Goal: Task Accomplishment & Management: Complete application form

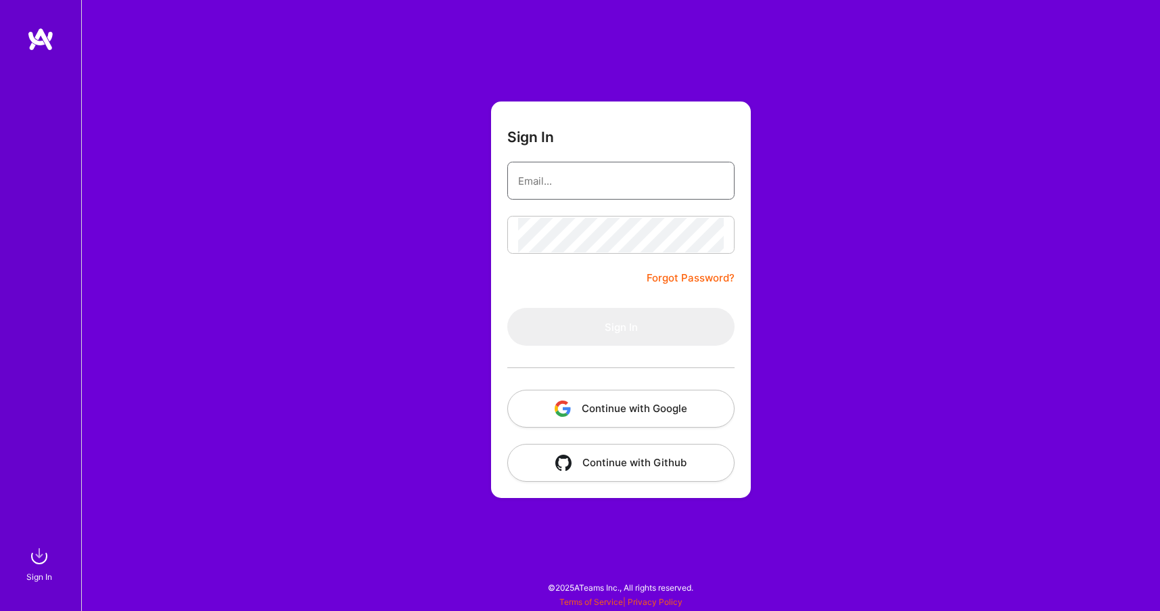
click at [724, 180] on nordpass-icon at bounding box center [724, 181] width 0 height 12
click at [595, 181] on input "email" at bounding box center [621, 181] width 206 height 35
click at [0, 604] on nordpass-autofill-portal at bounding box center [0, 604] width 0 height 0
type input "[EMAIL_ADDRESS][DOMAIN_NAME]"
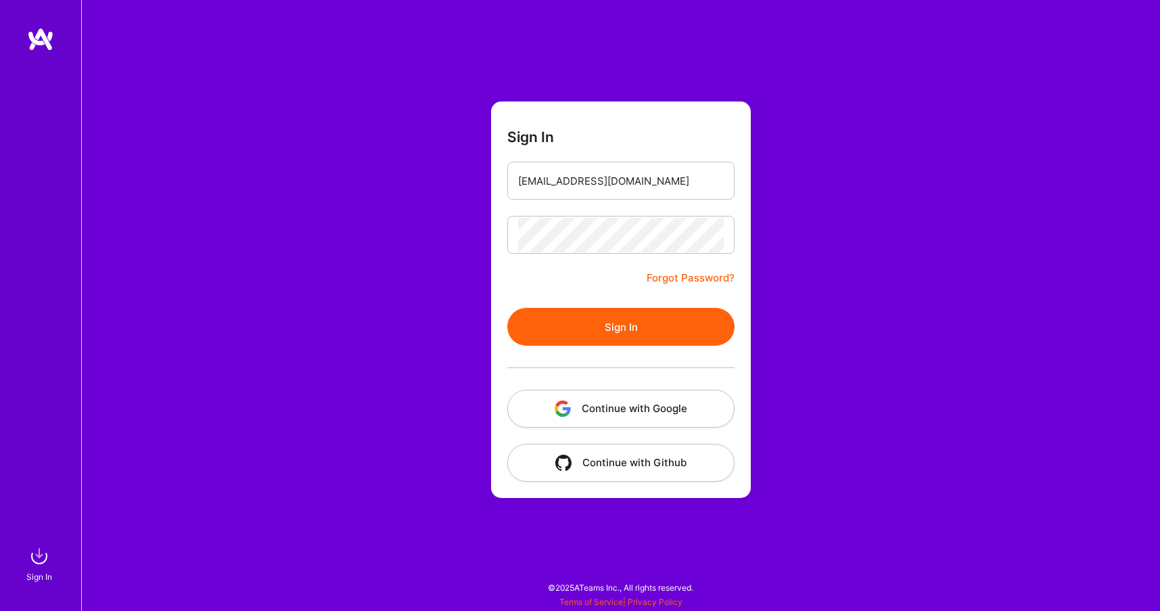
click at [607, 333] on button "Sign In" at bounding box center [620, 327] width 227 height 38
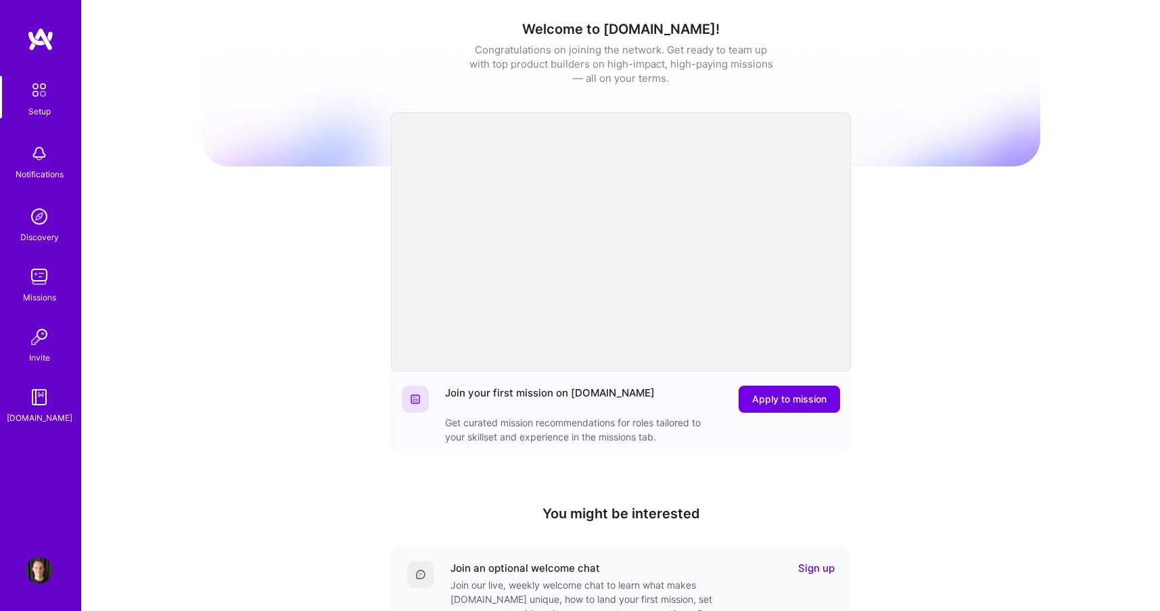
click at [41, 43] on img at bounding box center [40, 39] width 27 height 24
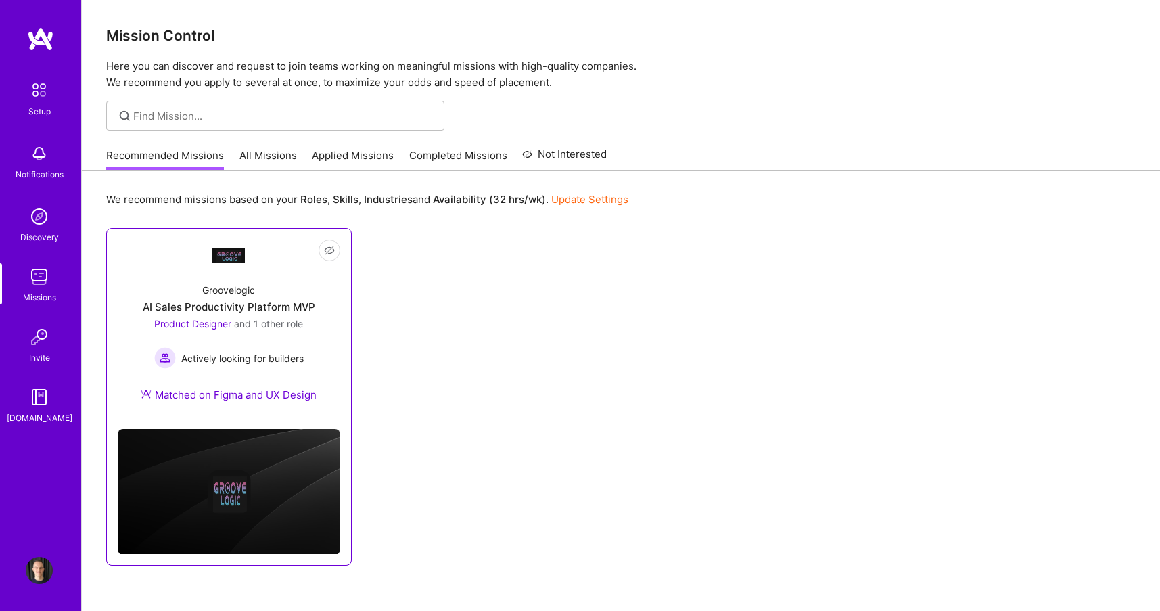
click at [310, 269] on link "Not Interested Groovelogic AI Sales Productivity Platform MVP Product Designer …" at bounding box center [229, 328] width 223 height 179
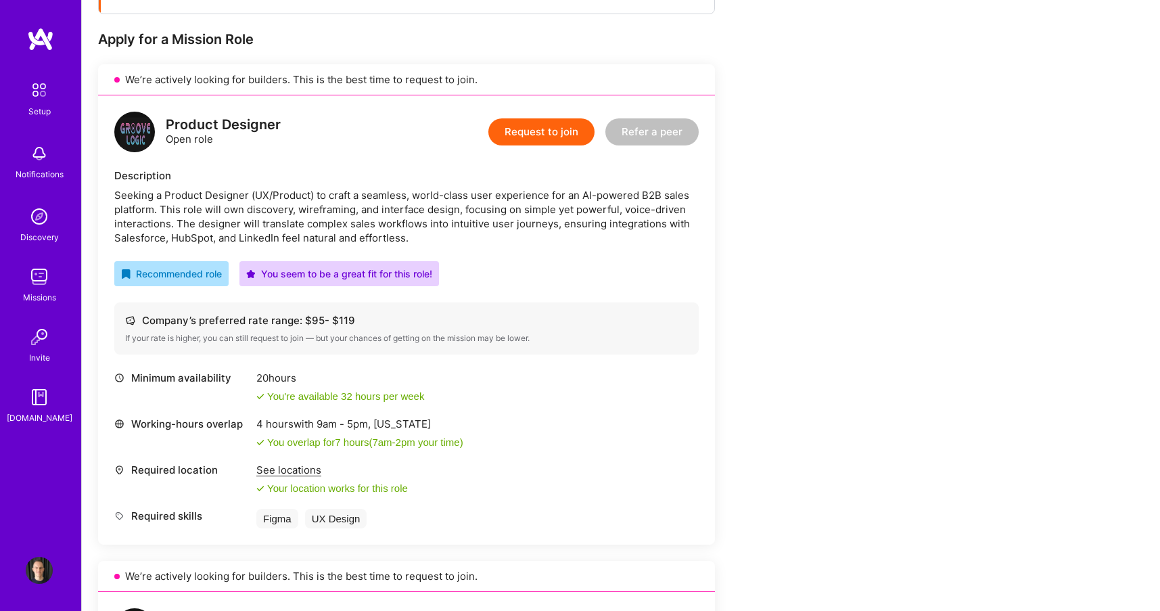
scroll to position [258, 0]
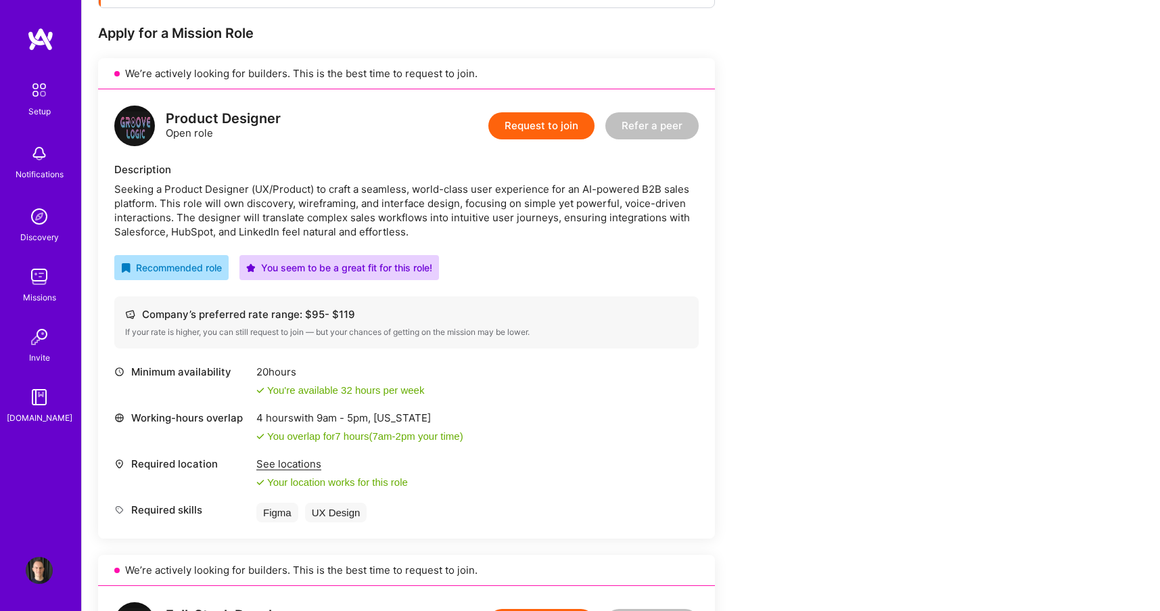
click at [543, 127] on button "Request to join" at bounding box center [541, 125] width 106 height 27
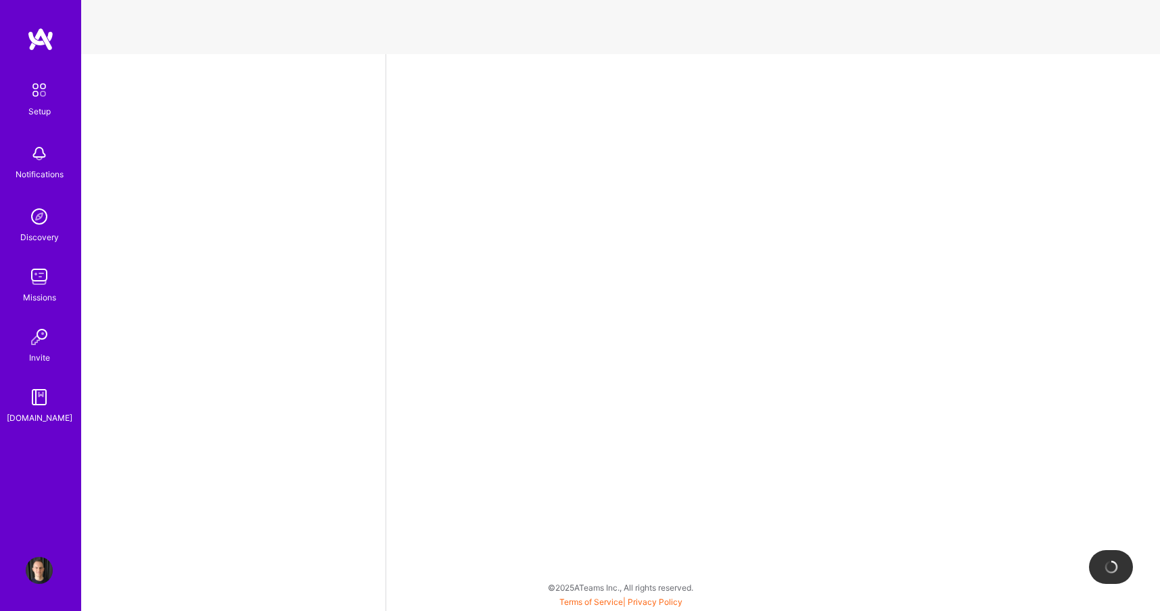
select select "US"
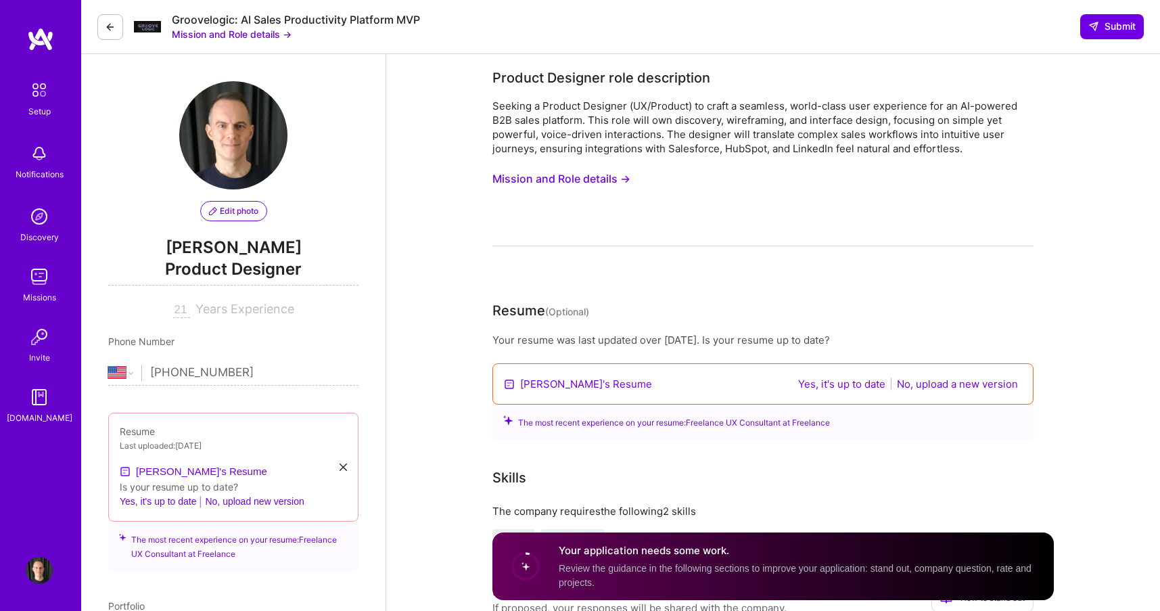
click at [597, 178] on button "Mission and Role details →" at bounding box center [561, 178] width 138 height 25
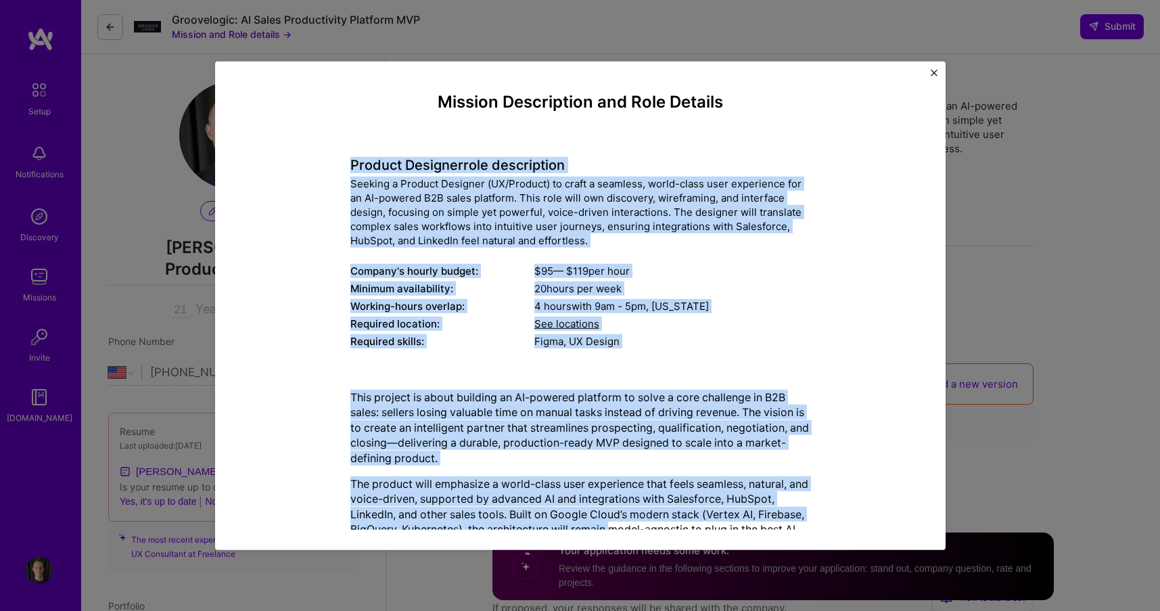
scroll to position [138, 0]
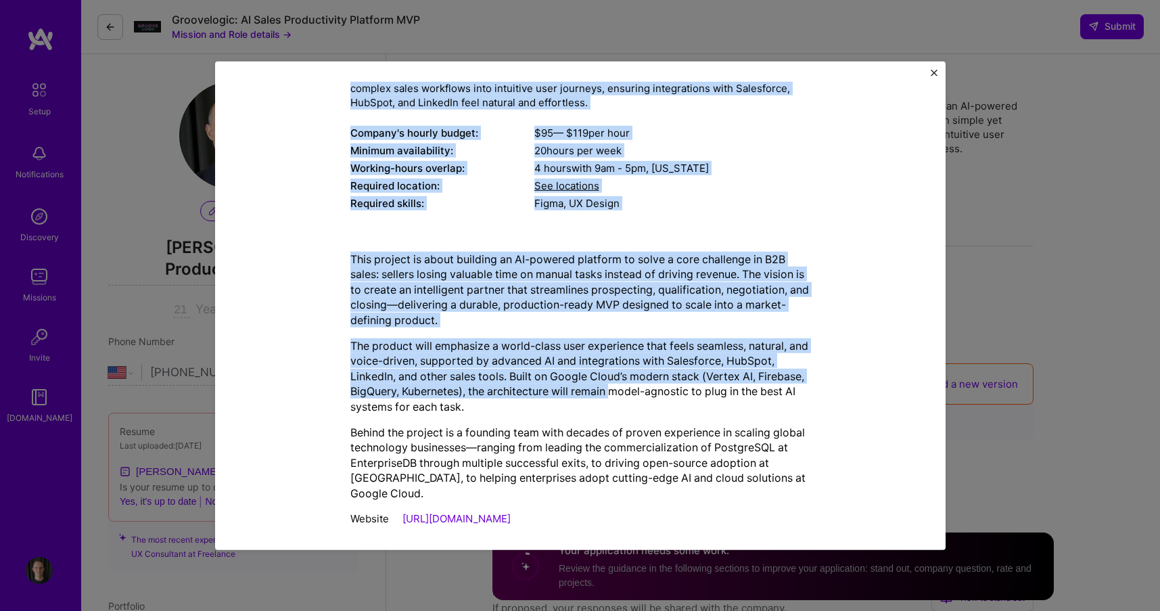
drag, startPoint x: 353, startPoint y: 165, endPoint x: 837, endPoint y: 501, distance: 589.1
click at [837, 501] on div "Mission Description and Role Details Product Designer role description Seeking …" at bounding box center [580, 243] width 668 height 579
copy div "Loremip Dolorsit amet consectetur Adipisc e Seddoei Temporin (UT/Laboree) do ma…"
click at [932, 74] on img "Close" at bounding box center [934, 72] width 7 height 7
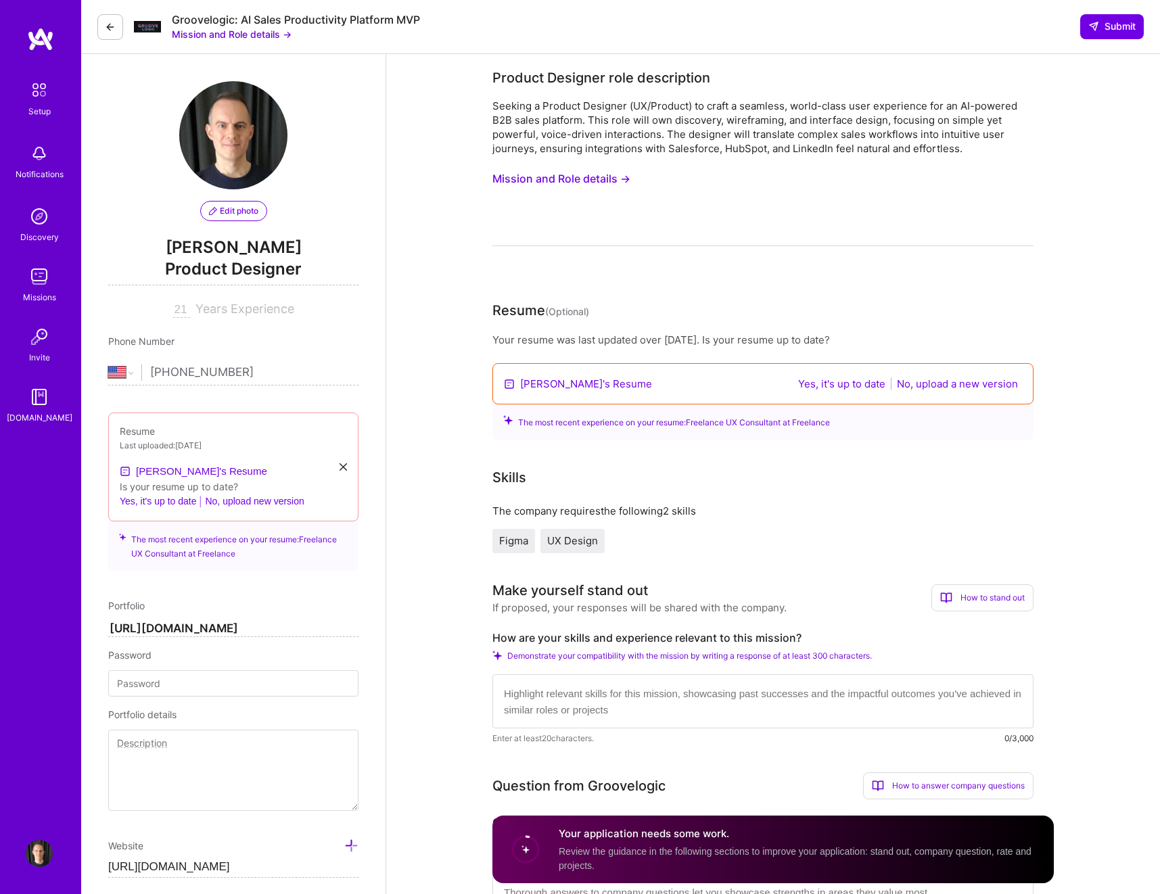
click at [961, 385] on button "No, upload a new version" at bounding box center [957, 384] width 129 height 16
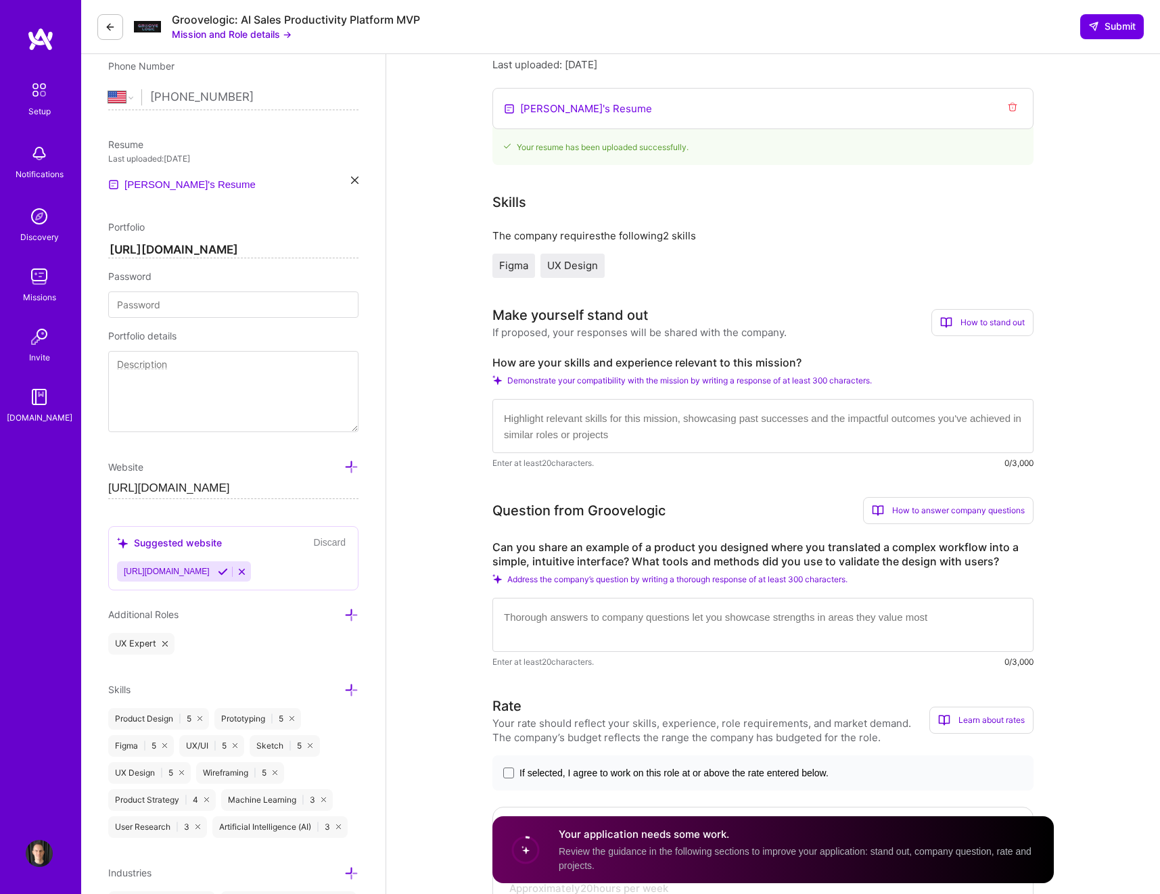
scroll to position [1, 0]
drag, startPoint x: 495, startPoint y: 363, endPoint x: 798, endPoint y: 367, distance: 303.1
click at [798, 367] on label "How are your skills and experience relevant to this mission?" at bounding box center [762, 363] width 541 height 14
copy label "How are your skills and experience relevant to this mission?"
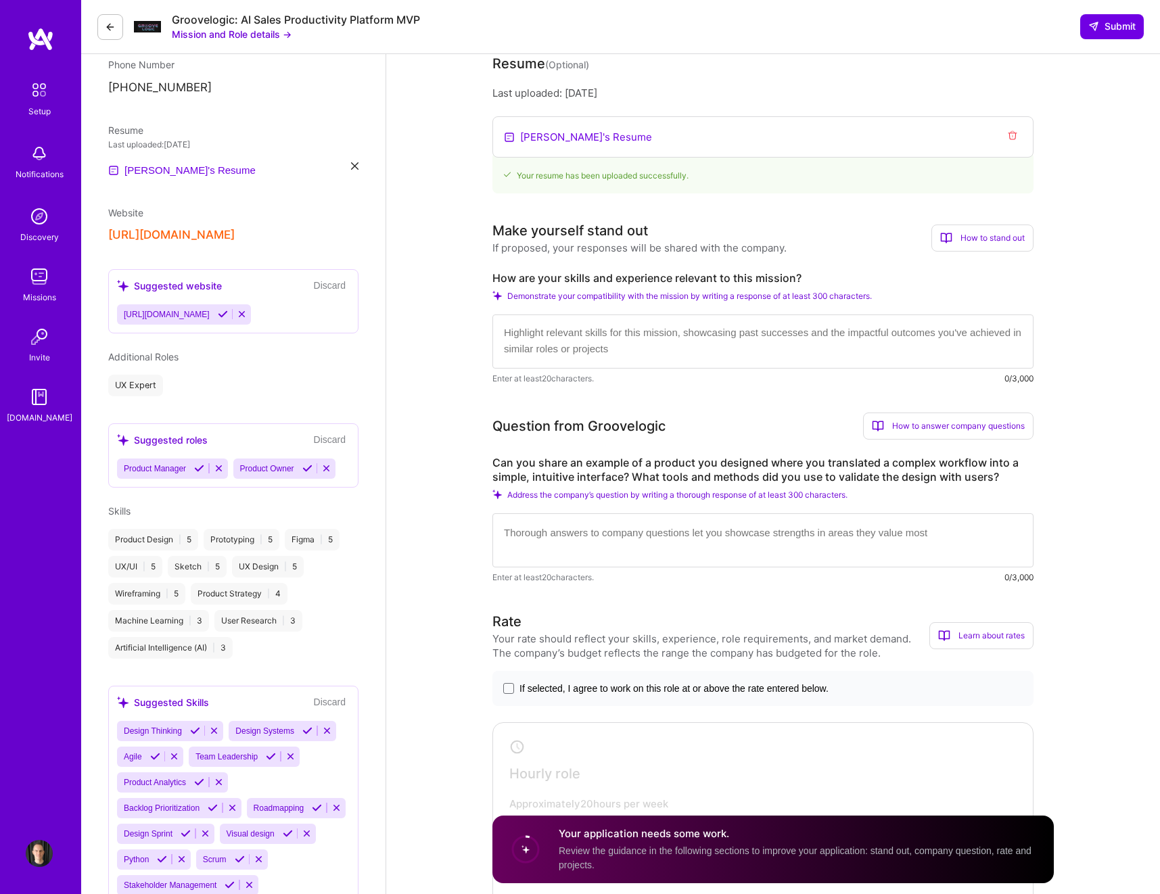
scroll to position [0, 0]
click at [634, 334] on textarea at bounding box center [762, 342] width 541 height 54
paste textarea "Lo ipsumd sit ametcons ad elitseddoei tempori utlaboreet doloremag aliq enim ad…"
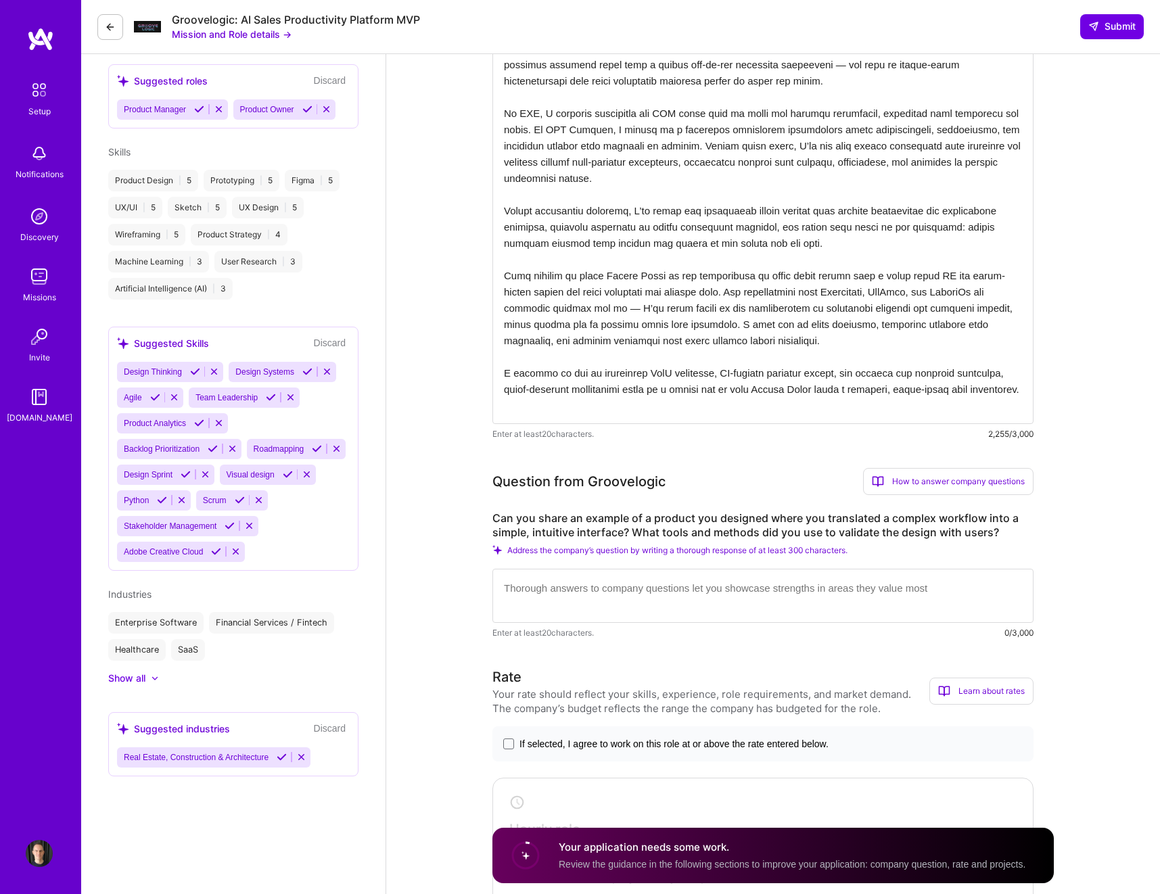
scroll to position [606, 0]
type textarea "Lo ipsumd sit ametcons ad elitseddoei tempori utlaboreet doloremag aliq enim ad…"
drag, startPoint x: 523, startPoint y: 513, endPoint x: 515, endPoint y: 515, distance: 7.9
click at [522, 513] on label "Can you share an example of a product you designed where you translated a compl…" at bounding box center [762, 525] width 541 height 28
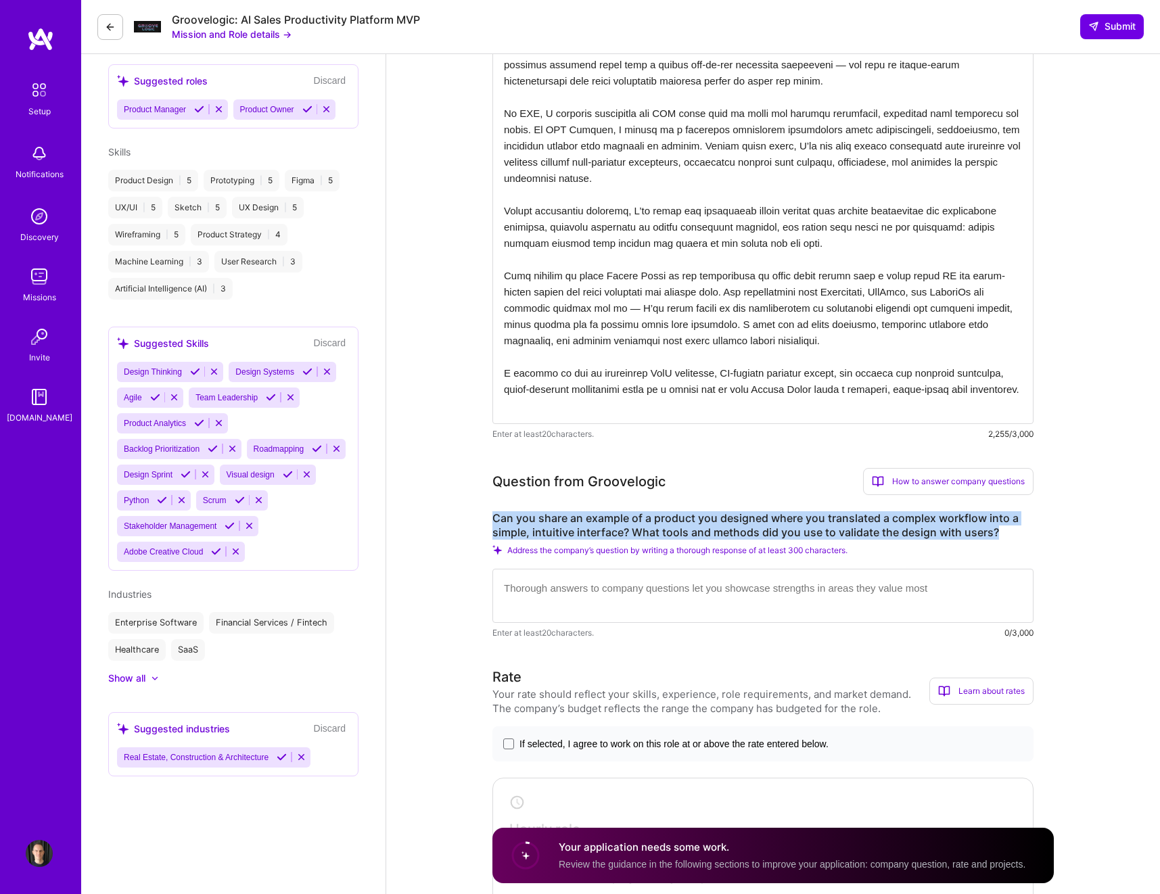
drag, startPoint x: 525, startPoint y: 519, endPoint x: 996, endPoint y: 533, distance: 471.7
click at [996, 533] on label "Can you share an example of a product you designed where you translated a compl…" at bounding box center [762, 525] width 541 height 28
copy label "Can you share an example of a product you designed where you translated a compl…"
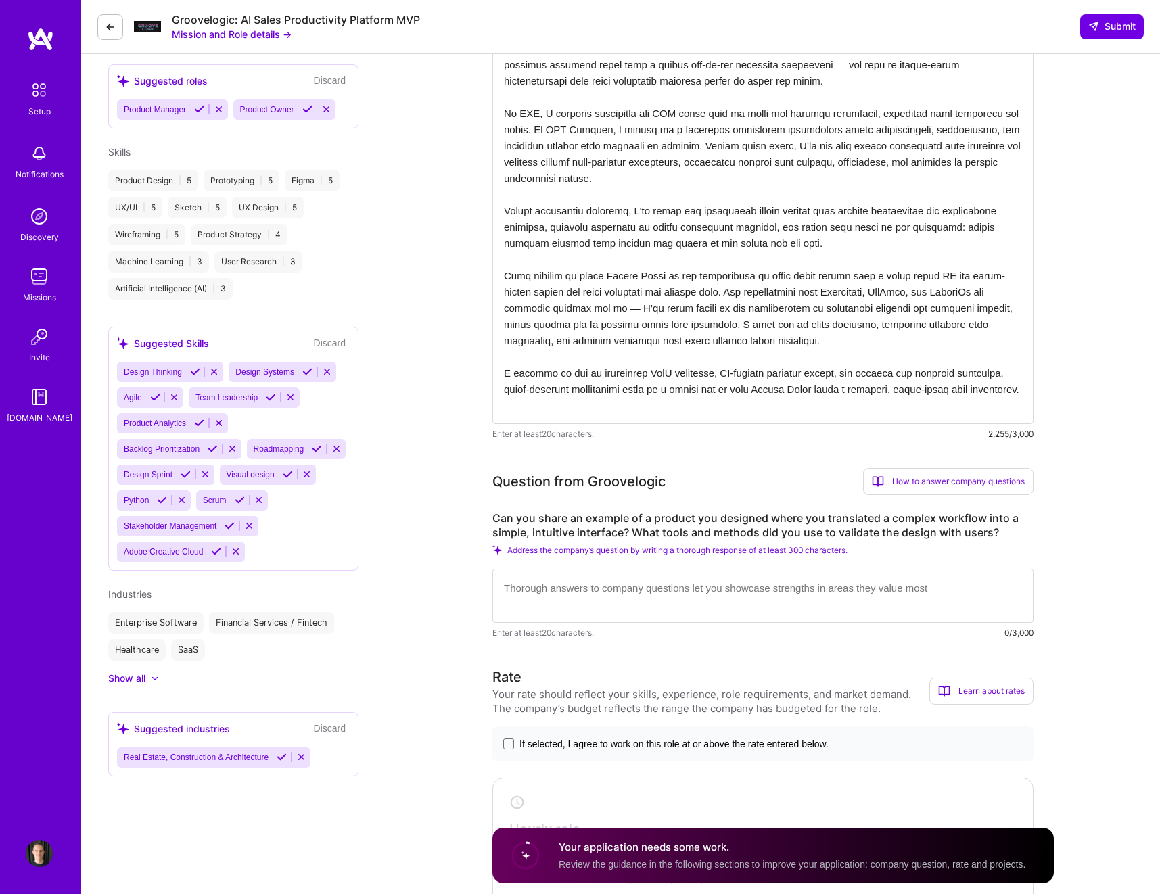
click at [628, 238] on textarea at bounding box center [762, 178] width 541 height 492
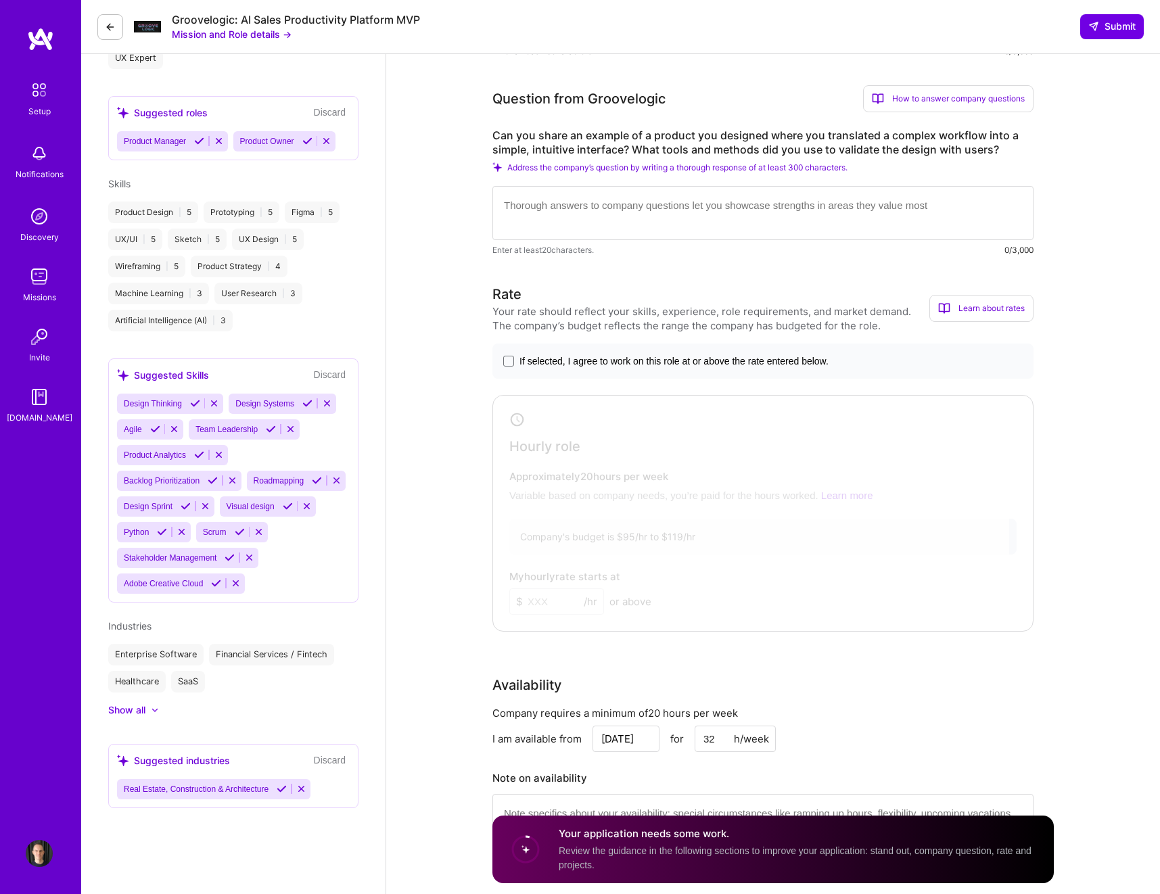
scroll to position [0, 0]
paste textarea "Lo ipsumdolor si a consect adipisci eli seddoeiusmod tempori ut laboree dolorem…"
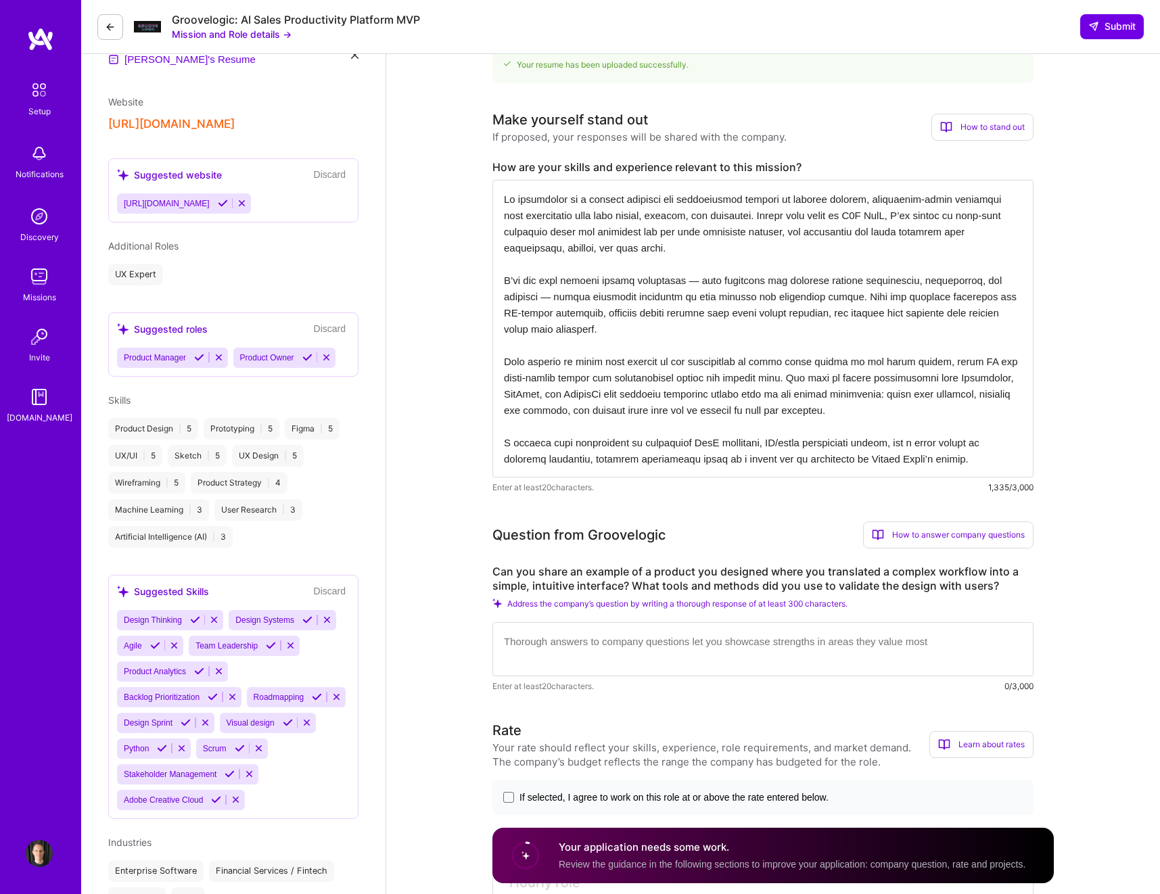
scroll to position [311, 0]
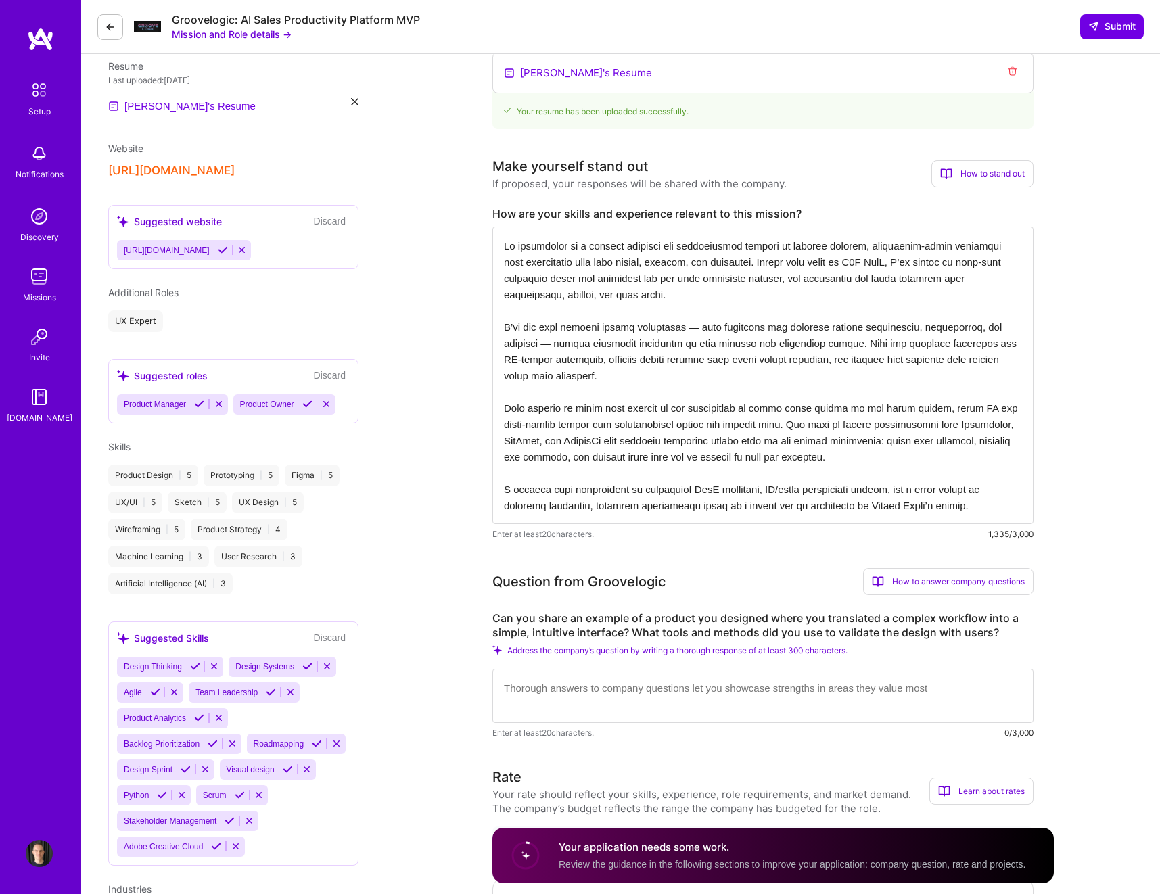
drag, startPoint x: 677, startPoint y: 328, endPoint x: 687, endPoint y: 329, distance: 9.5
click at [687, 329] on textarea at bounding box center [762, 376] width 541 height 298
click at [843, 325] on textarea at bounding box center [762, 376] width 541 height 298
click at [861, 327] on textarea at bounding box center [762, 376] width 541 height 298
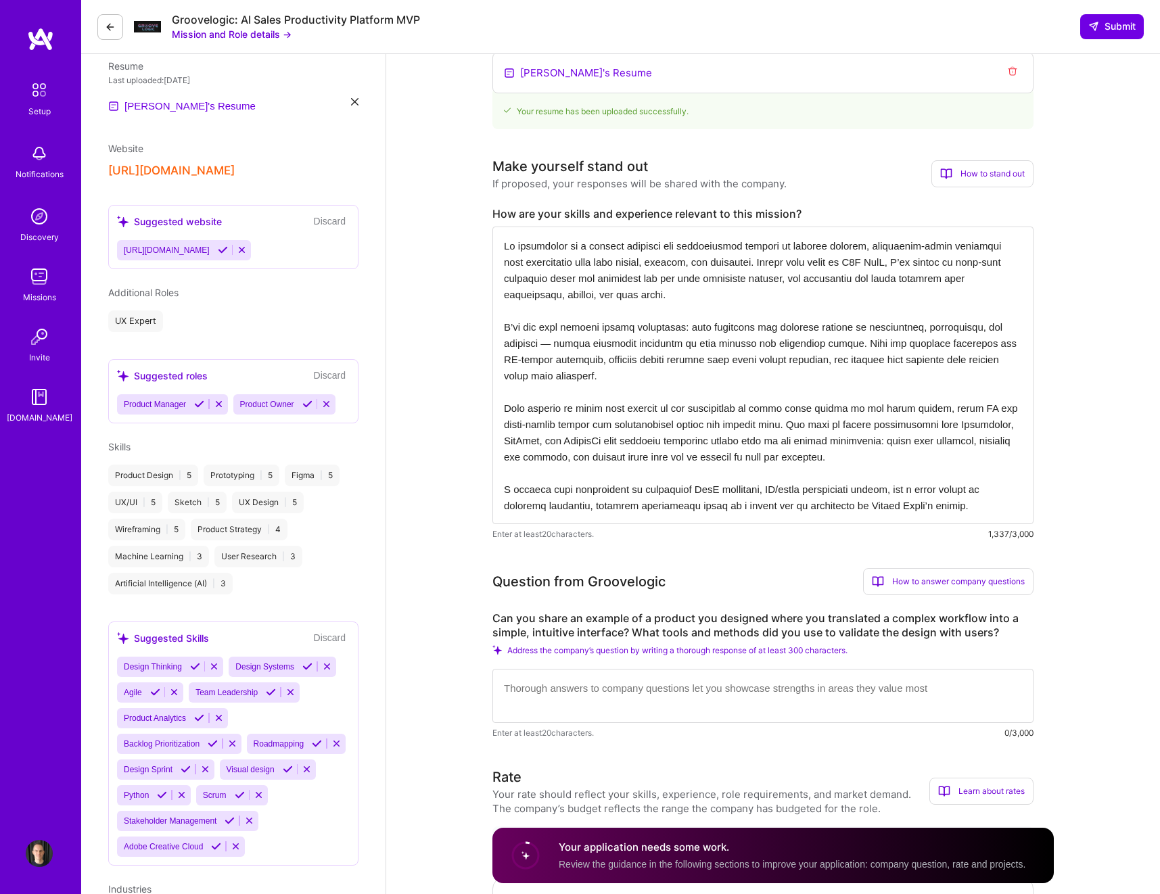
drag, startPoint x: 542, startPoint y: 344, endPoint x: 552, endPoint y: 344, distance: 10.1
click at [552, 344] on textarea at bounding box center [762, 376] width 541 height 298
click at [679, 346] on textarea at bounding box center [762, 376] width 541 height 298
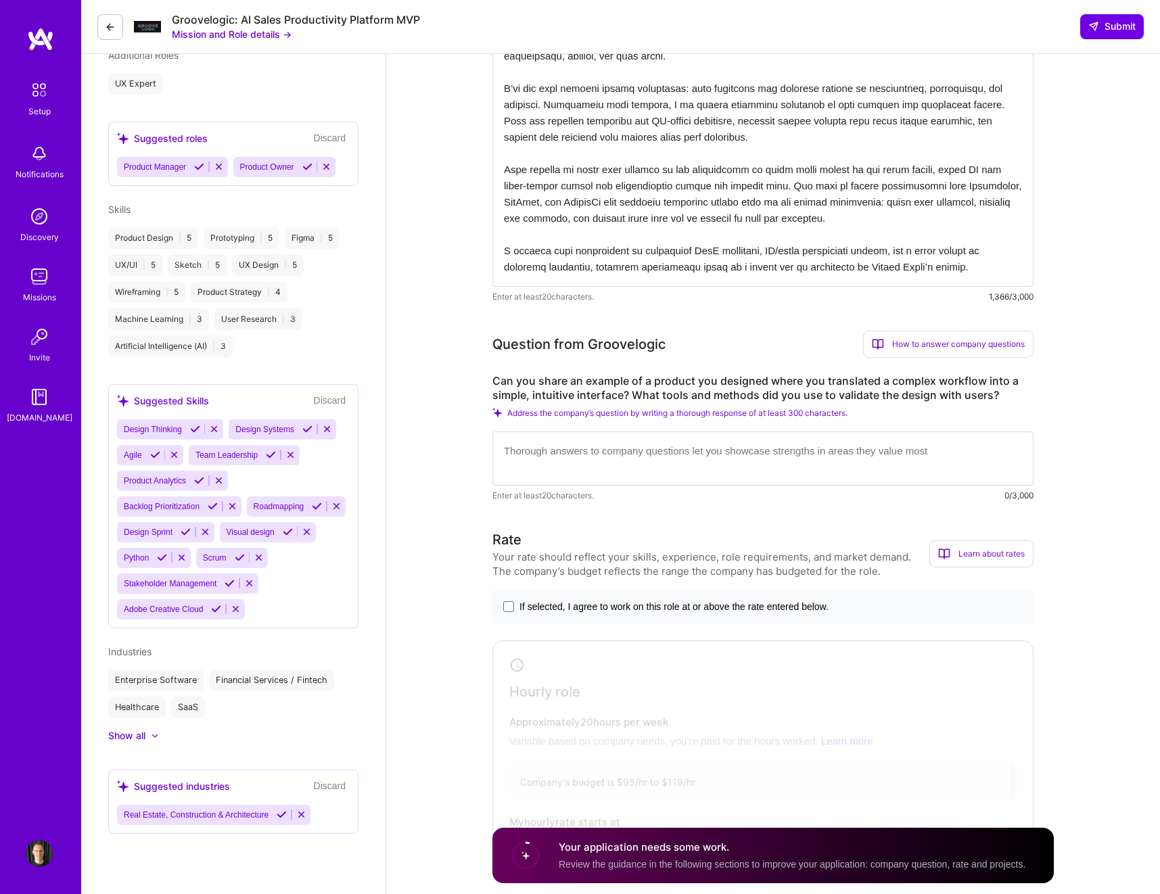
scroll to position [550, 0]
type textarea "Lo ipsumdolor si a consect adipisci eli seddoeiusmod tempori ut laboree dolorem…"
click at [687, 459] on textarea at bounding box center [762, 457] width 541 height 54
paste textarea "Lor ipsumdo sita consec adi el se doei te Incididu Utlaboree Doloremagn al Enim…"
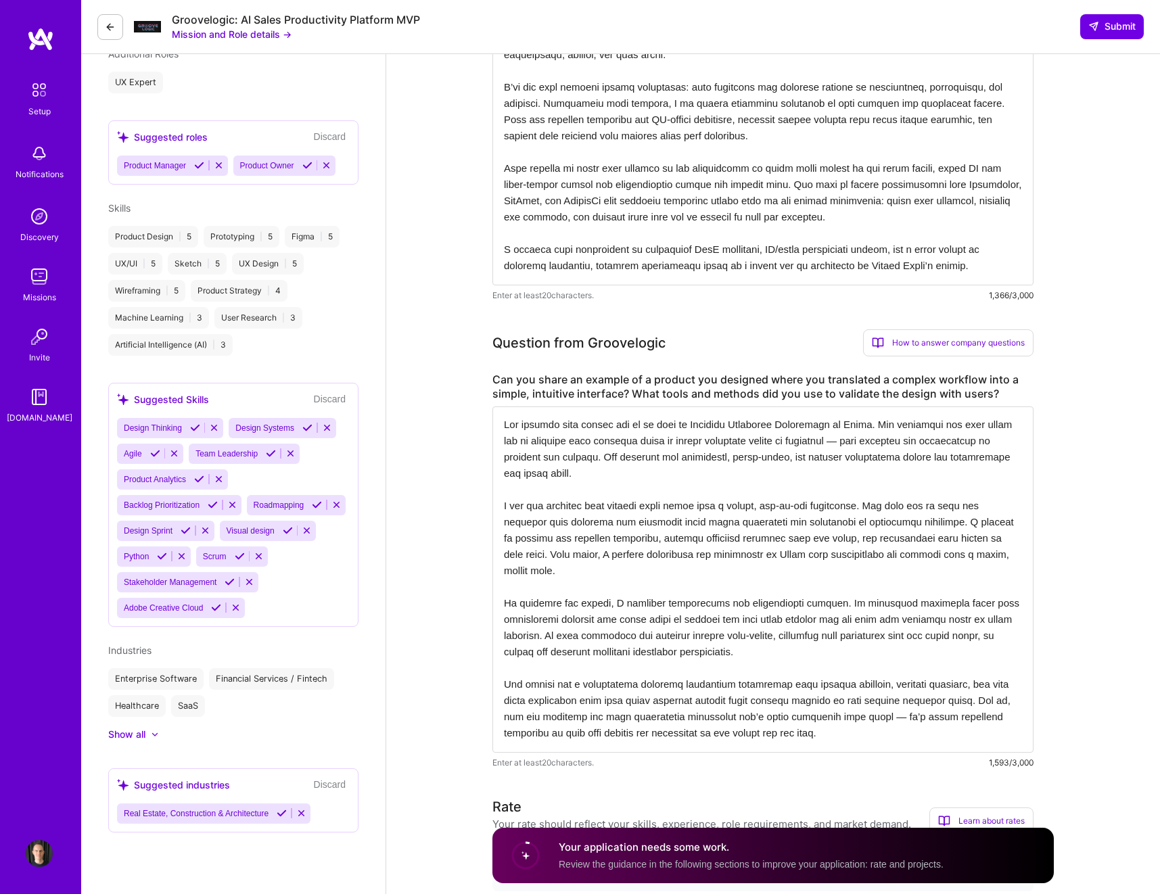
scroll to position [0, 0]
click at [915, 443] on textarea at bounding box center [762, 580] width 541 height 346
drag, startPoint x: 915, startPoint y: 443, endPoint x: 922, endPoint y: 443, distance: 7.4
click at [923, 443] on textarea at bounding box center [762, 580] width 541 height 346
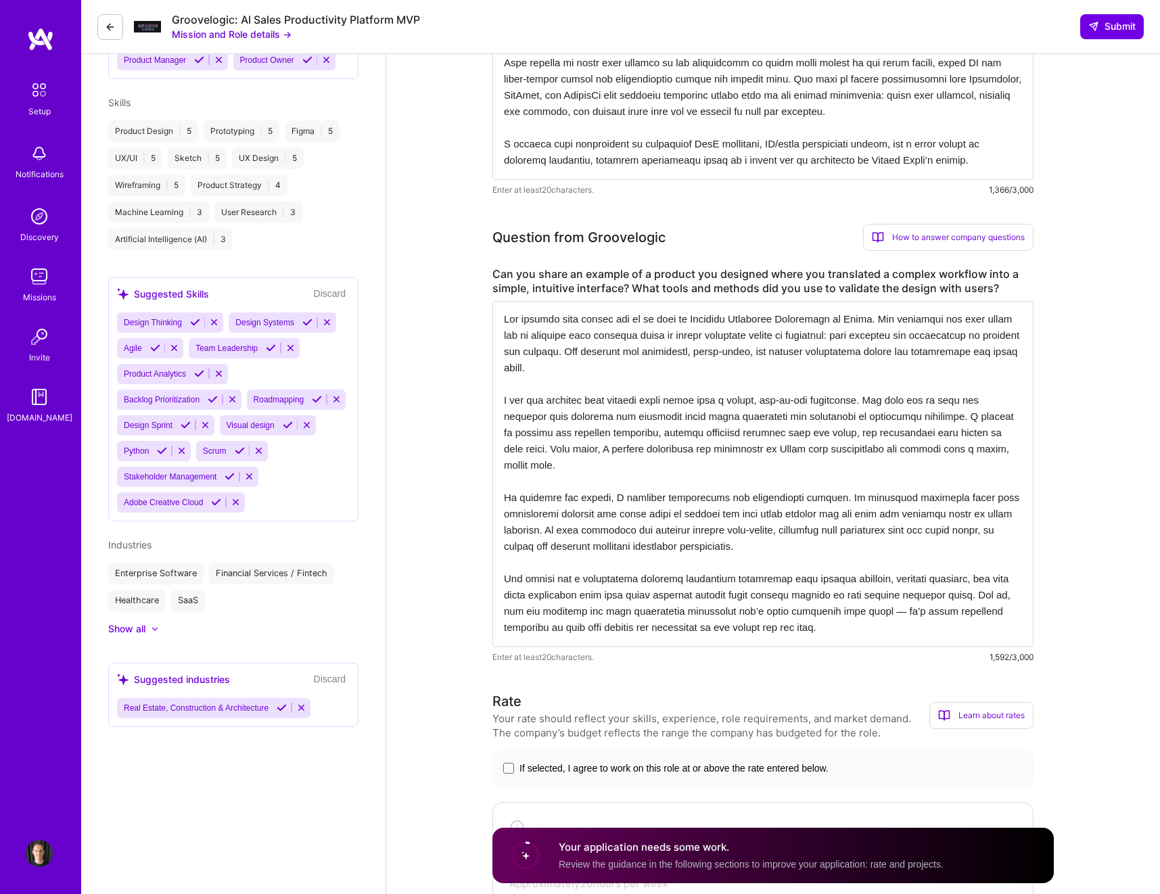
scroll to position [658, 0]
drag, startPoint x: 1009, startPoint y: 612, endPoint x: 1016, endPoint y: 611, distance: 7.6
click at [1017, 610] on textarea at bounding box center [762, 472] width 541 height 346
click at [1024, 610] on textarea at bounding box center [762, 472] width 541 height 346
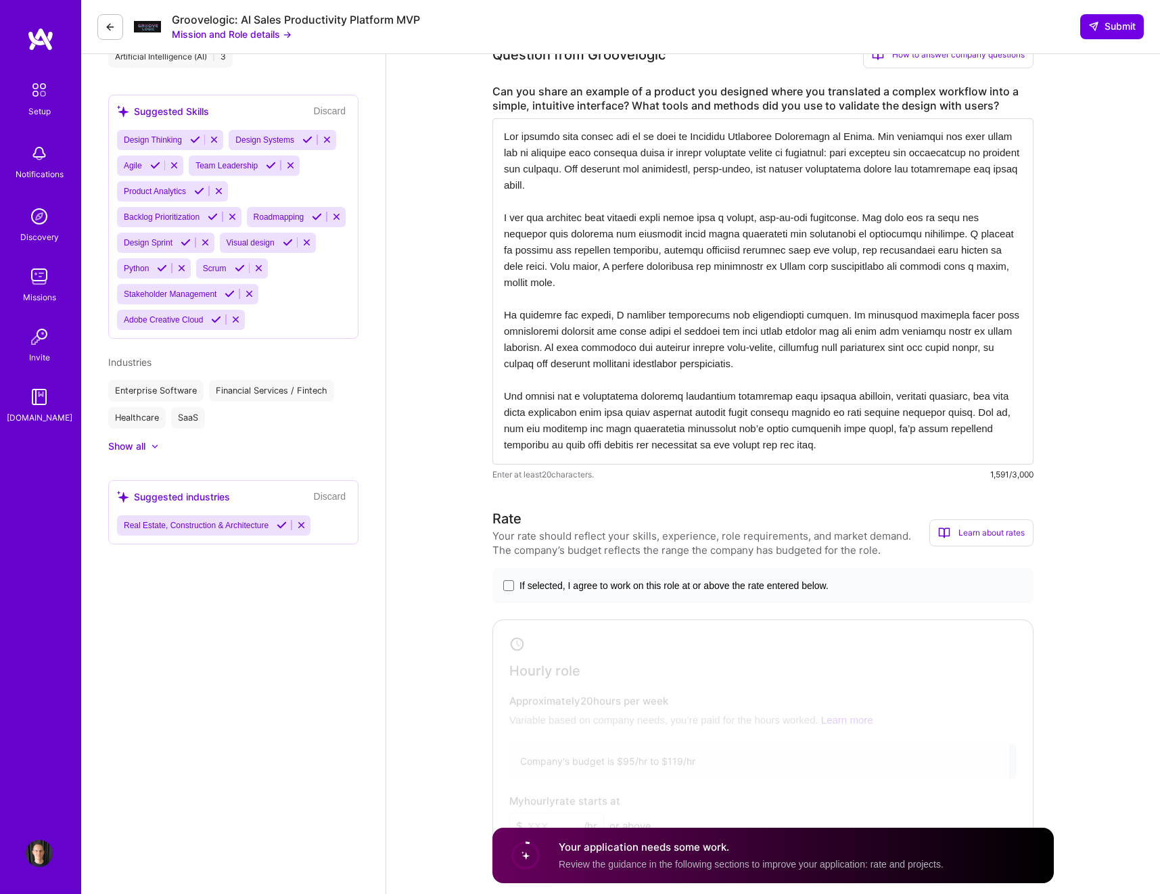
scroll to position [840, 0]
type textarea "One example that stands out is my work on [DEMOGRAPHIC_DATA] Lifecycle Manageme…"
click at [510, 584] on span at bounding box center [508, 583] width 11 height 11
click at [0, 0] on input "If selected, I agree to work on this role at or above the rate entered below." at bounding box center [0, 0] width 0 height 0
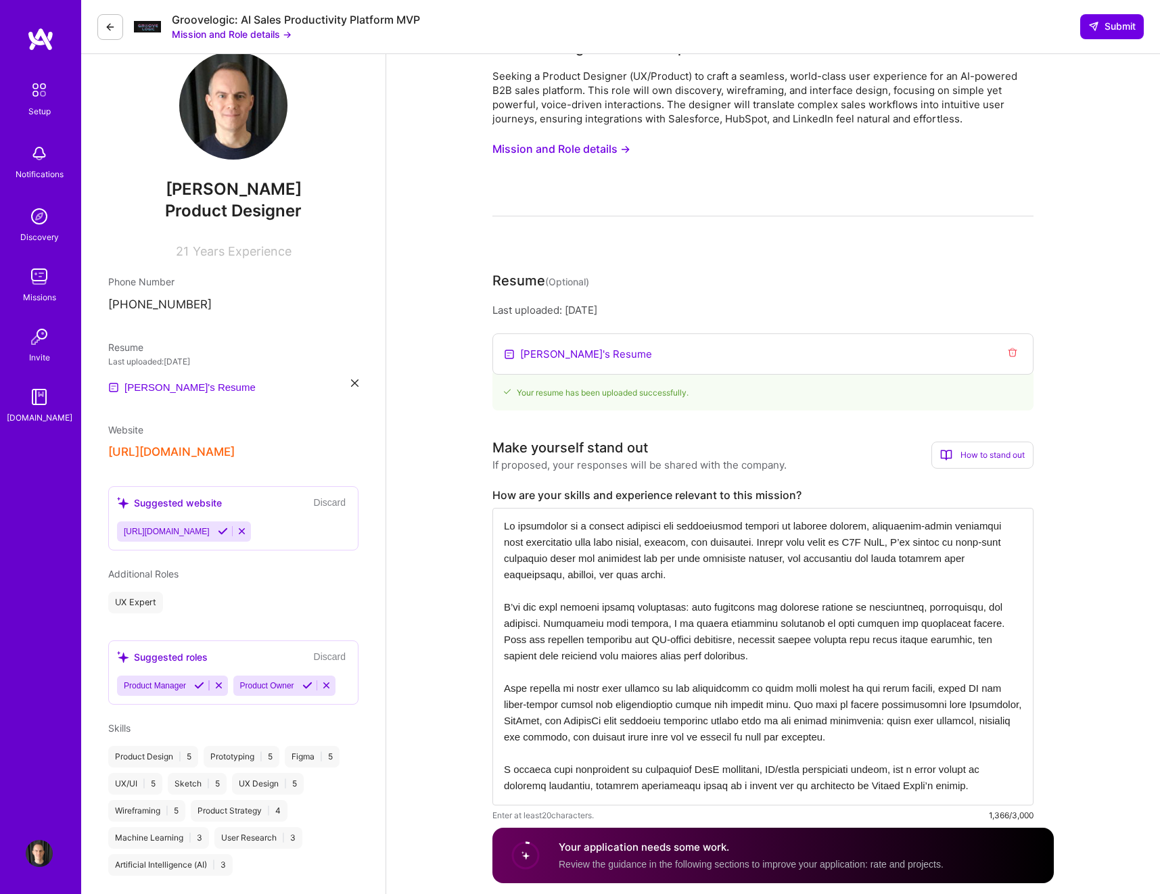
scroll to position [0, 0]
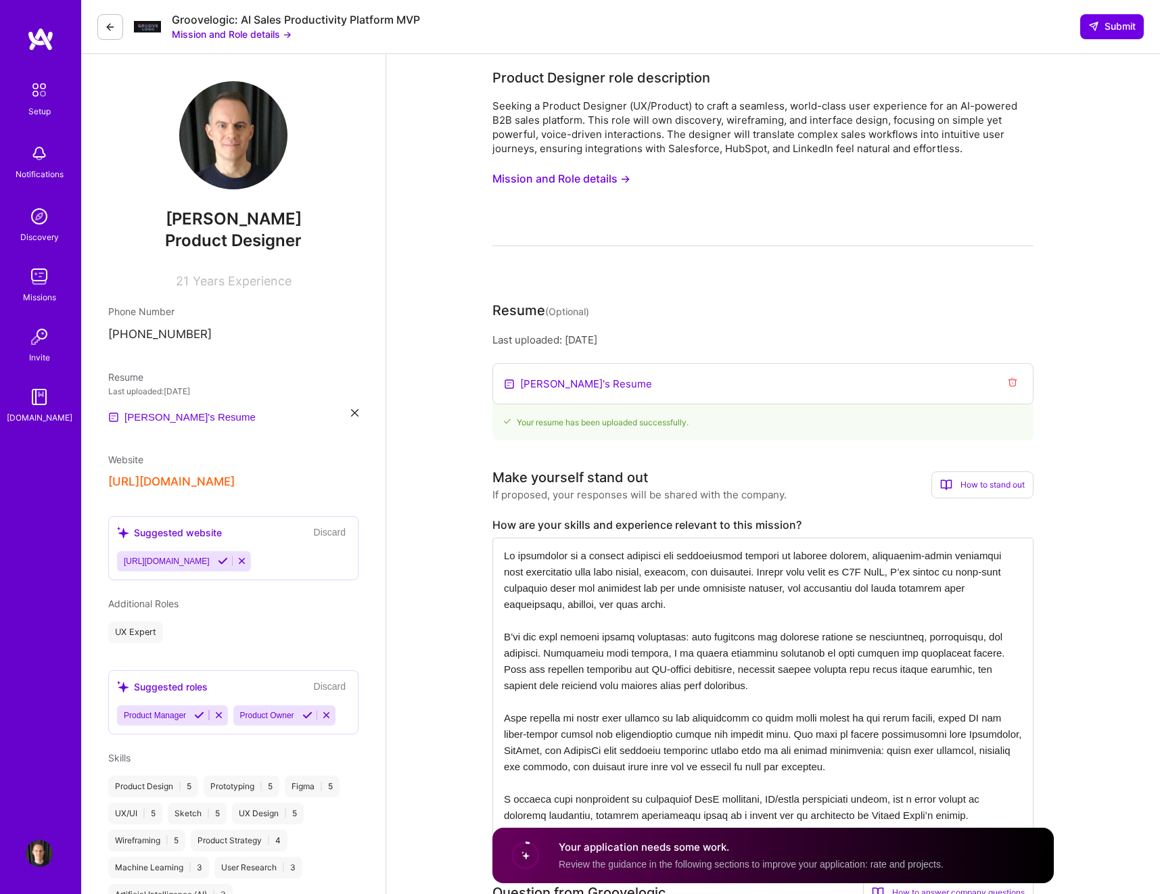
click at [618, 182] on button "Mission and Role details →" at bounding box center [561, 178] width 138 height 25
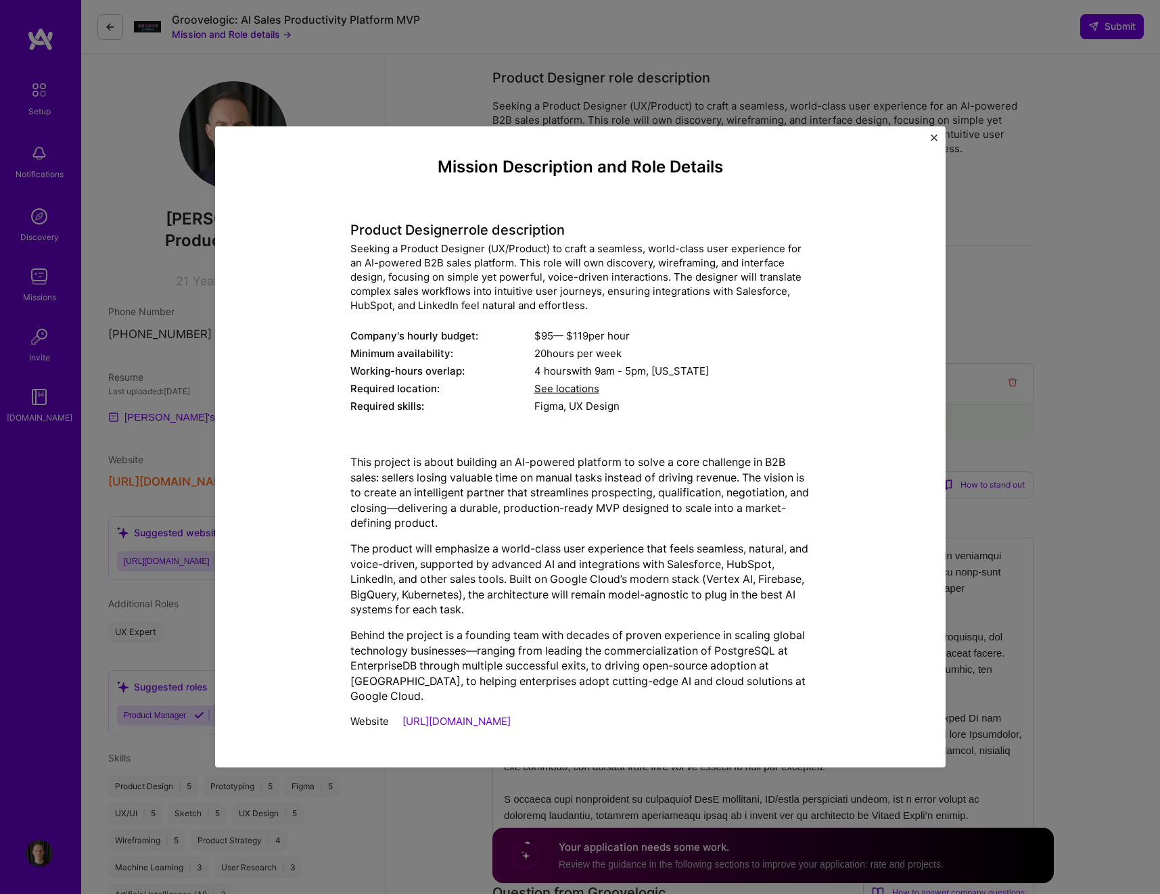
click at [932, 149] on button "Close" at bounding box center [934, 142] width 7 height 14
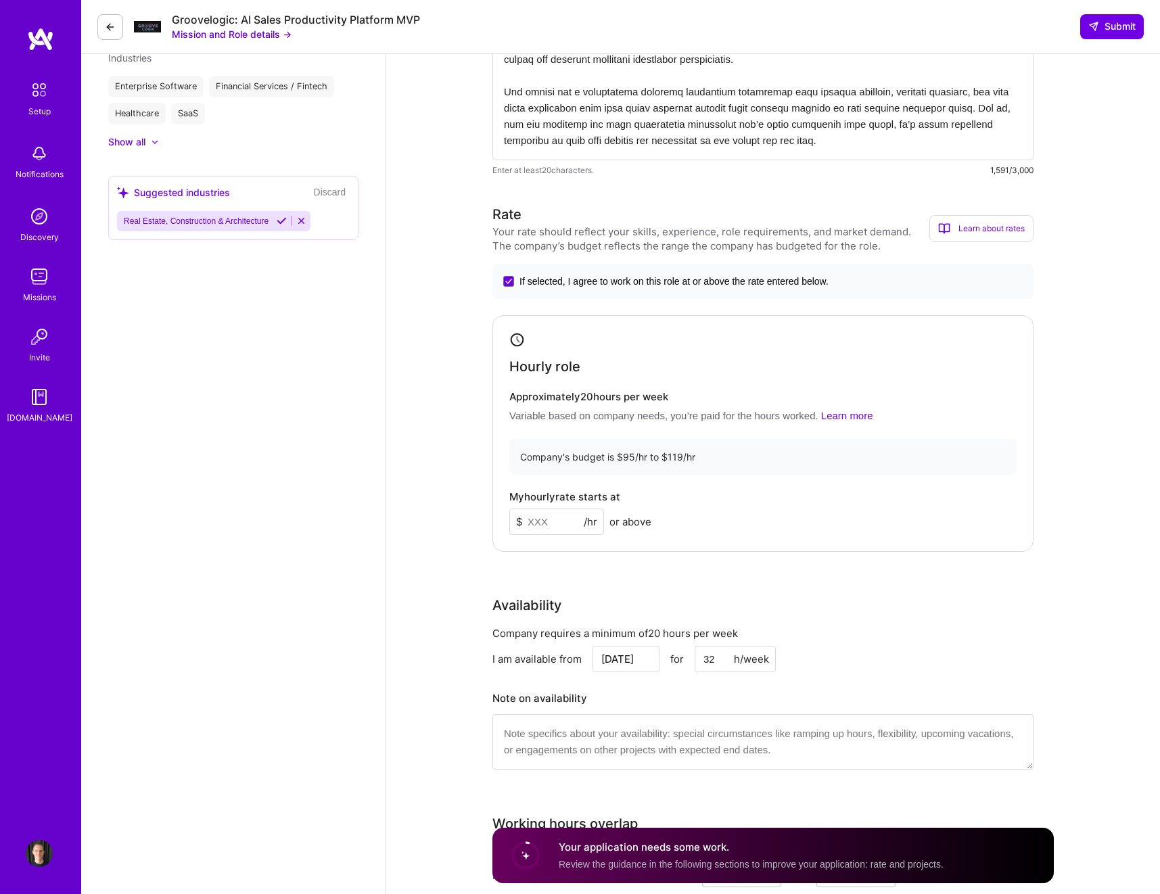
scroll to position [1143, 0]
drag, startPoint x: 547, startPoint y: 524, endPoint x: 532, endPoint y: 524, distance: 14.2
click at [532, 524] on input at bounding box center [556, 521] width 95 height 26
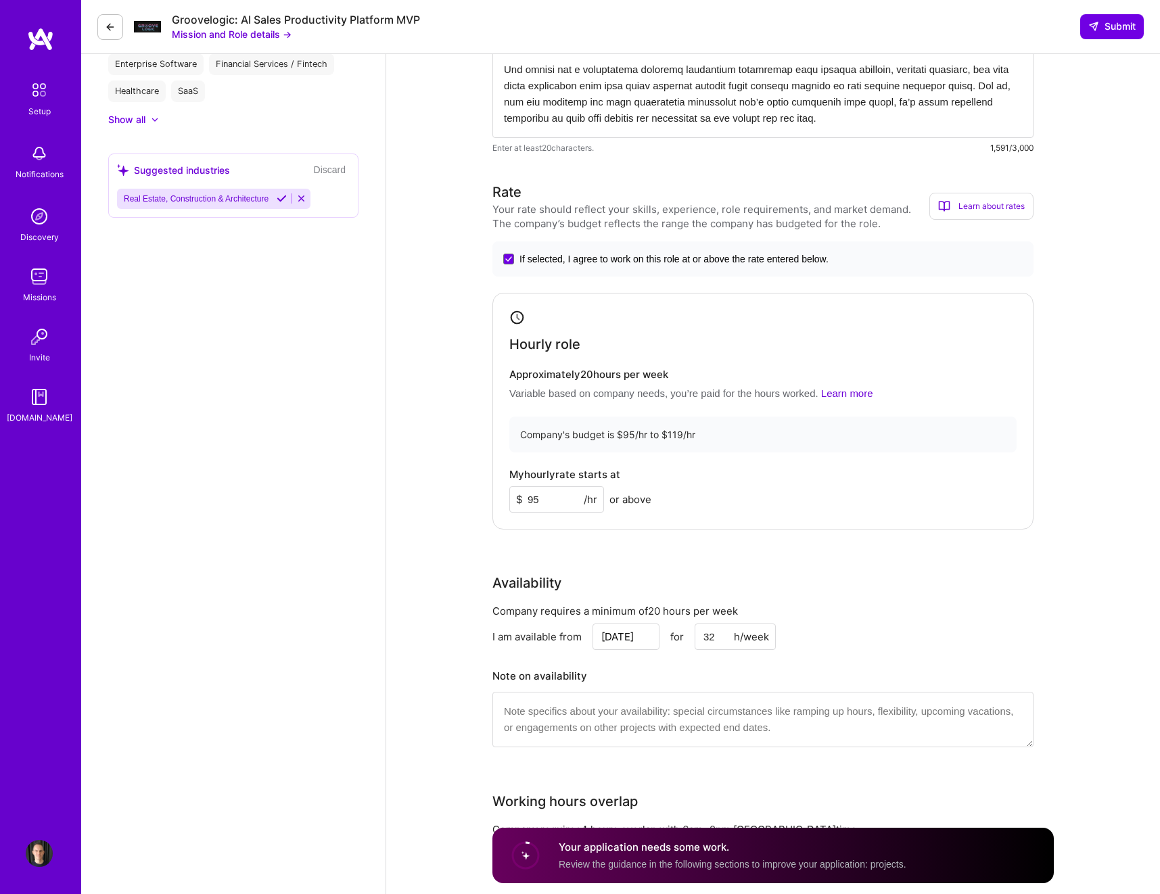
scroll to position [1167, 0]
type input "95"
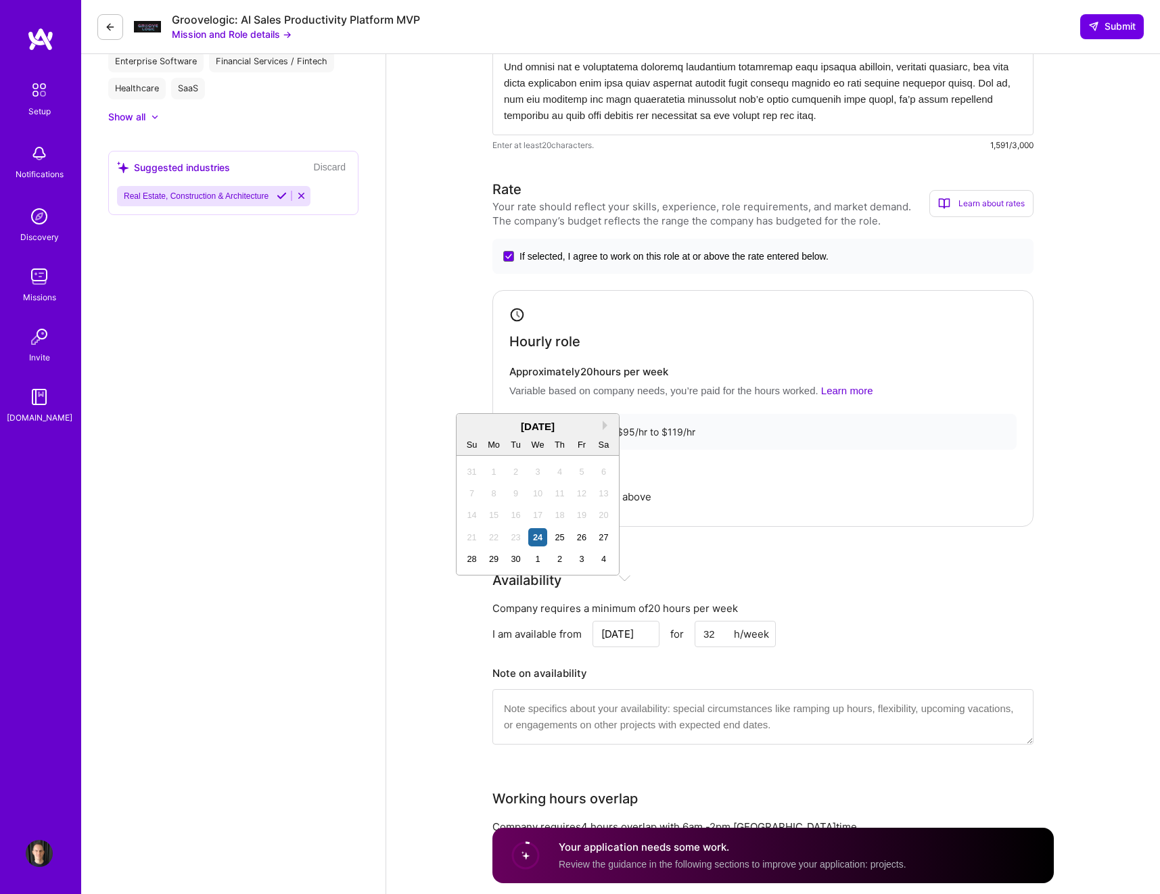
drag, startPoint x: 637, startPoint y: 634, endPoint x: 643, endPoint y: 635, distance: 6.9
click at [633, 610] on input "[DATE]" at bounding box center [626, 634] width 67 height 26
click at [501, 568] on div "29" at bounding box center [494, 559] width 18 height 18
type input "[DATE]"
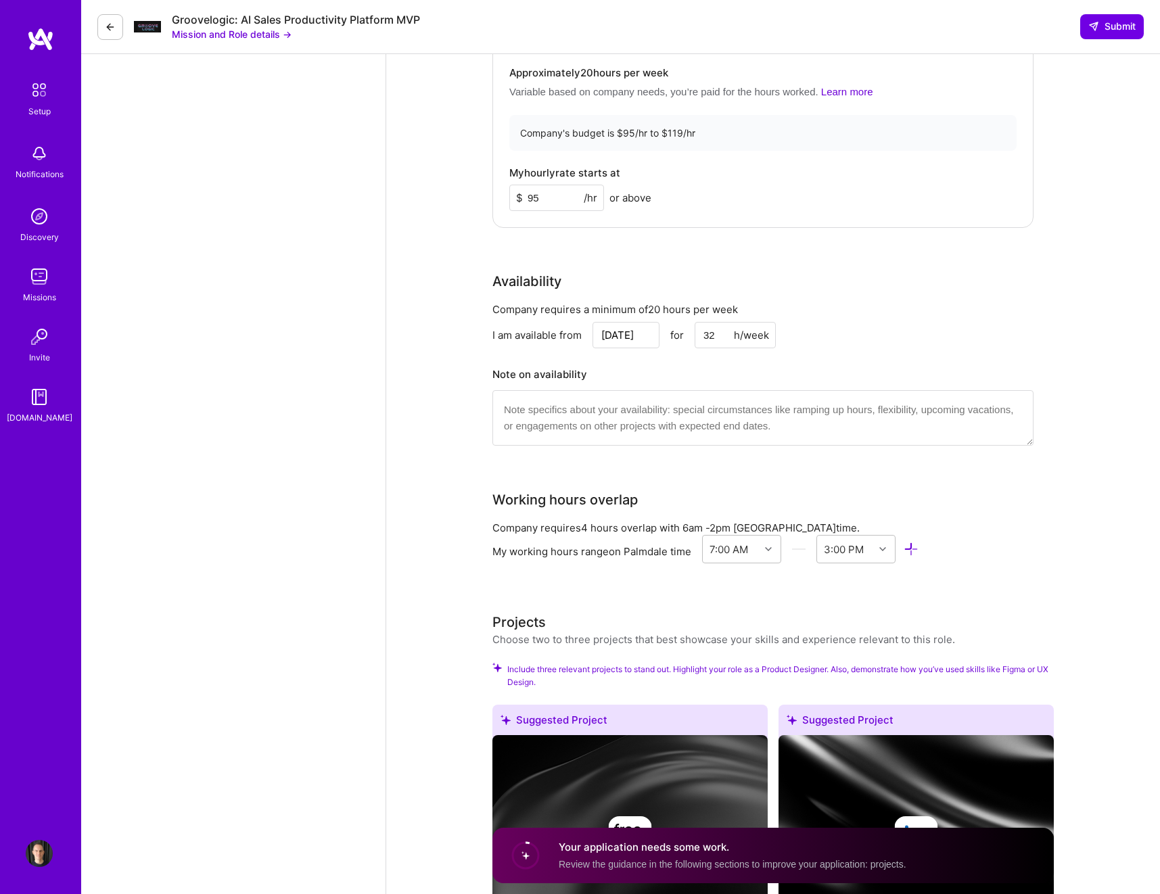
scroll to position [1470, 0]
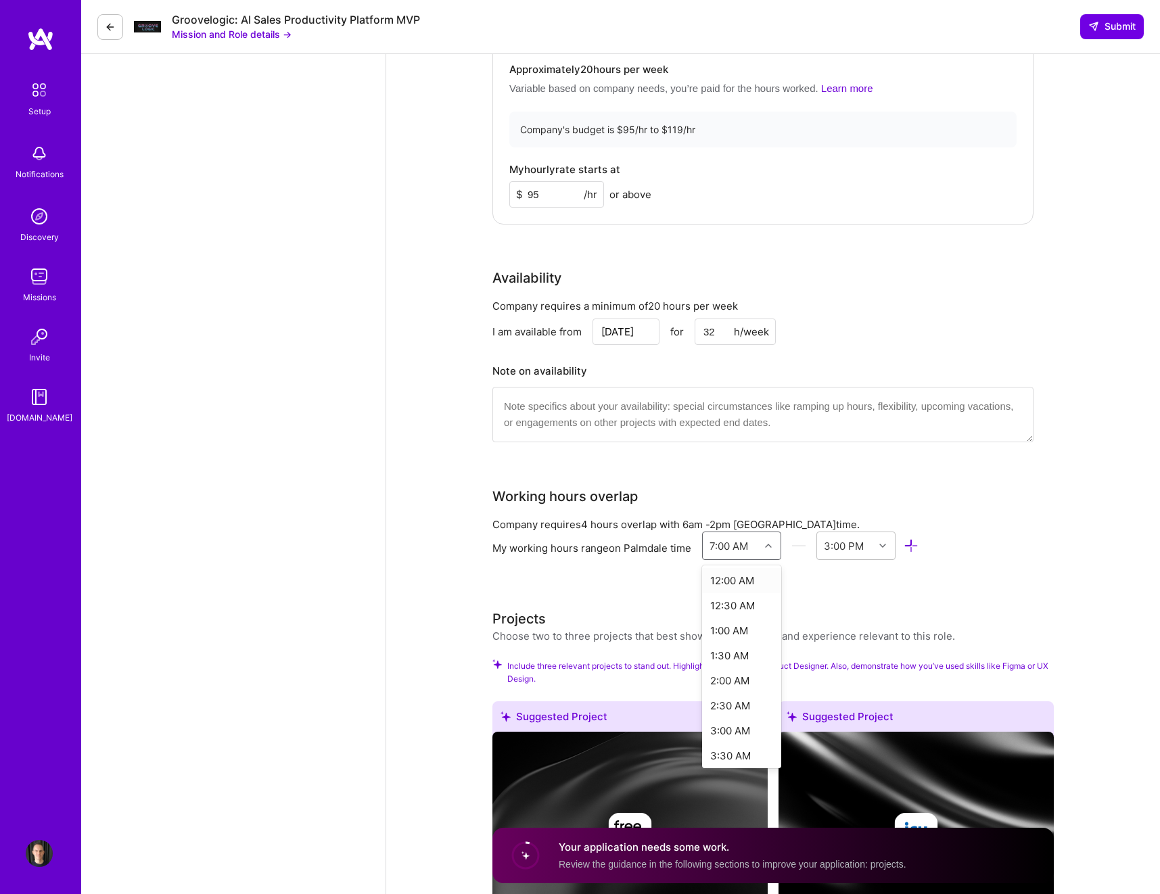
click at [766, 545] on icon at bounding box center [768, 546] width 7 height 7
click at [743, 610] on div "6:00 AM" at bounding box center [741, 713] width 79 height 25
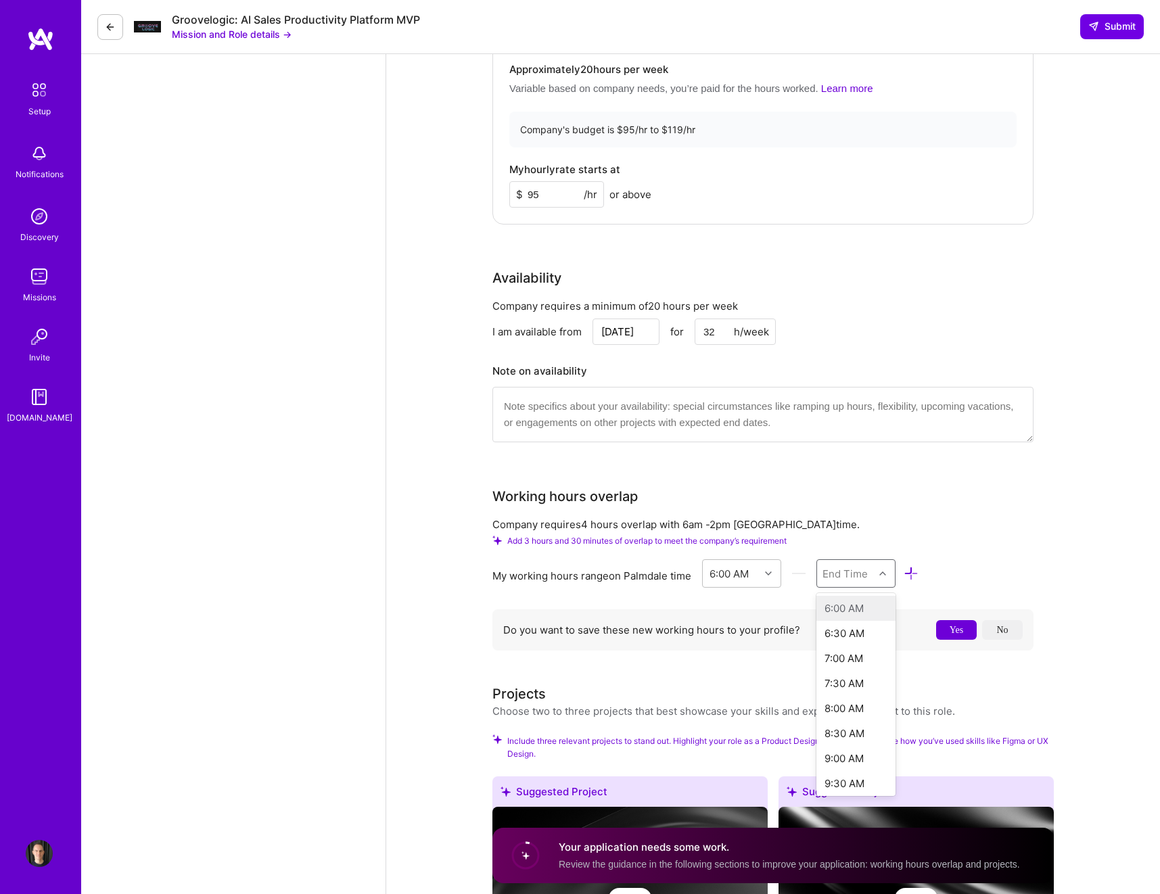
click at [881, 572] on icon at bounding box center [882, 573] width 7 height 7
click at [856, 610] on div "3:00 PM" at bounding box center [856, 691] width 79 height 25
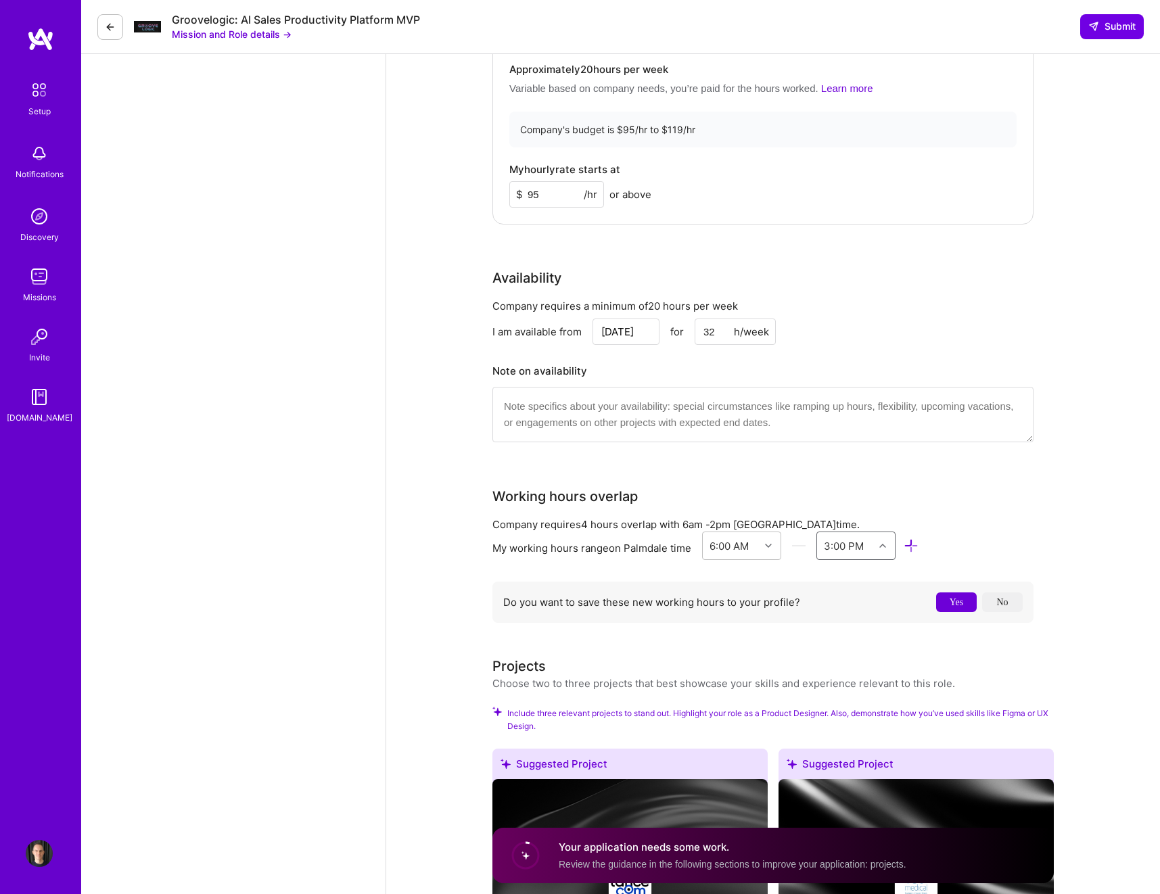
click at [999, 602] on button "No" at bounding box center [1002, 603] width 41 height 20
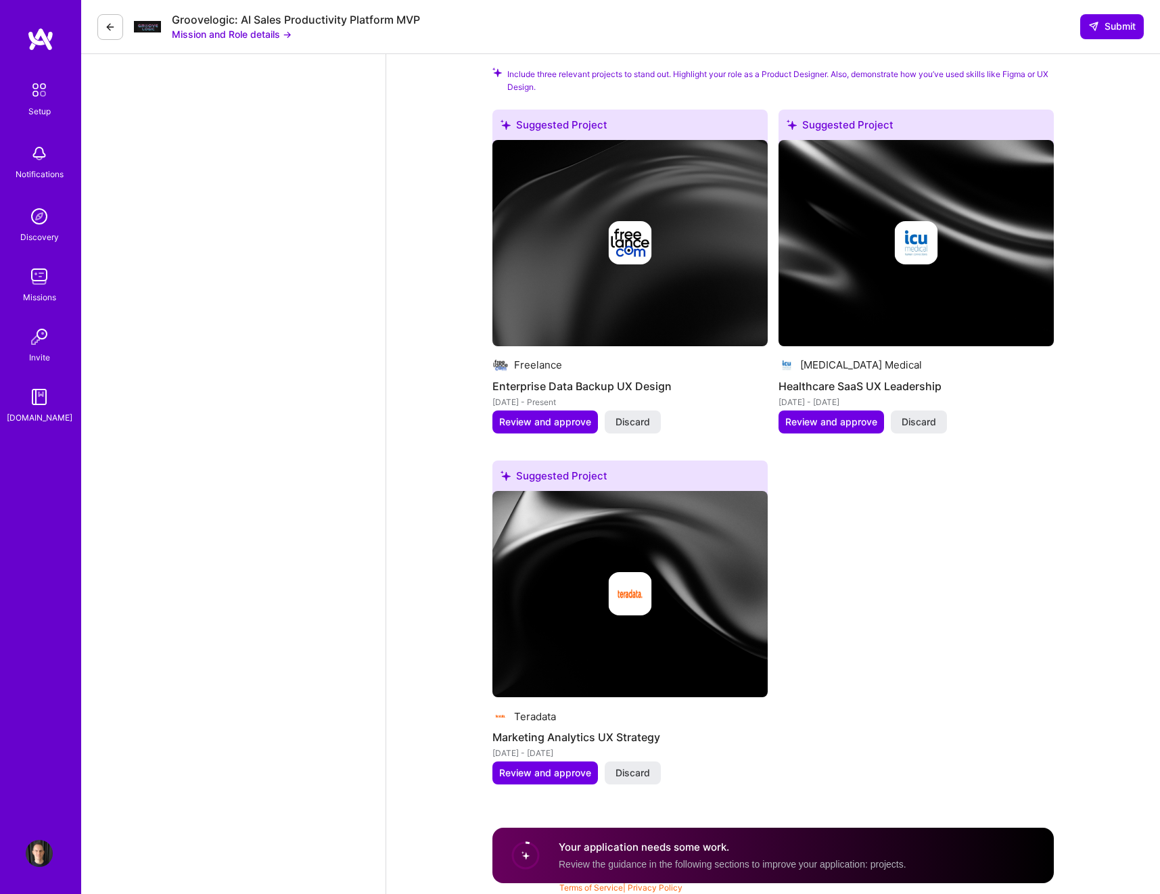
scroll to position [2065, 0]
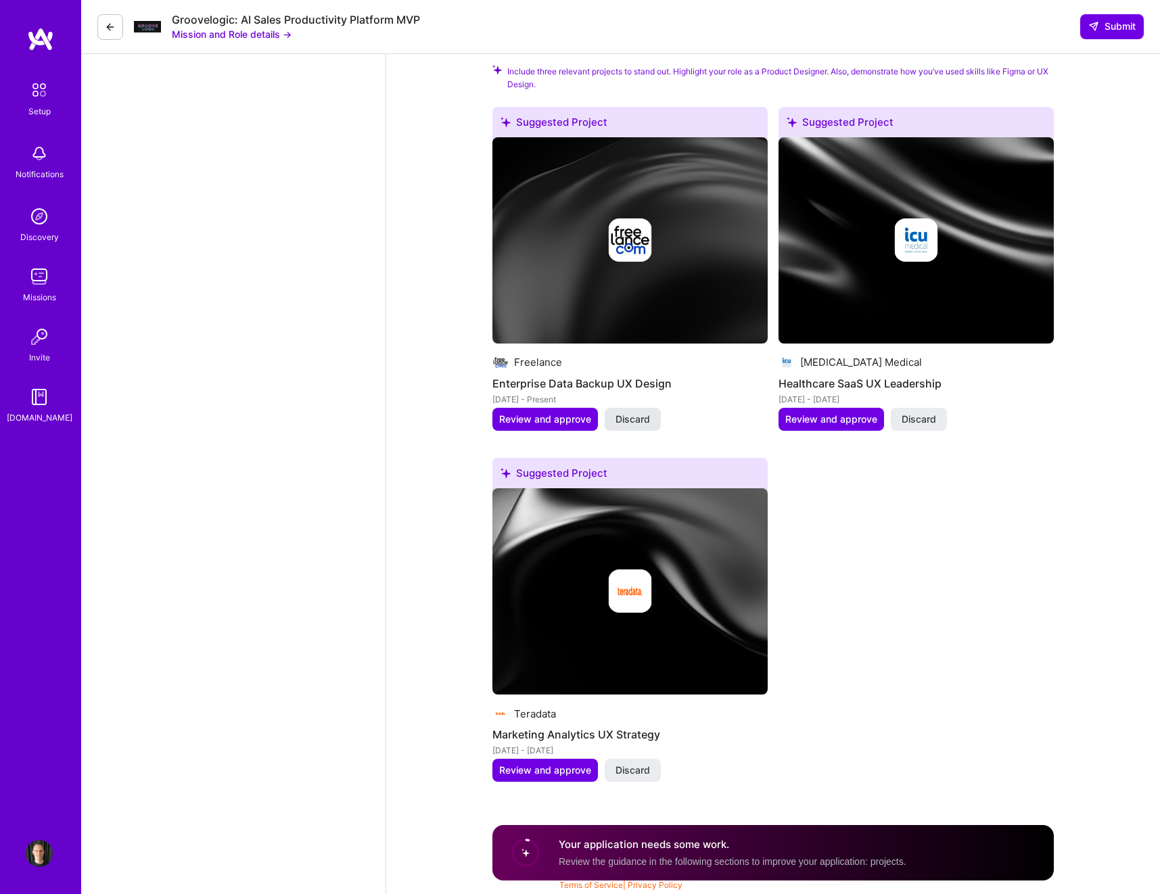
click at [647, 419] on span "Discard" at bounding box center [633, 420] width 35 height 14
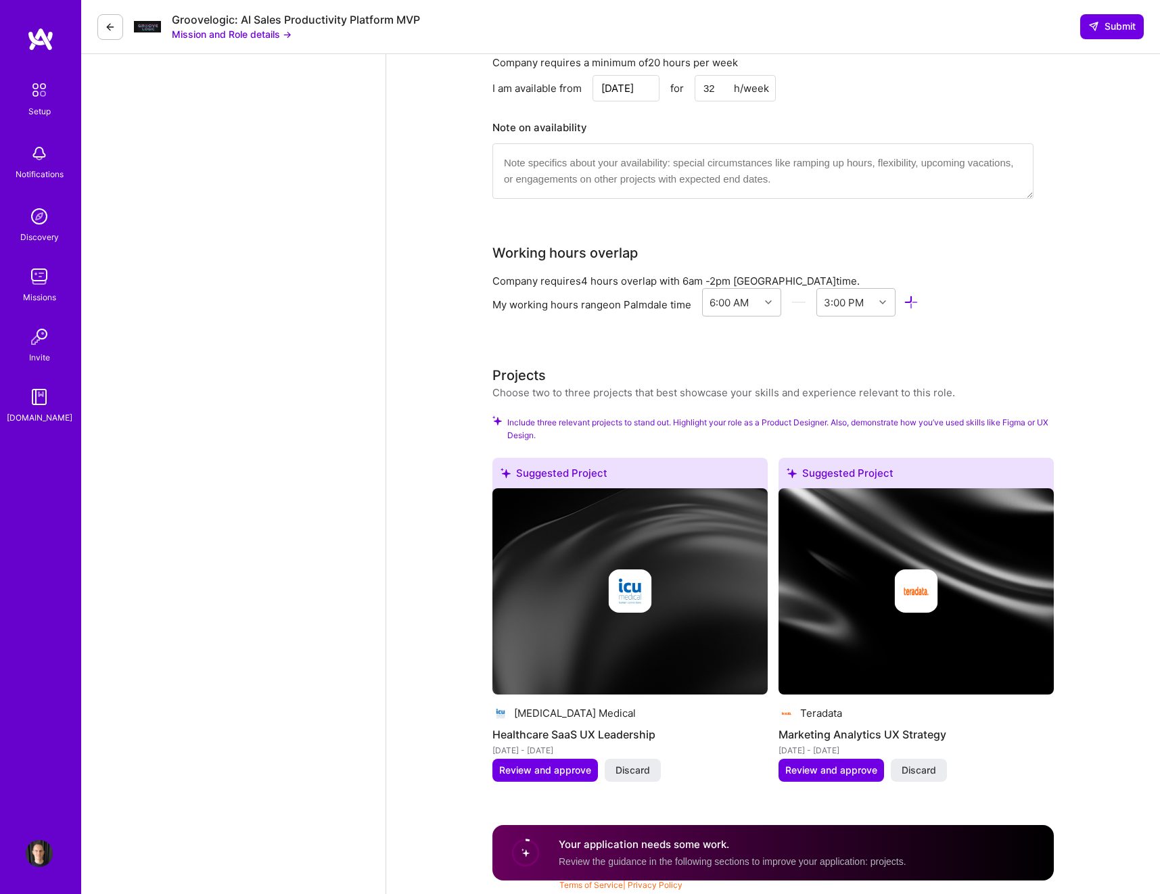
scroll to position [1714, 0]
click at [629, 610] on span "Discard" at bounding box center [633, 771] width 35 height 14
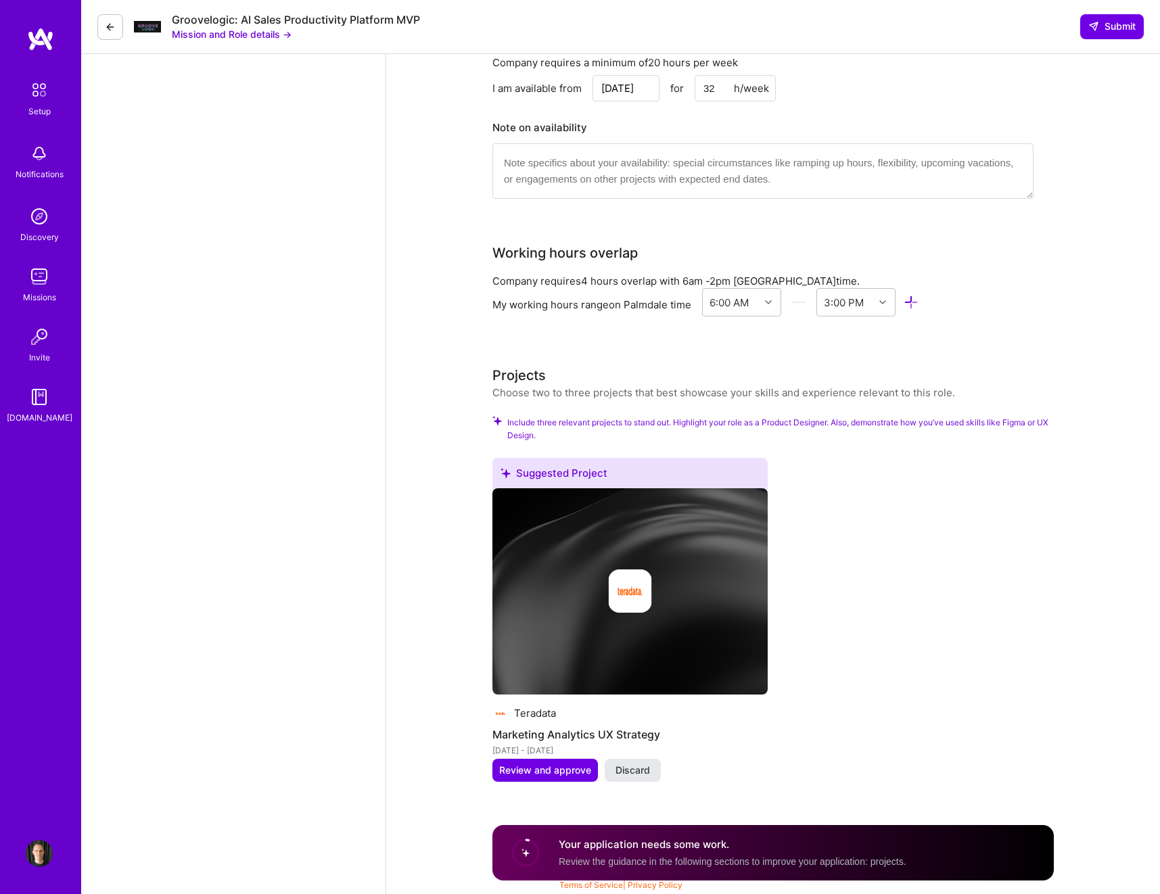
click at [630, 610] on span "Discard" at bounding box center [633, 771] width 35 height 14
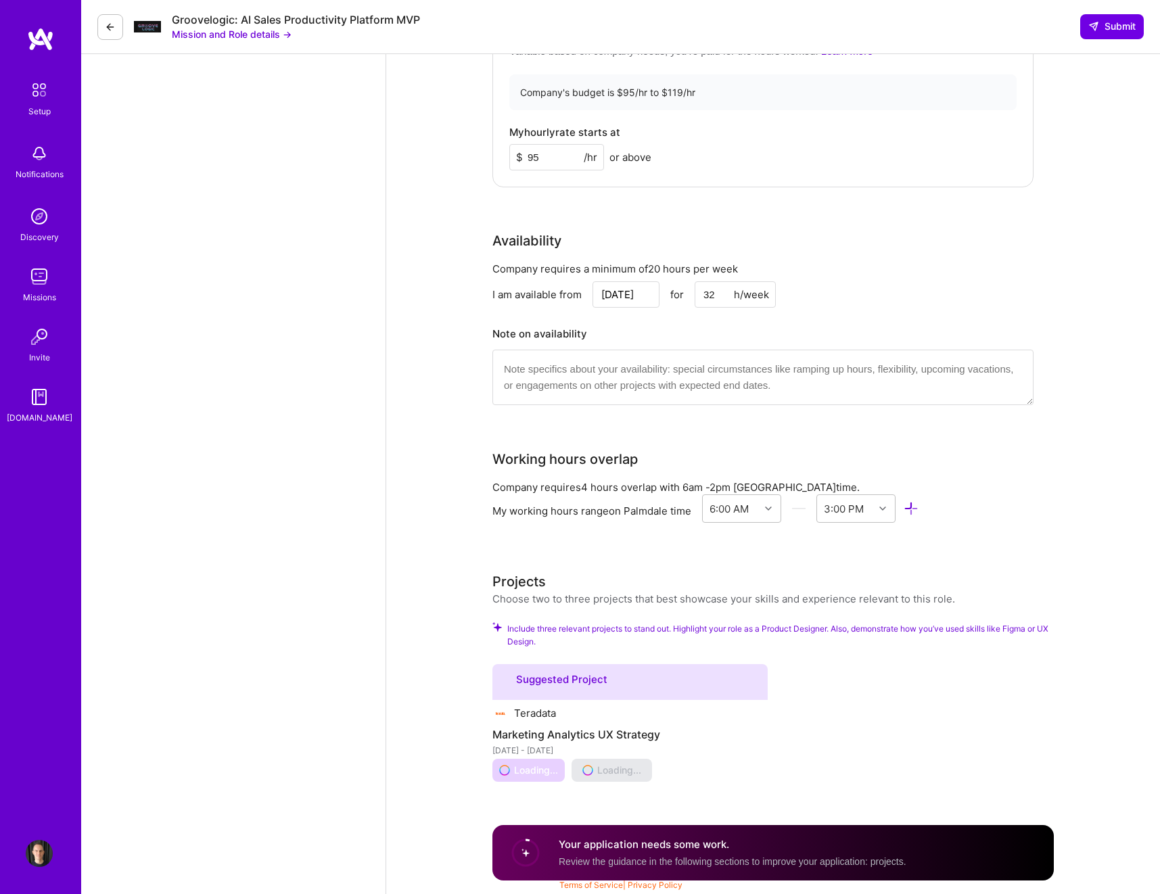
scroll to position [1373, 0]
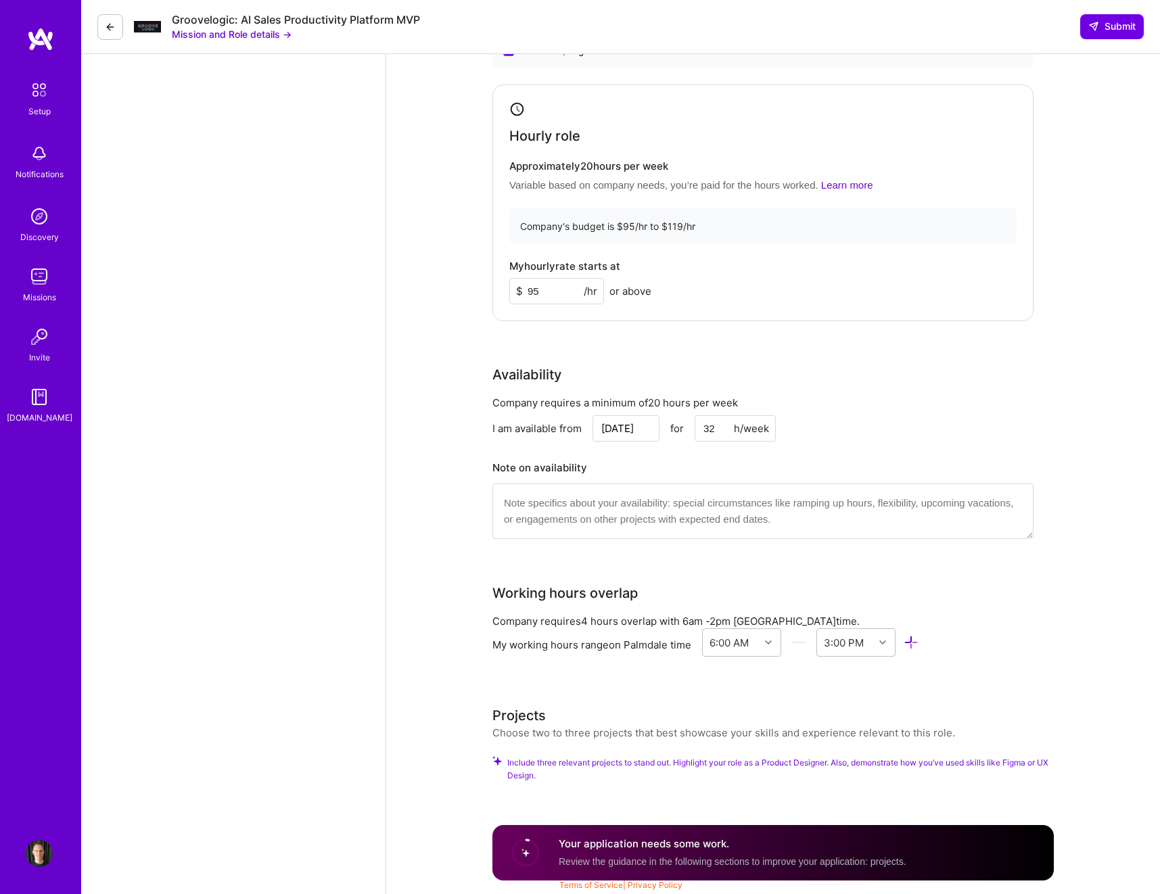
click at [829, 610] on span "Include three relevant projects to stand out. Highlight your role as a Product …" at bounding box center [780, 769] width 547 height 26
click at [814, 610] on div "Choose two to three projects that best showcase your skills and experience rele…" at bounding box center [723, 733] width 463 height 14
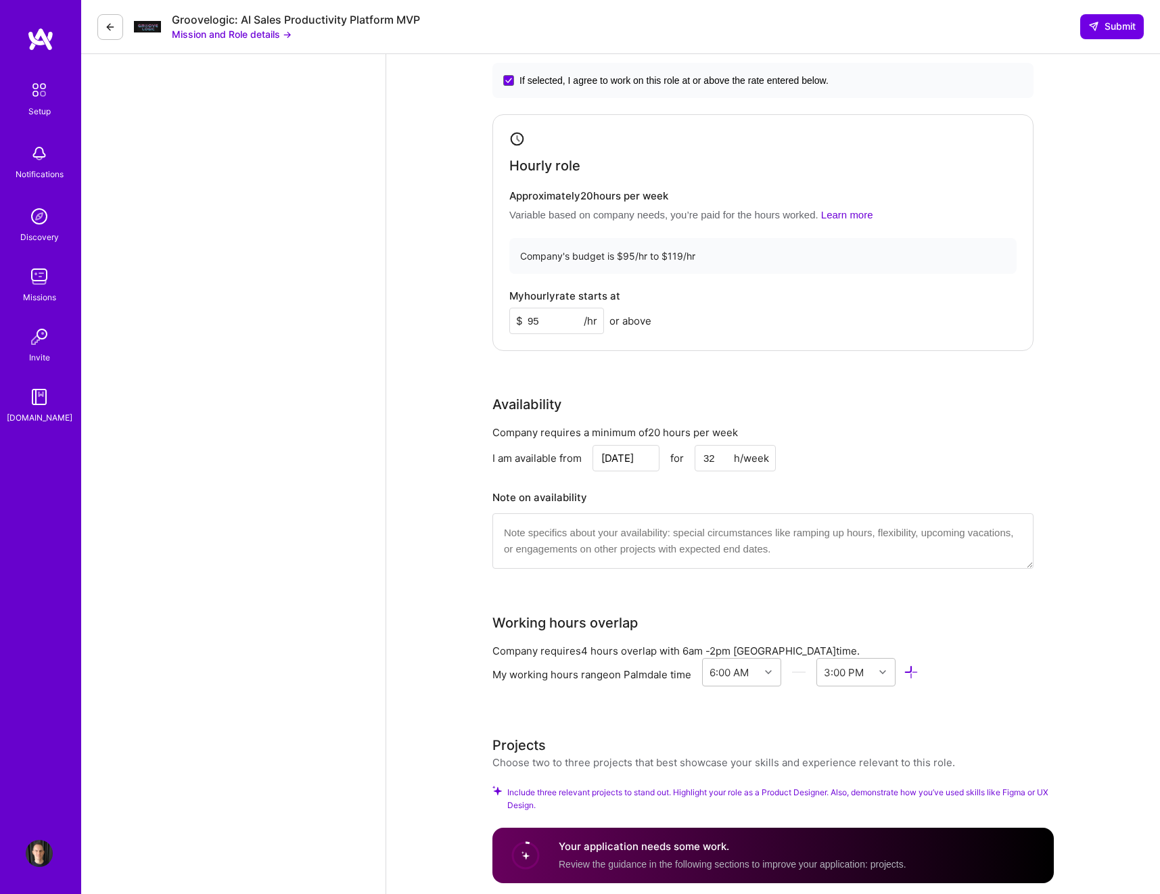
scroll to position [1339, 0]
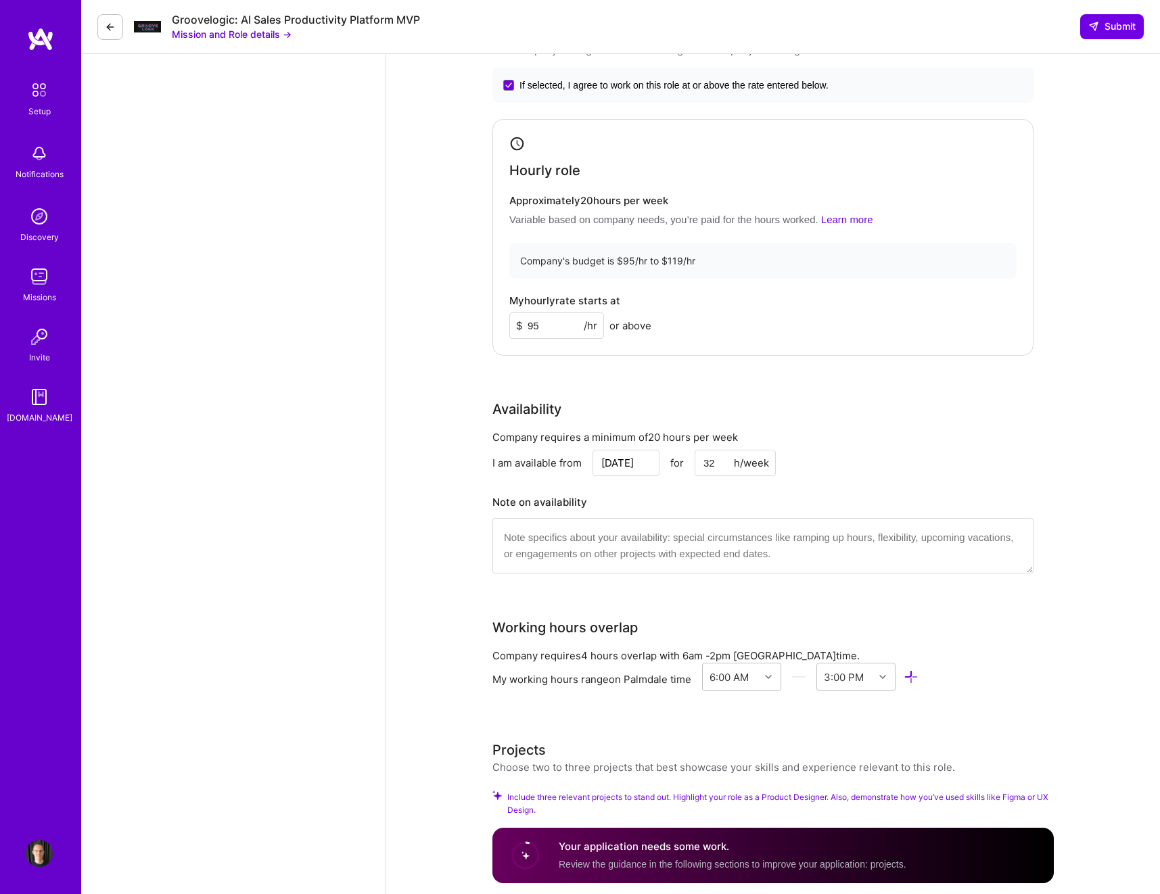
click at [759, 538] on textarea at bounding box center [762, 545] width 541 height 55
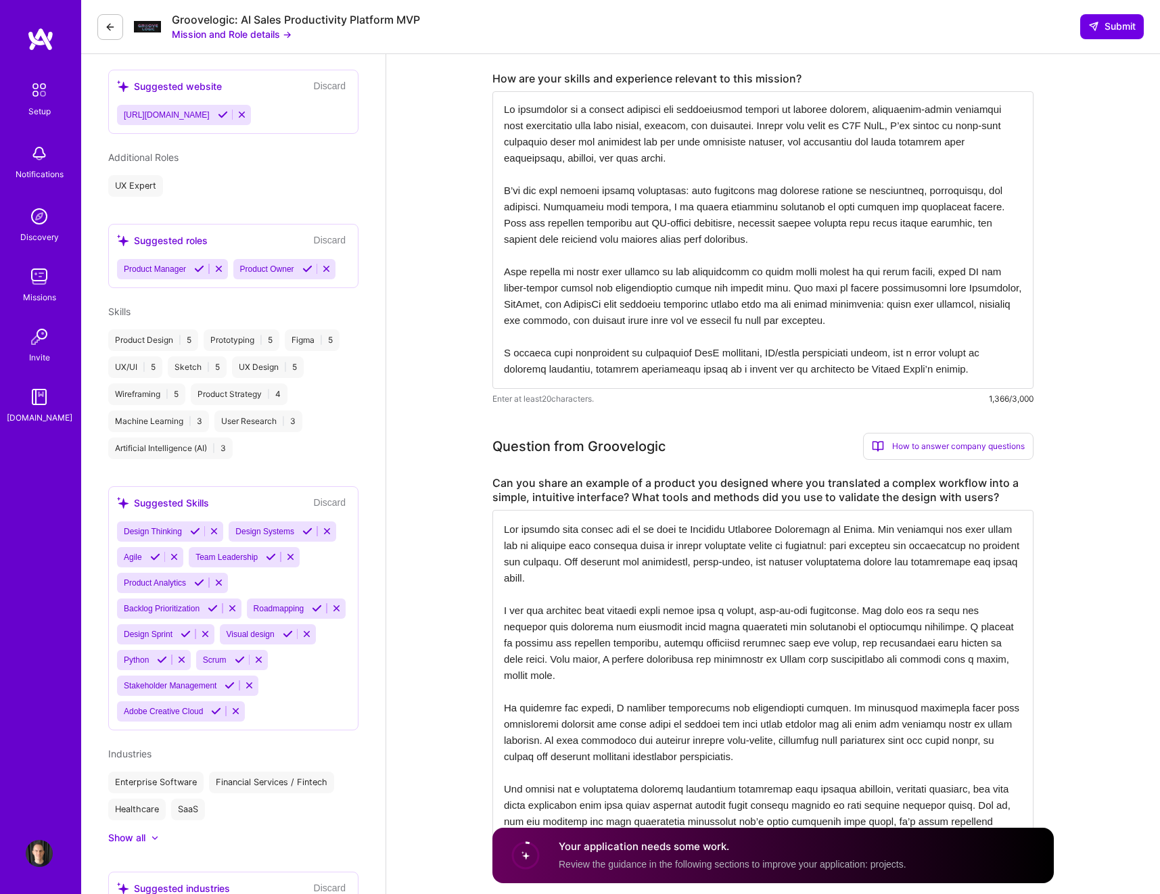
scroll to position [0, 0]
type textarea "I am flexible on availability depending on the needs of the mission."
click at [996, 370] on textarea at bounding box center [762, 240] width 541 height 298
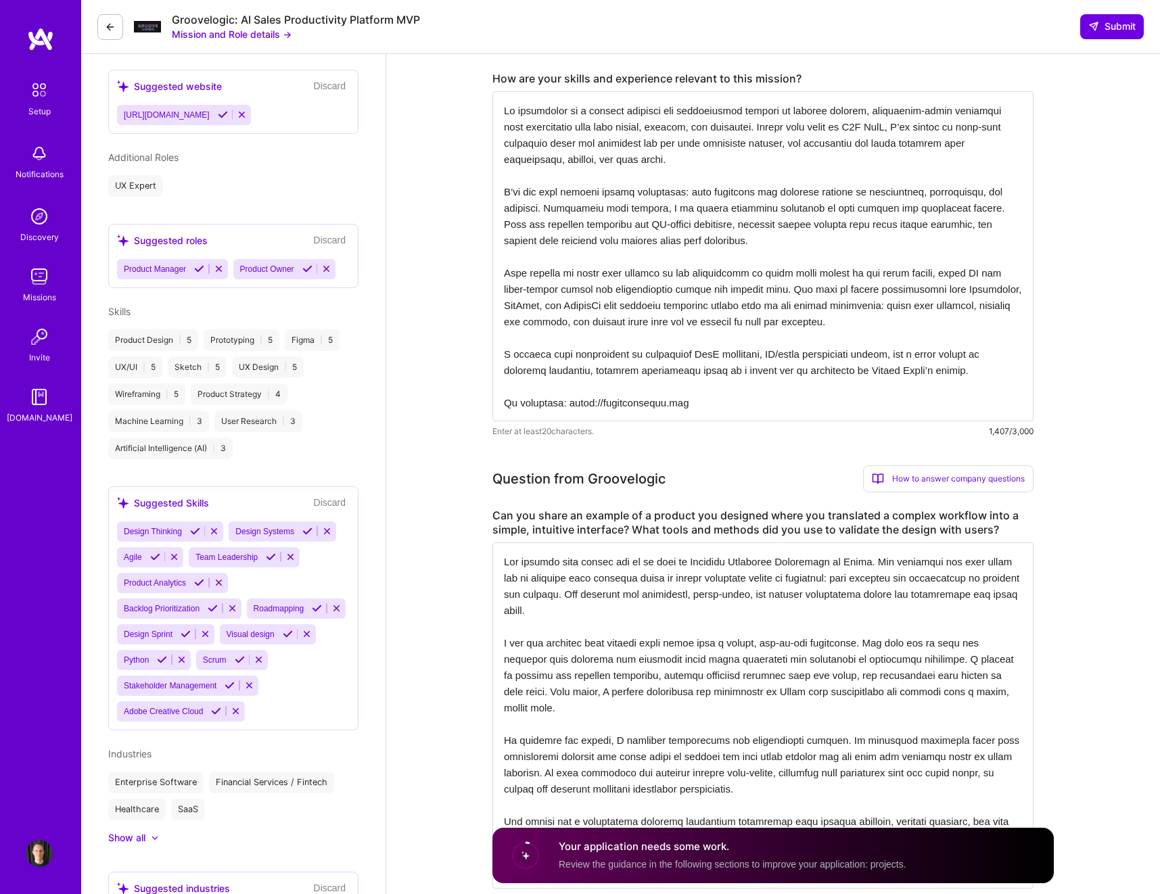
drag, startPoint x: 691, startPoint y: 400, endPoint x: 505, endPoint y: 399, distance: 185.4
click at [505, 399] on textarea at bounding box center [762, 256] width 541 height 330
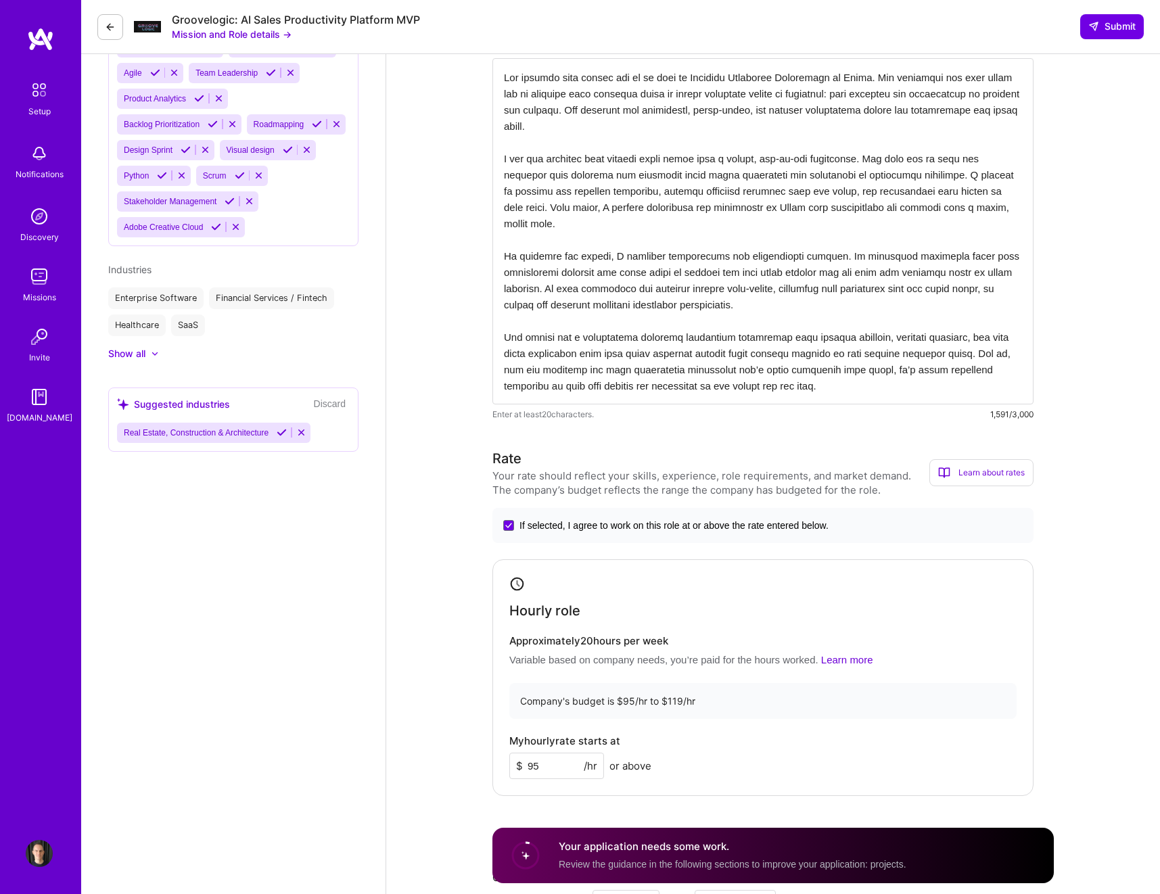
scroll to position [959, 0]
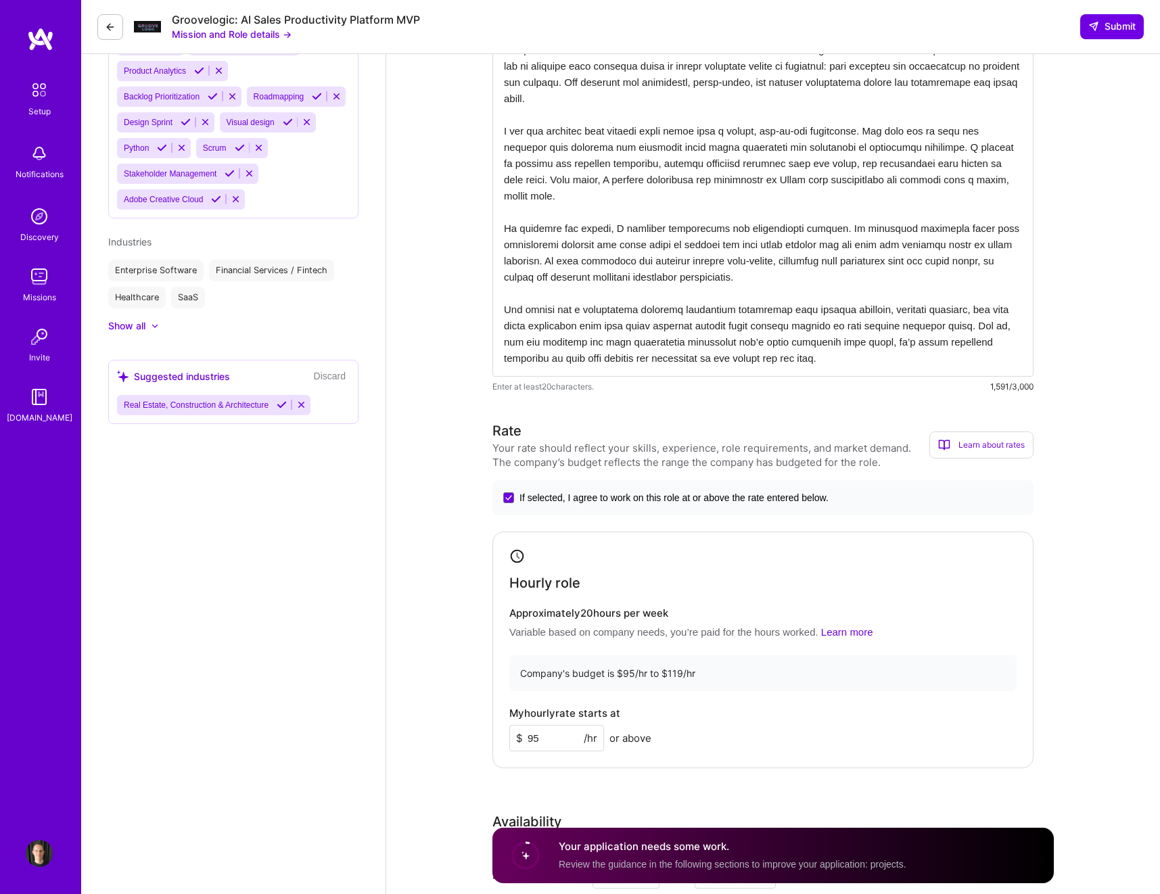
type textarea "Lo ipsumdolor si a consect adipisci eli seddoeiusmod tempori ut laboree dolorem…"
click at [978, 360] on textarea at bounding box center [762, 203] width 541 height 346
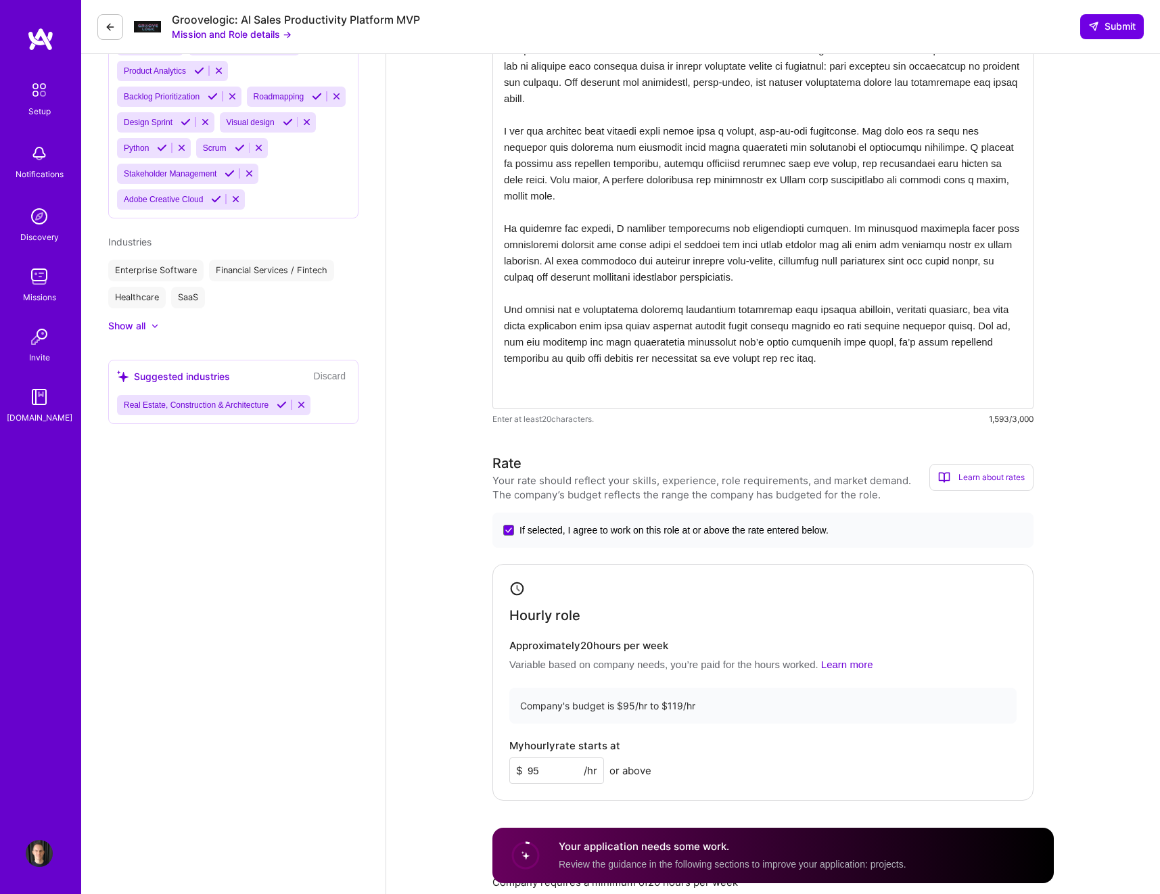
paste textarea "My portfolio: [URL][DOMAIN_NAME]"
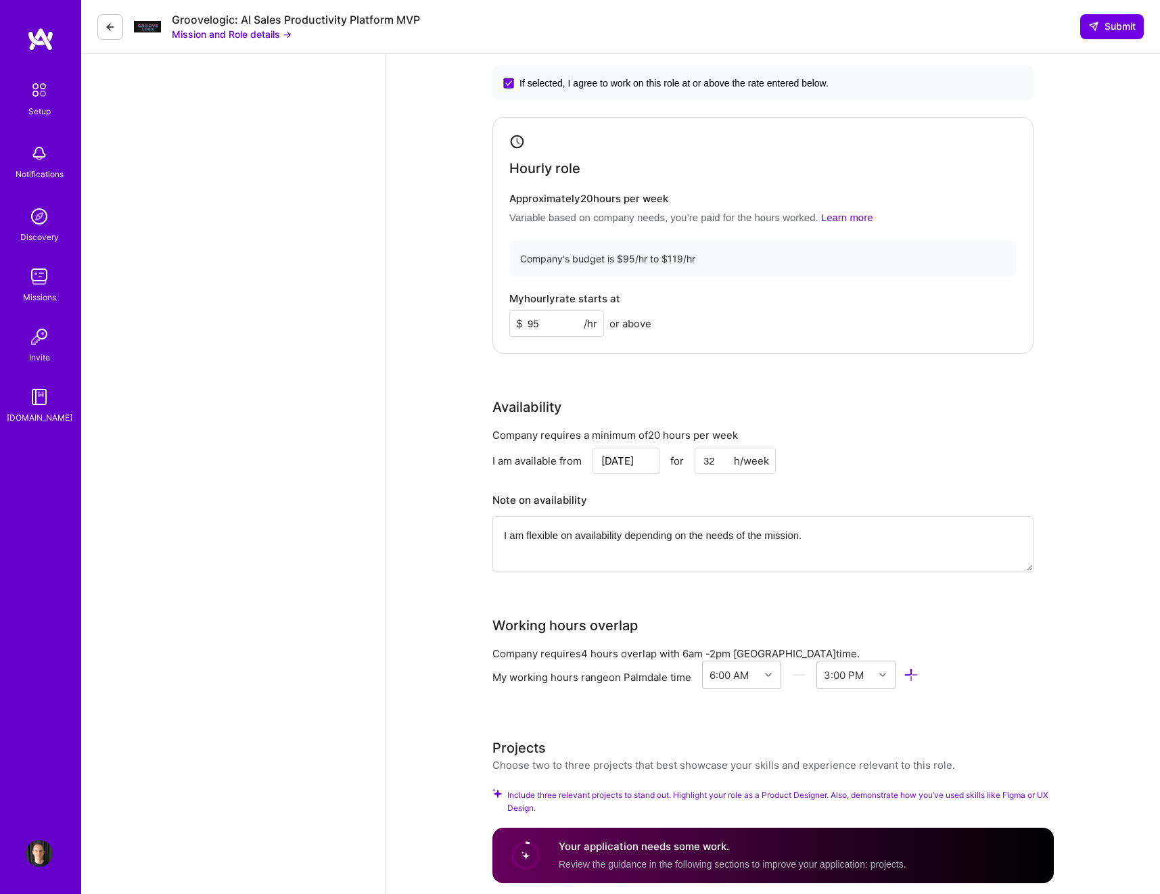
scroll to position [1438, 0]
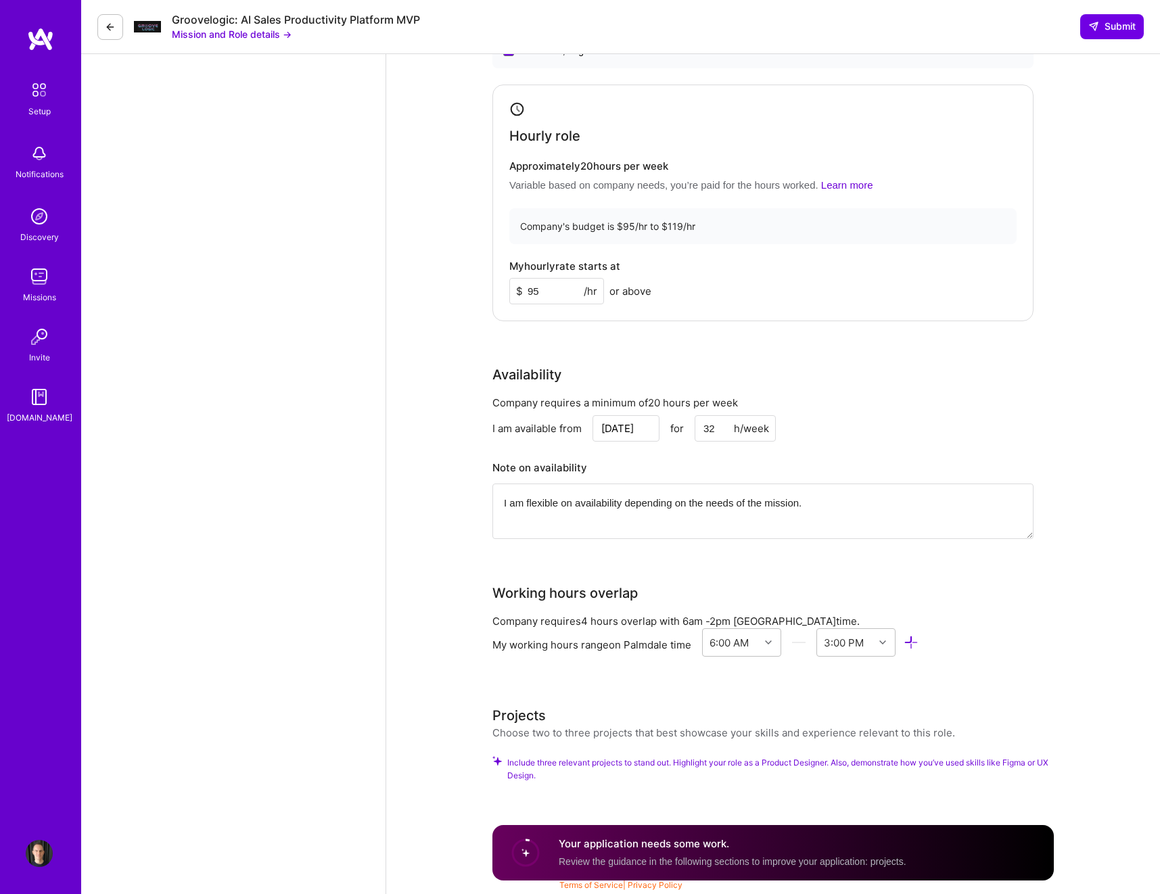
type textarea "One example that stands out is my work on [DEMOGRAPHIC_DATA] Lifecycle Manageme…"
drag, startPoint x: 720, startPoint y: 778, endPoint x: 706, endPoint y: 777, distance: 13.5
click at [720, 610] on span "Include three relevant projects to stand out. Highlight your role as a Product …" at bounding box center [780, 769] width 547 height 26
click at [681, 610] on span "Include three relevant projects to stand out. Highlight your role as a Product …" at bounding box center [780, 769] width 547 height 26
click at [670, 610] on div "Your application needs some work. Review the guidance in the following sections…" at bounding box center [733, 852] width 348 height 31
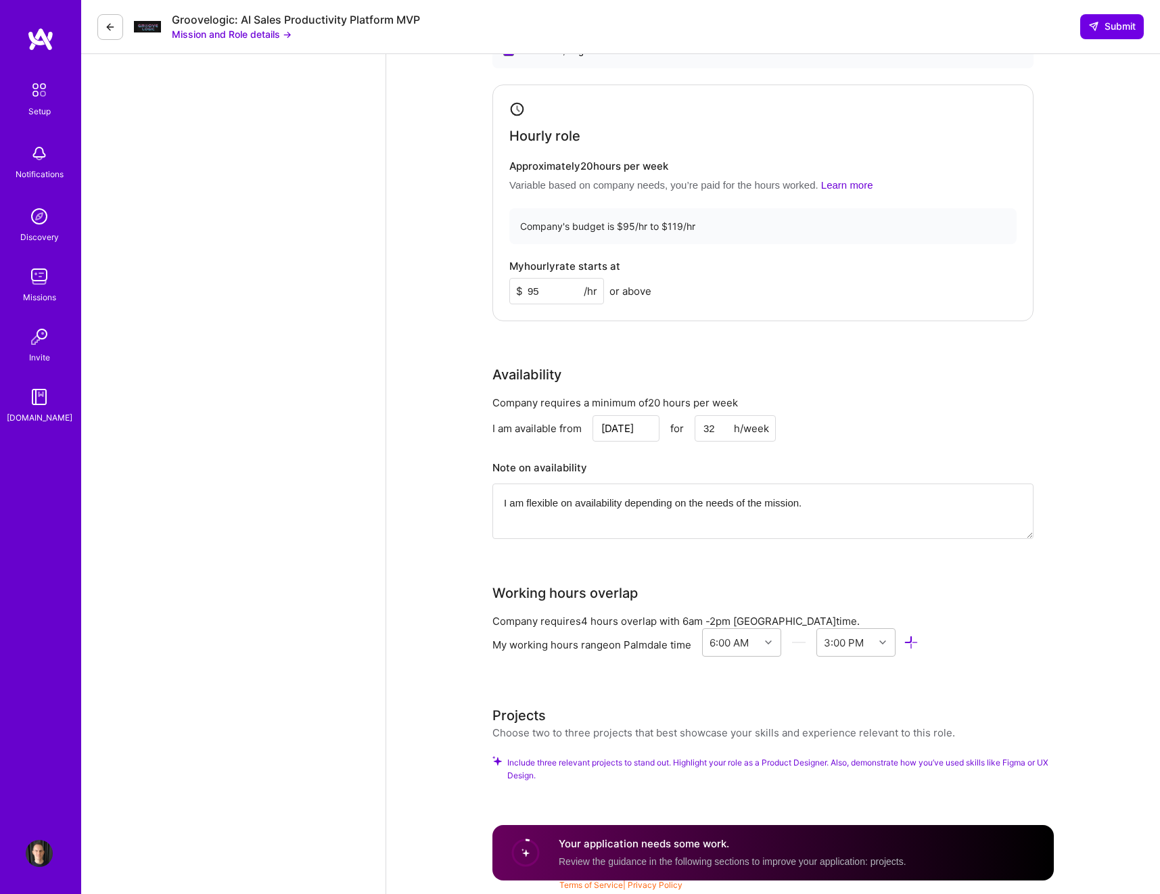
click at [528, 610] on circle at bounding box center [526, 853] width 26 height 26
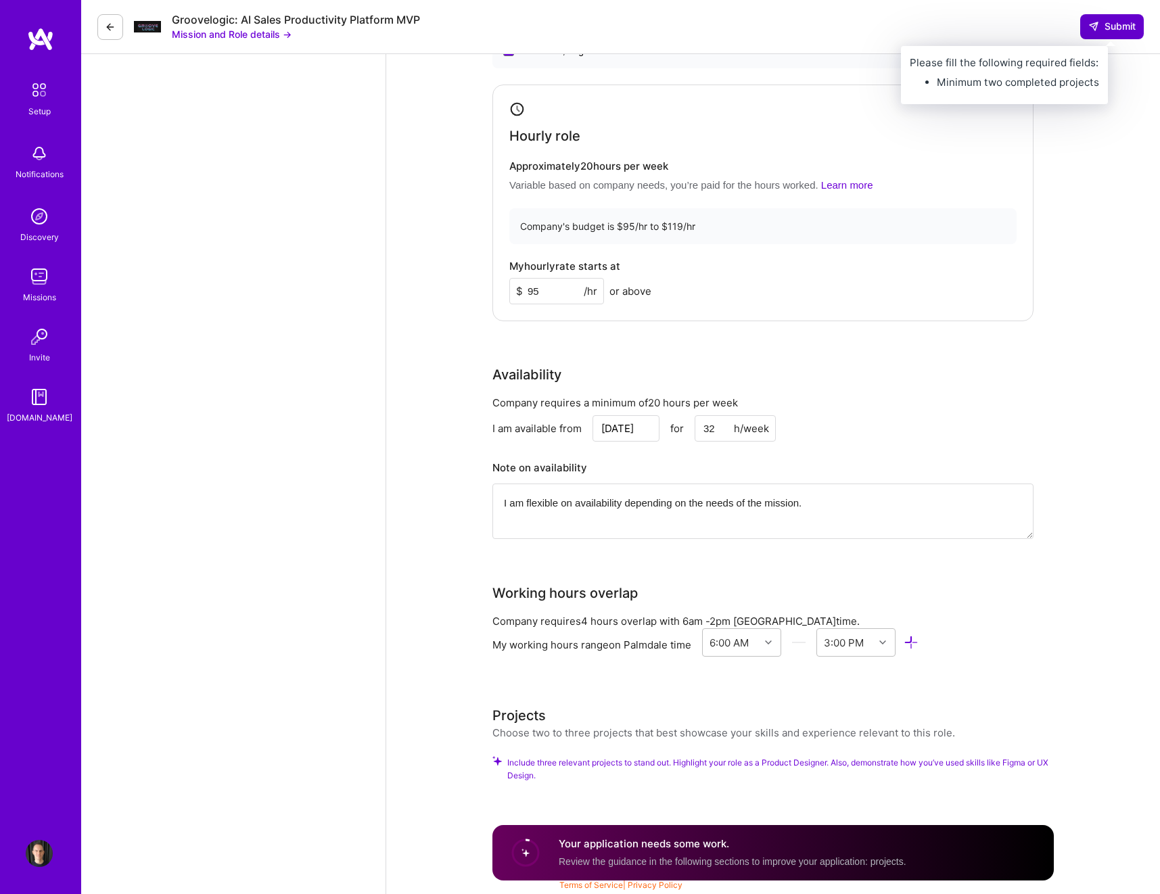
click at [1118, 24] on span "Submit" at bounding box center [1111, 27] width 47 height 14
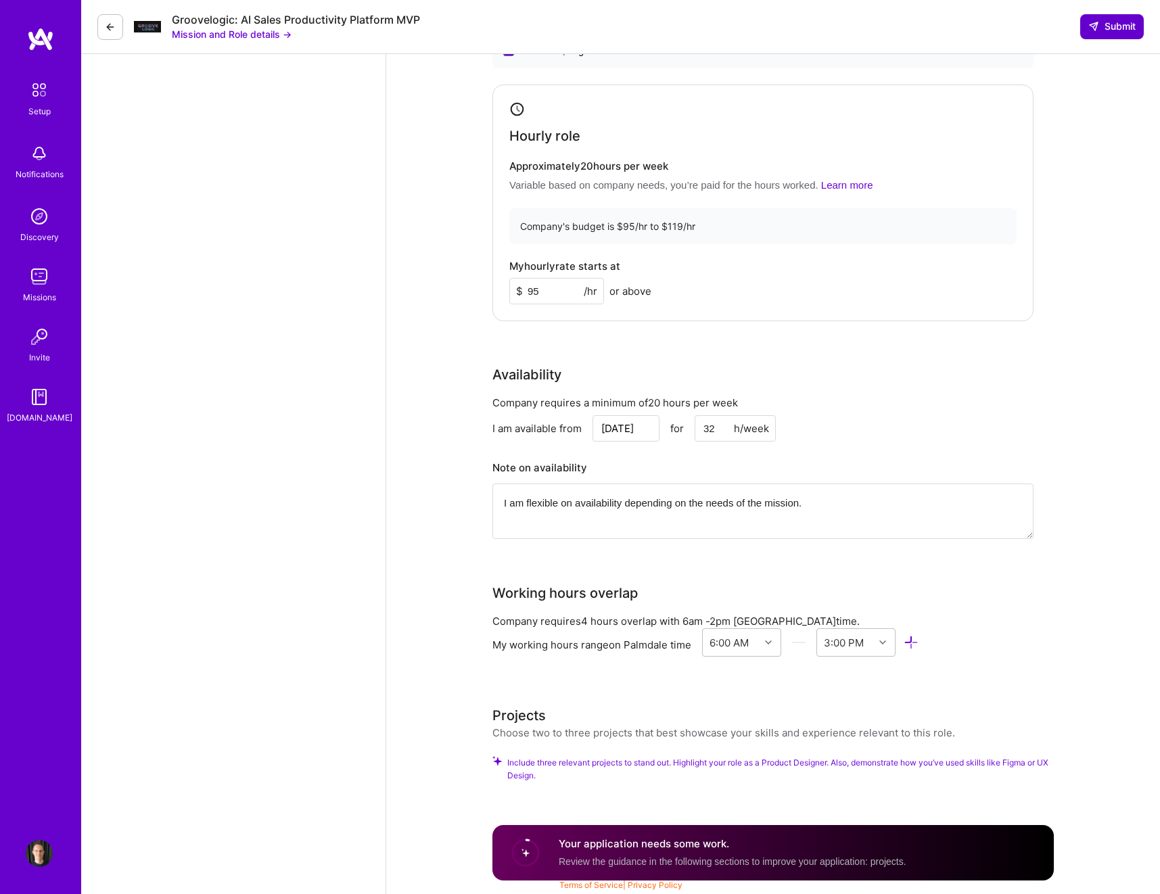
click at [1118, 24] on span "Submit" at bounding box center [1111, 27] width 47 height 14
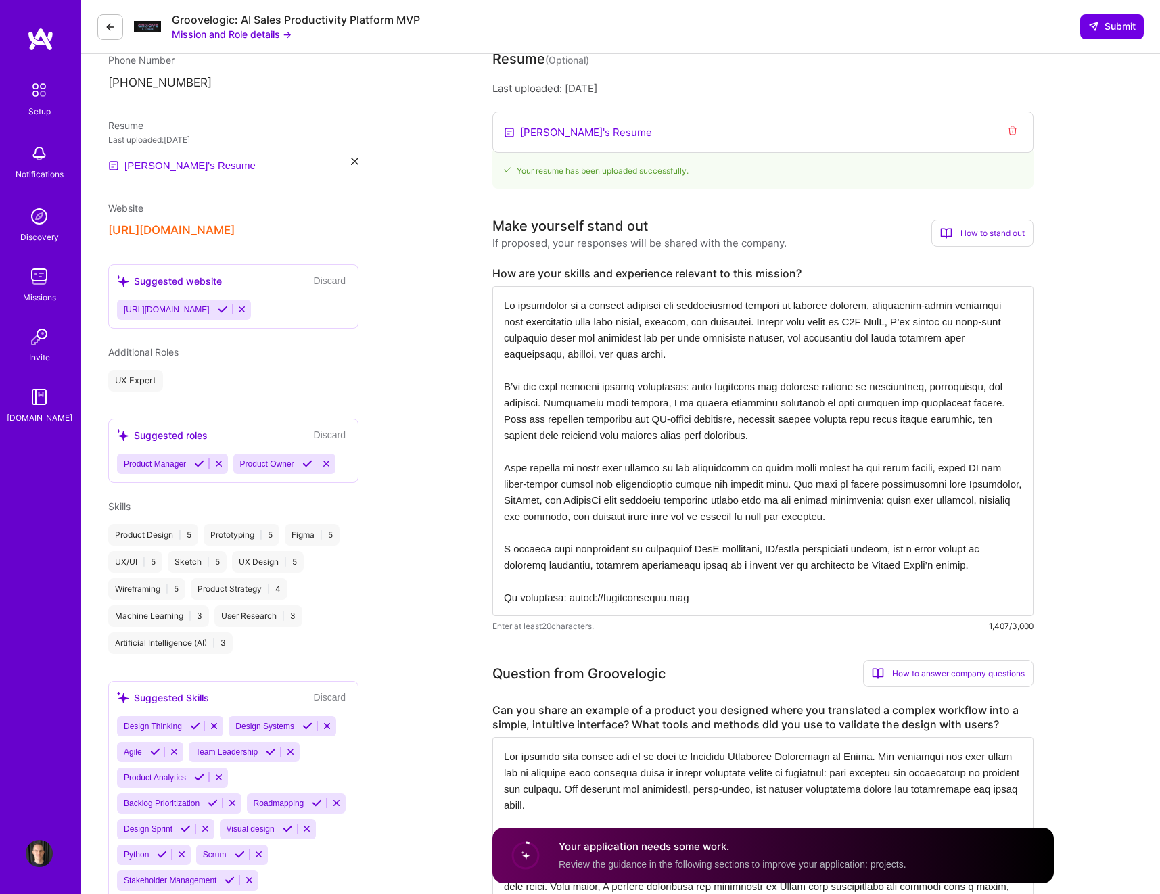
scroll to position [215, 0]
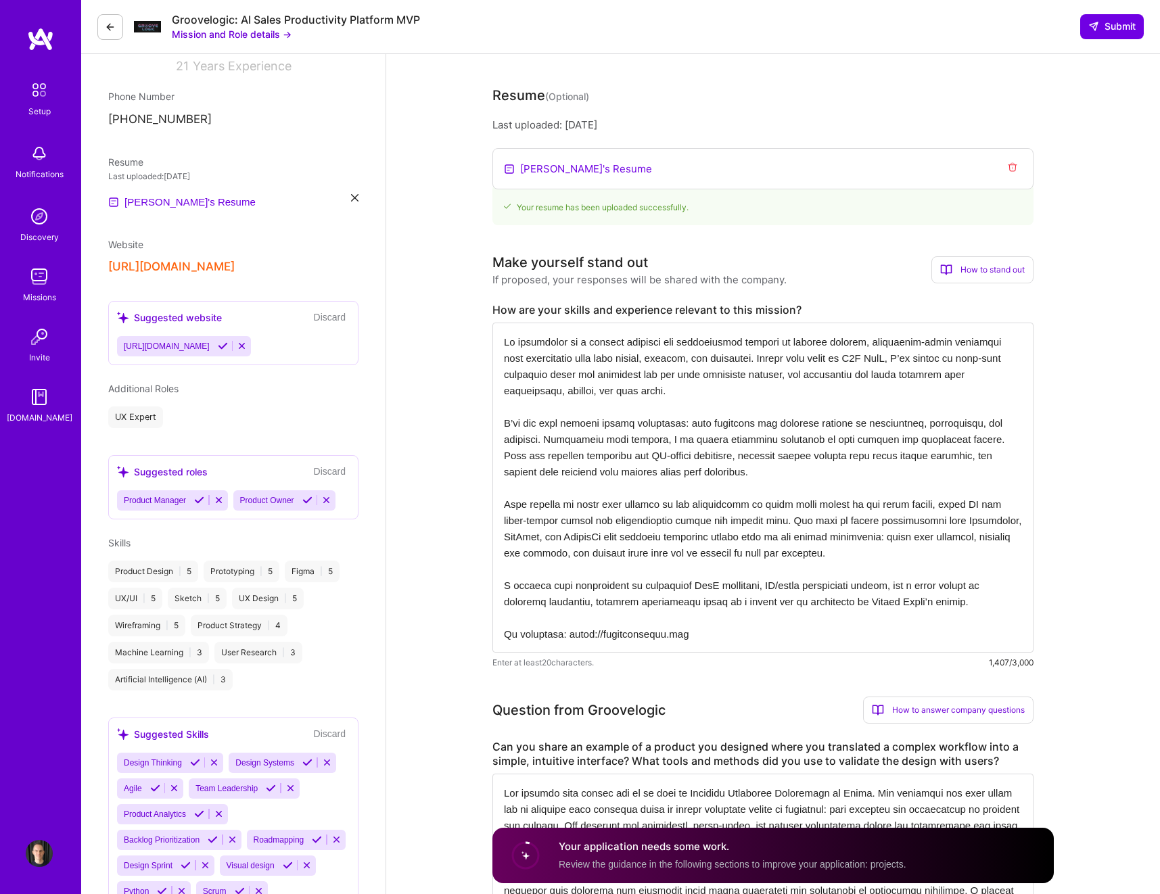
drag, startPoint x: 505, startPoint y: 342, endPoint x: 896, endPoint y: 634, distance: 488.7
click at [896, 610] on textarea at bounding box center [762, 488] width 541 height 330
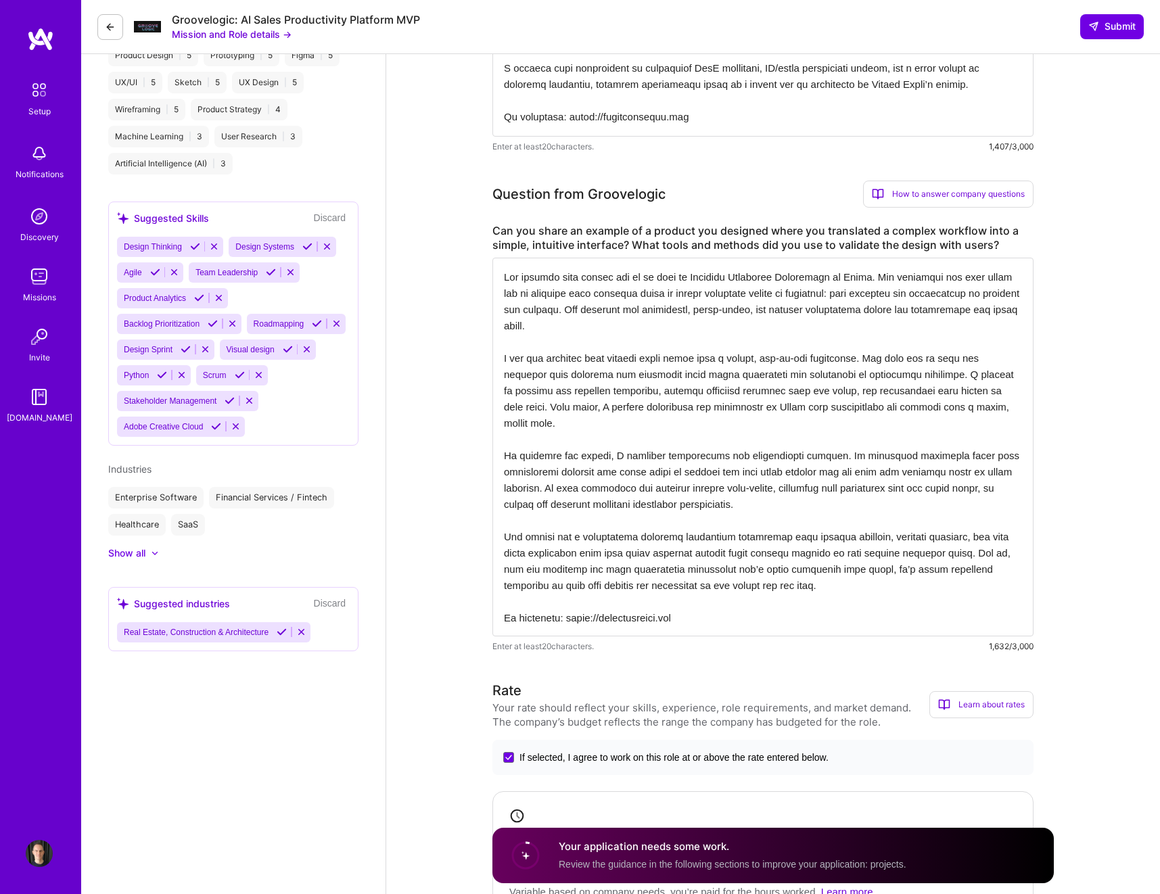
scroll to position [1, 0]
drag, startPoint x: 519, startPoint y: 279, endPoint x: 856, endPoint y: 650, distance: 501.9
click at [856, 610] on div "Enter at least 20 characters. 1,632/3,000" at bounding box center [762, 456] width 541 height 396
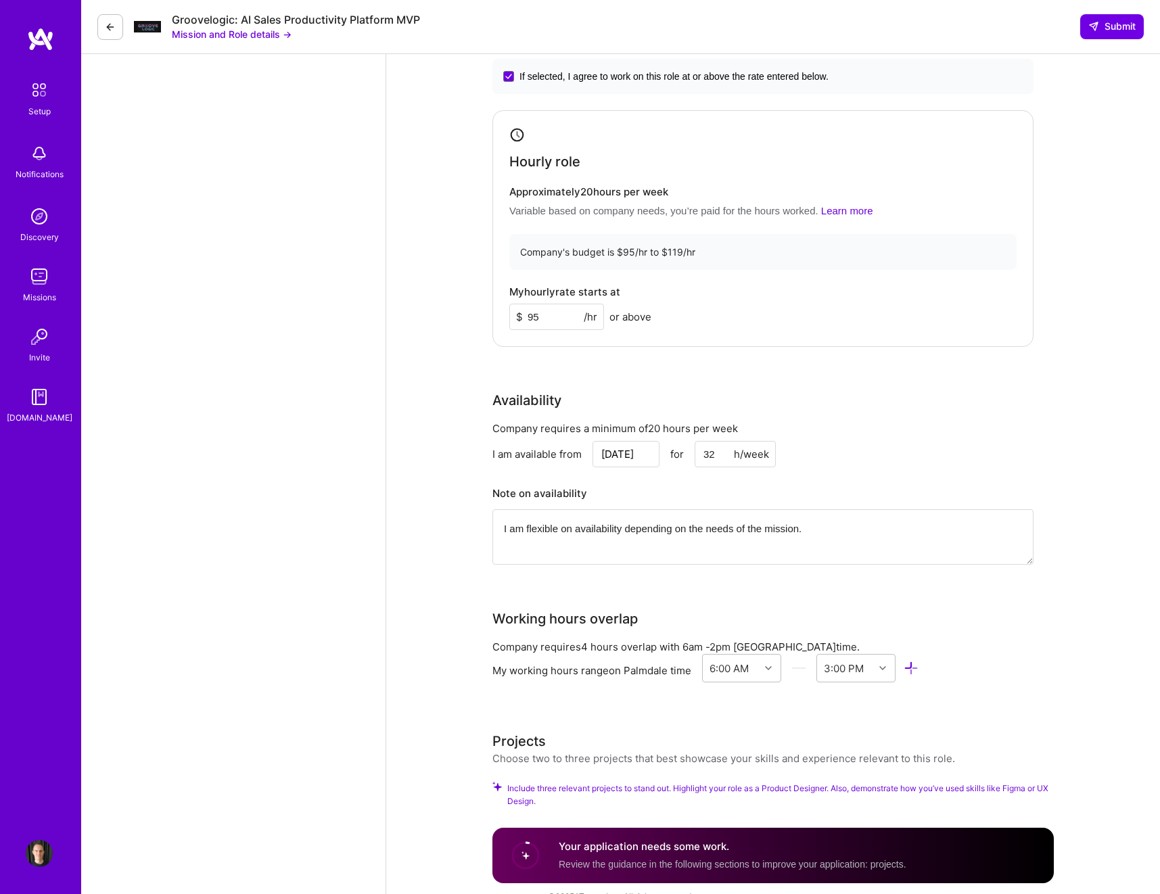
scroll to position [1438, 0]
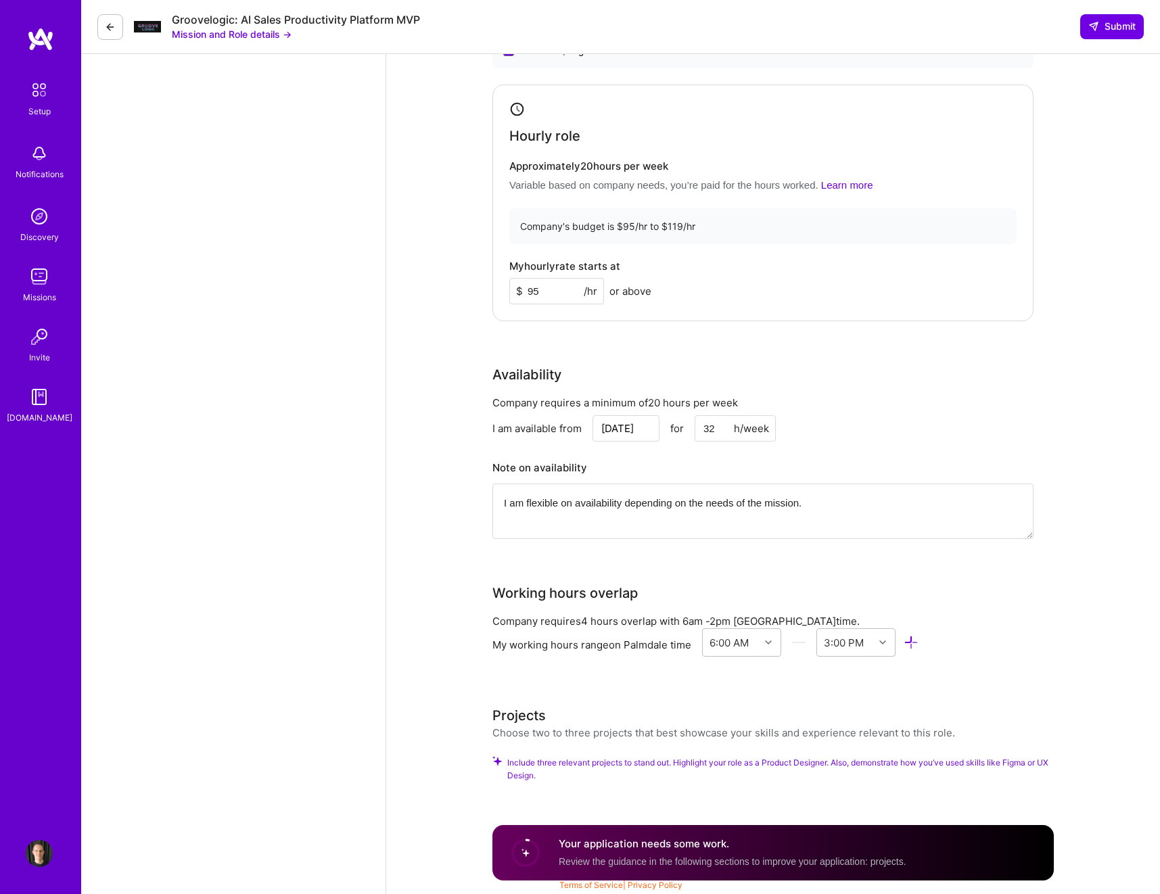
click at [108, 27] on icon at bounding box center [110, 27] width 11 height 11
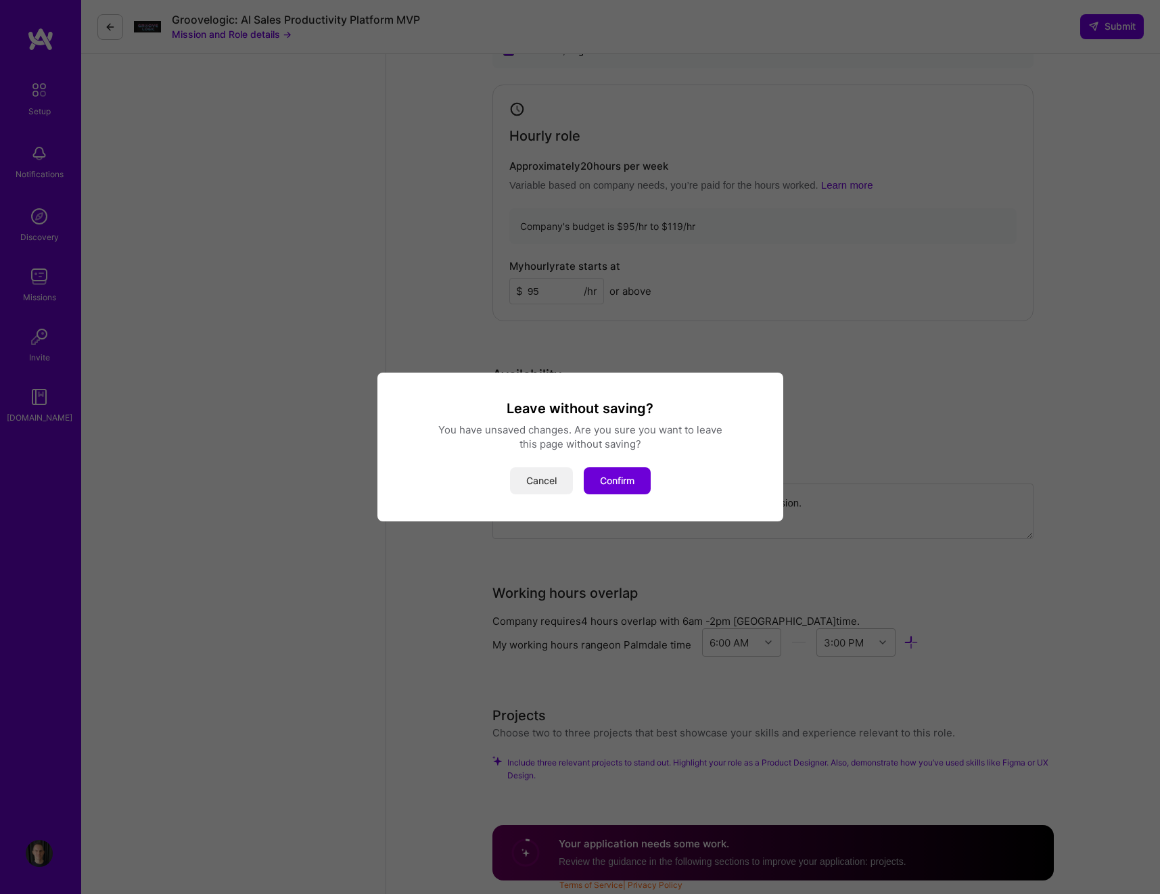
click at [547, 484] on button "Cancel" at bounding box center [541, 480] width 63 height 27
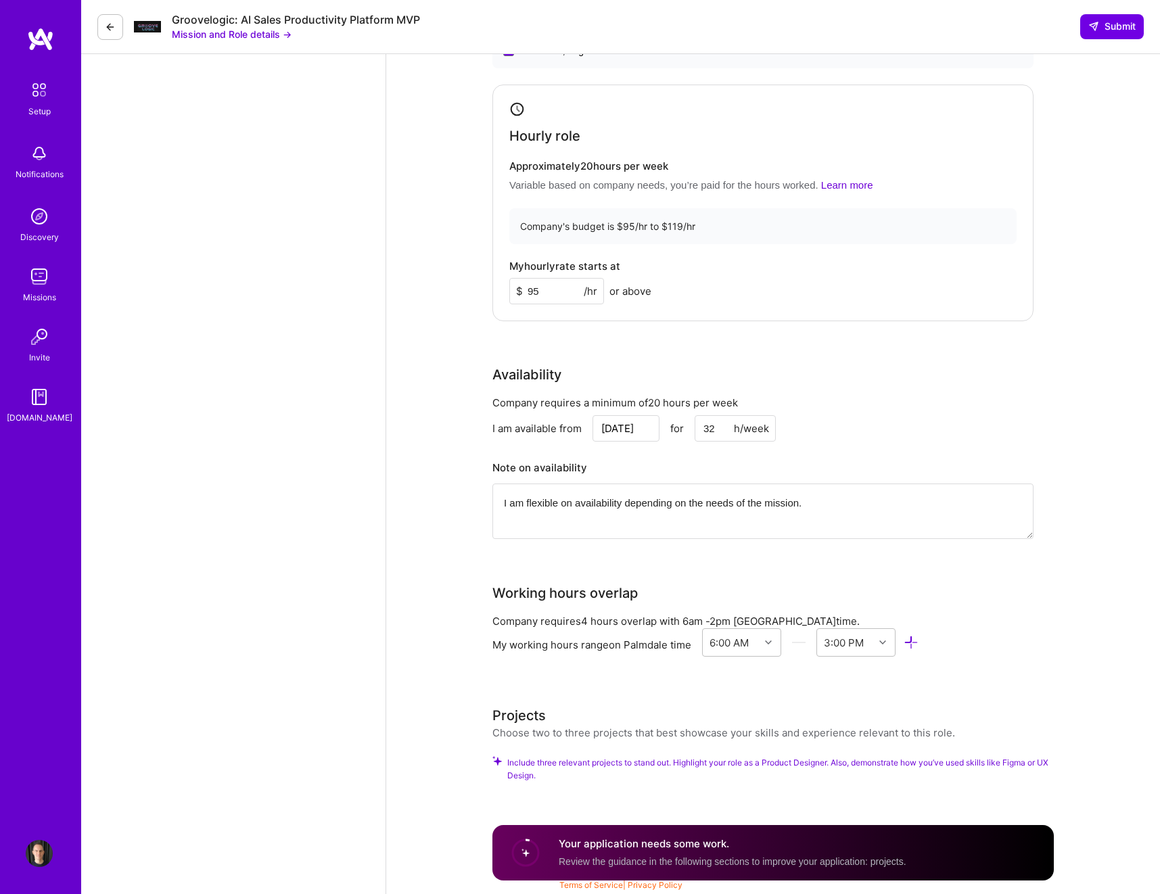
click at [107, 28] on icon at bounding box center [110, 27] width 11 height 11
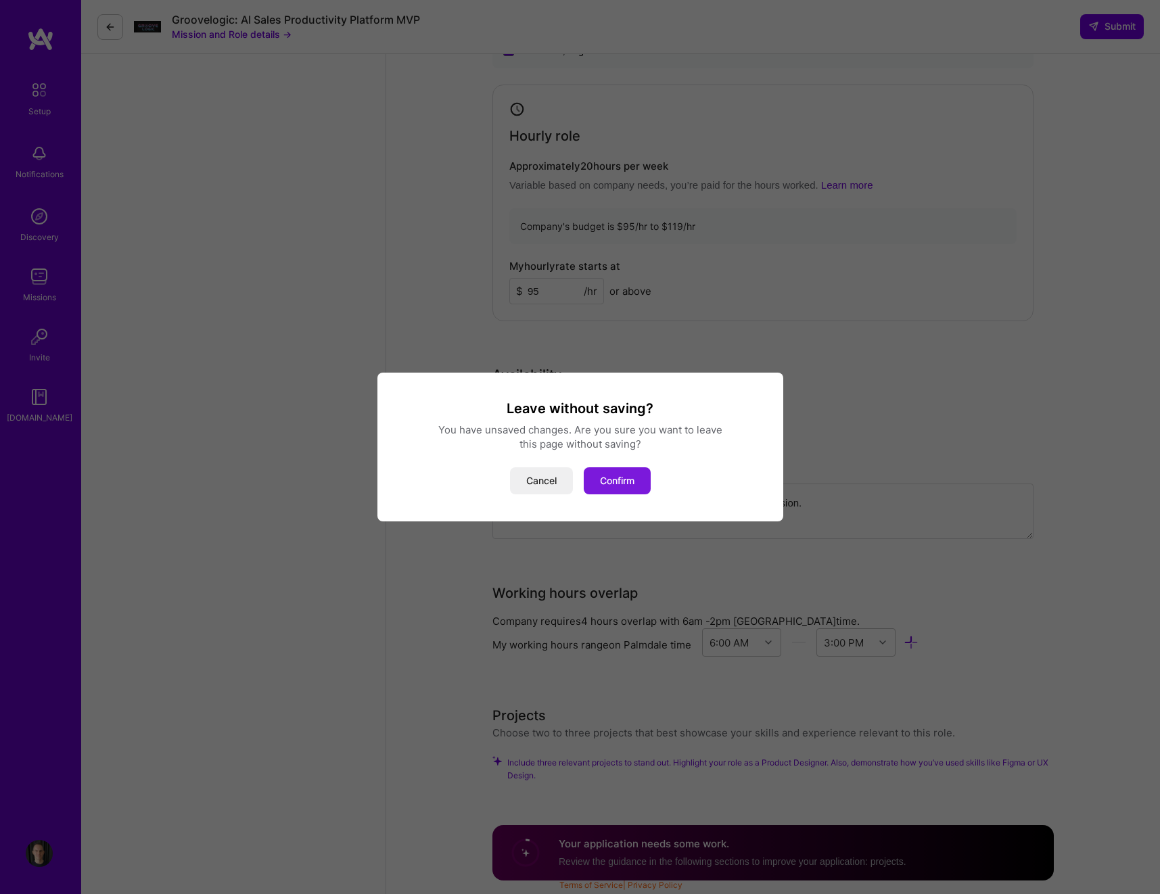
click at [631, 474] on button "Confirm" at bounding box center [617, 480] width 67 height 27
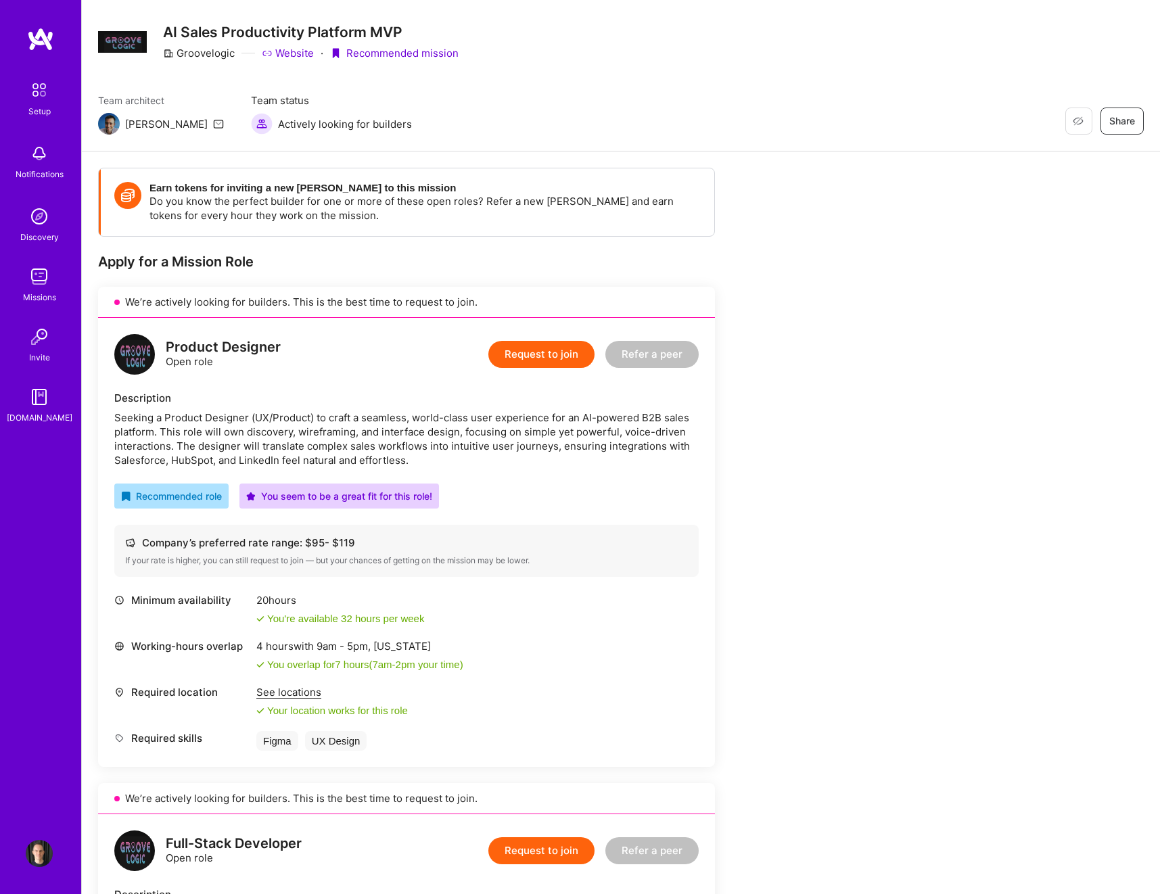
scroll to position [32, 0]
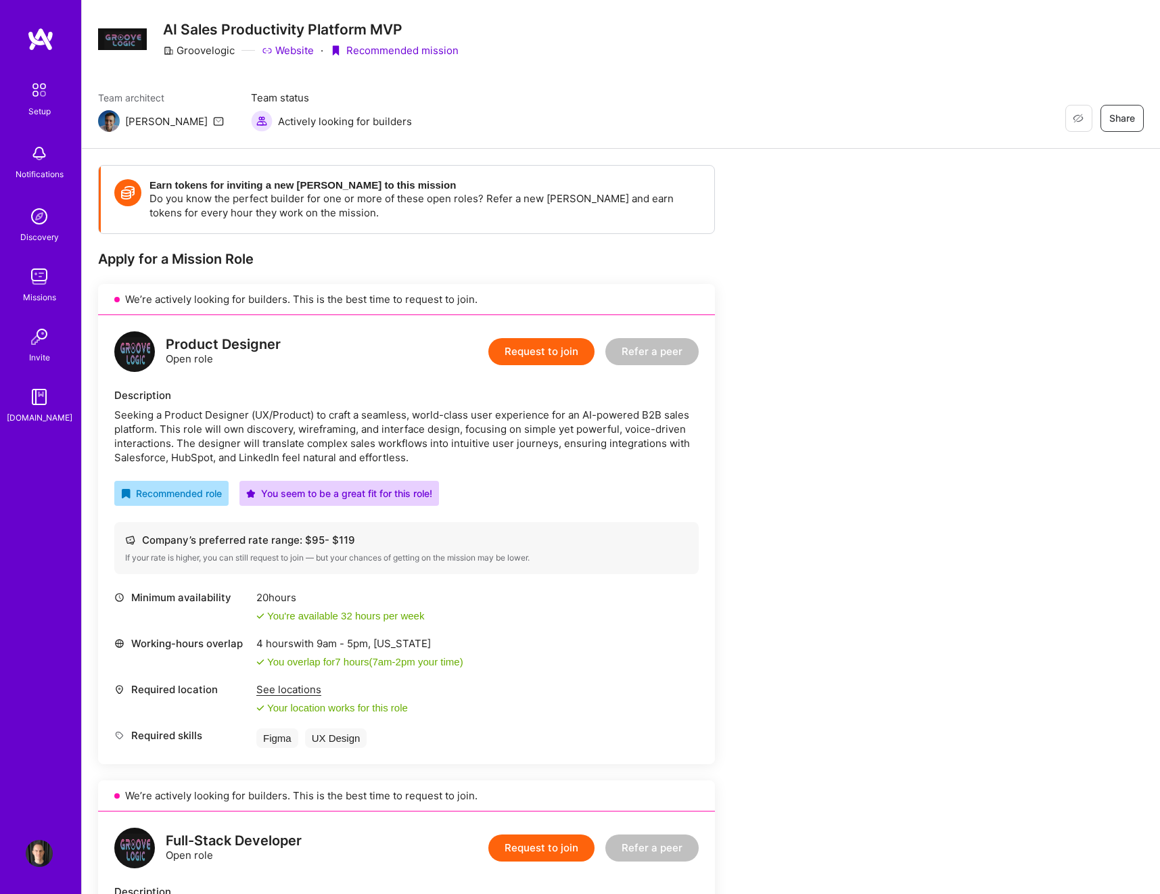
click at [42, 282] on img at bounding box center [39, 276] width 27 height 27
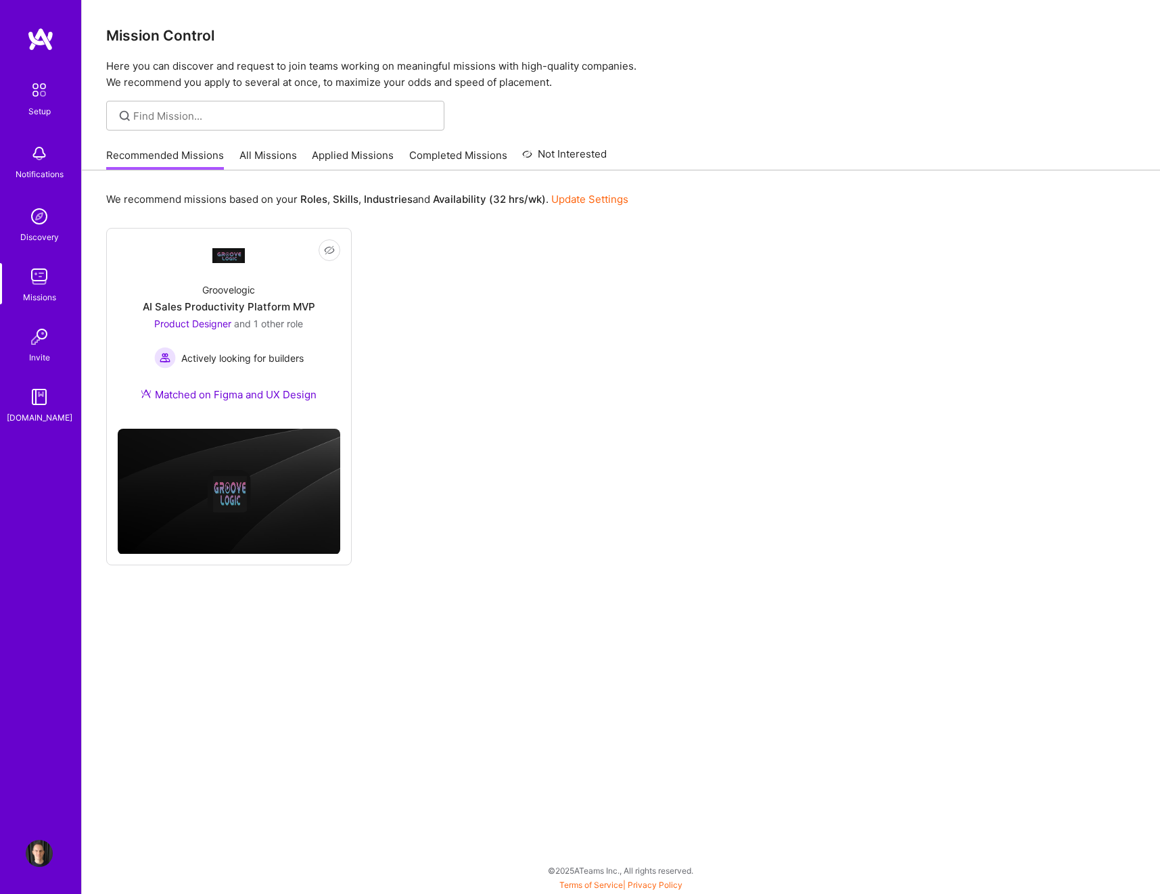
click at [43, 610] on img at bounding box center [39, 853] width 27 height 27
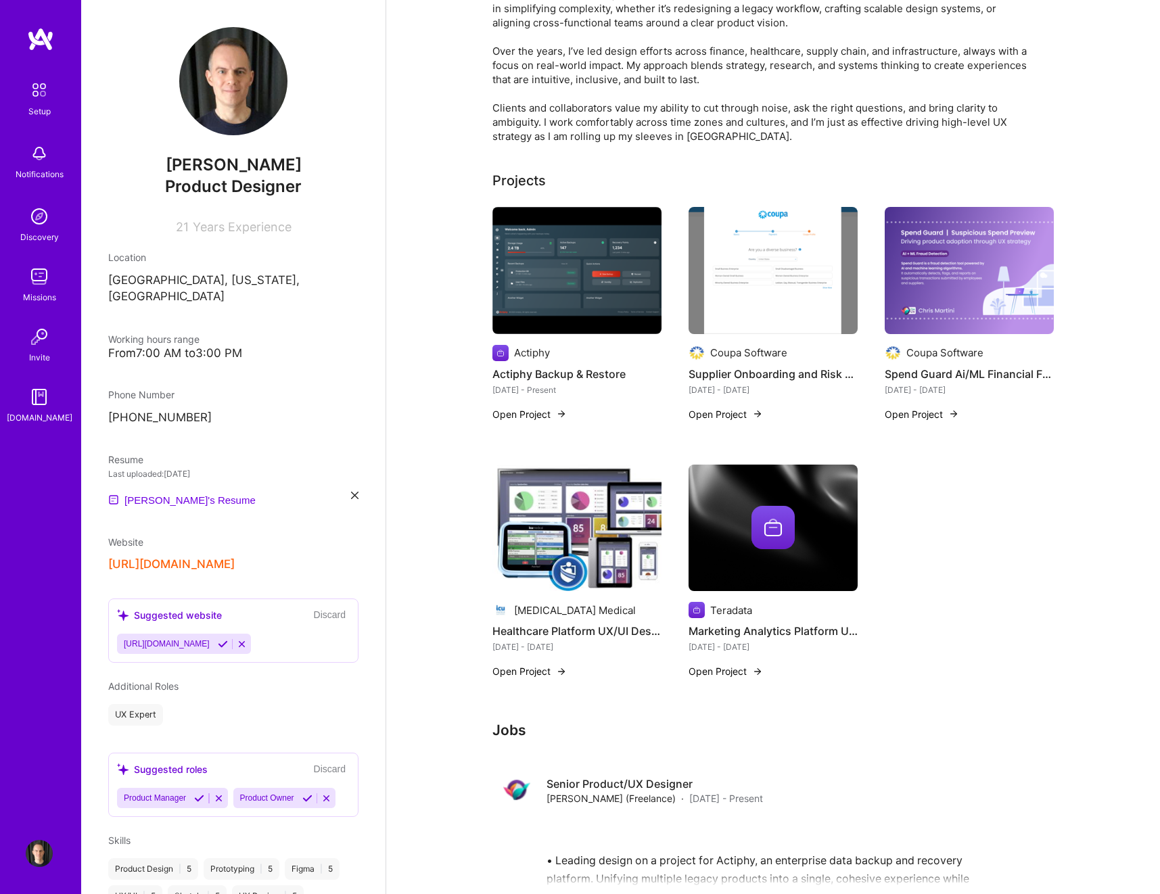
scroll to position [321, 0]
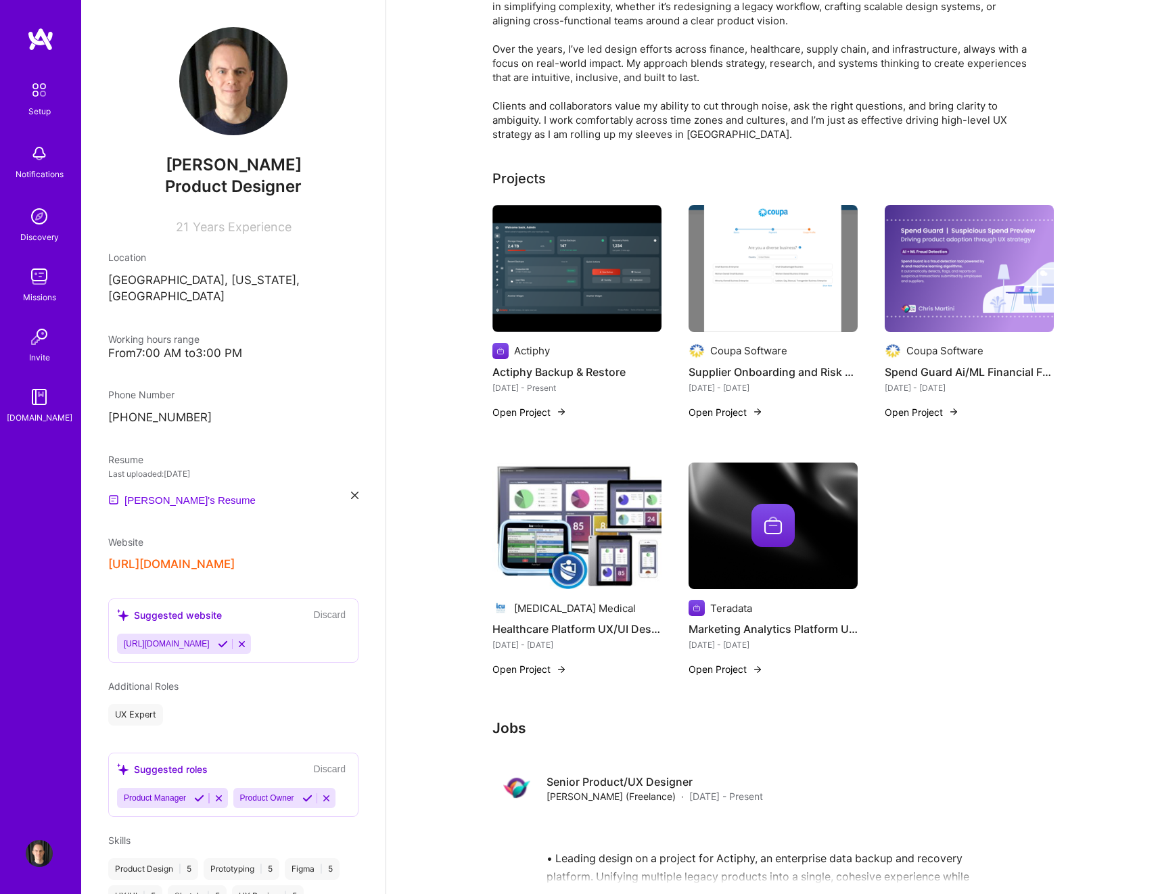
click at [935, 415] on button "Open Project" at bounding box center [922, 412] width 74 height 14
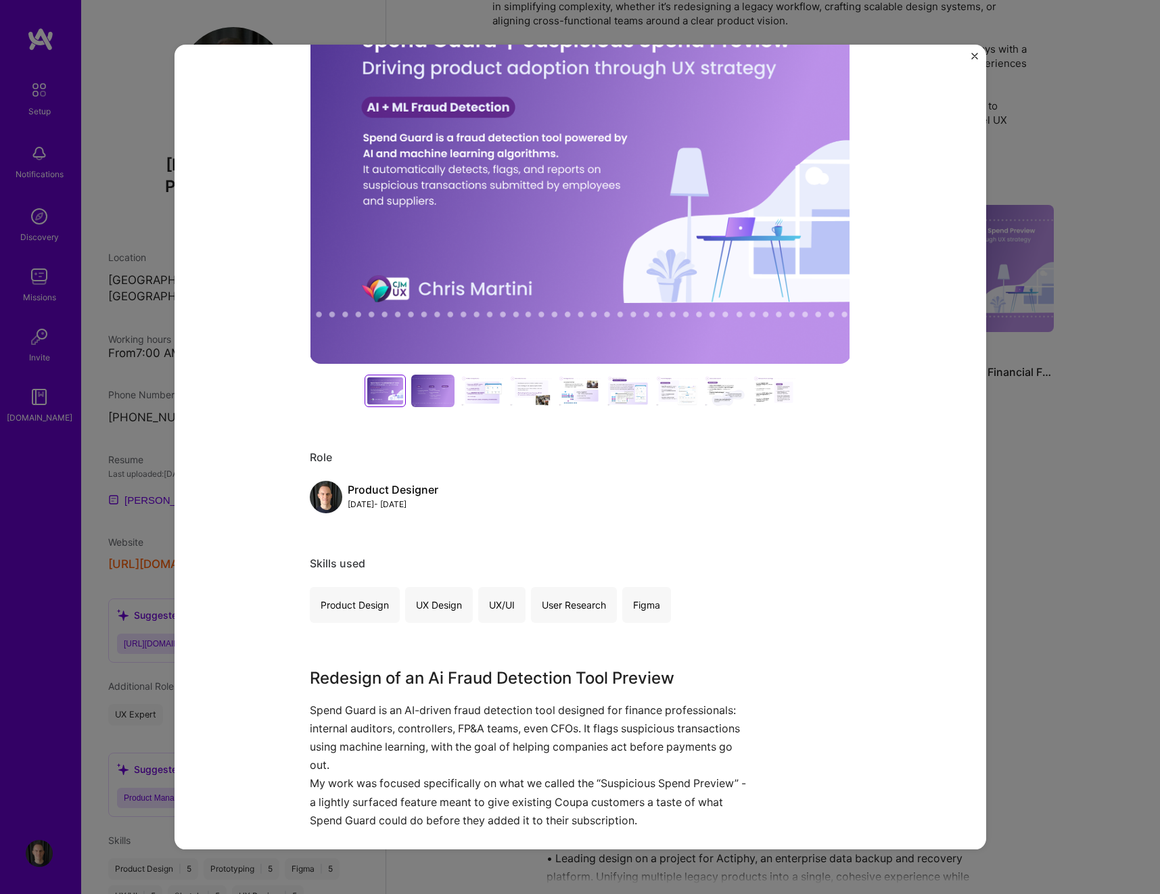
scroll to position [260, 0]
click at [646, 605] on div "Figma" at bounding box center [646, 604] width 49 height 36
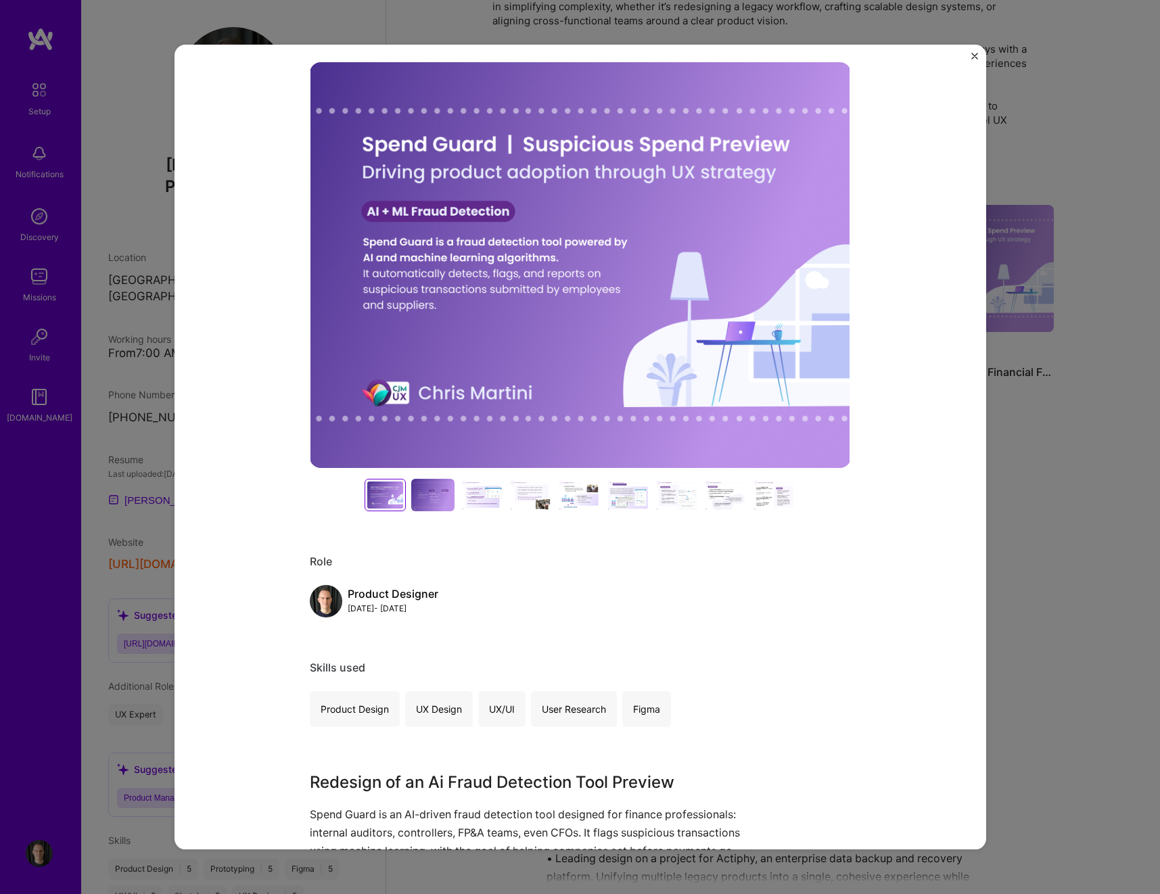
scroll to position [0, 0]
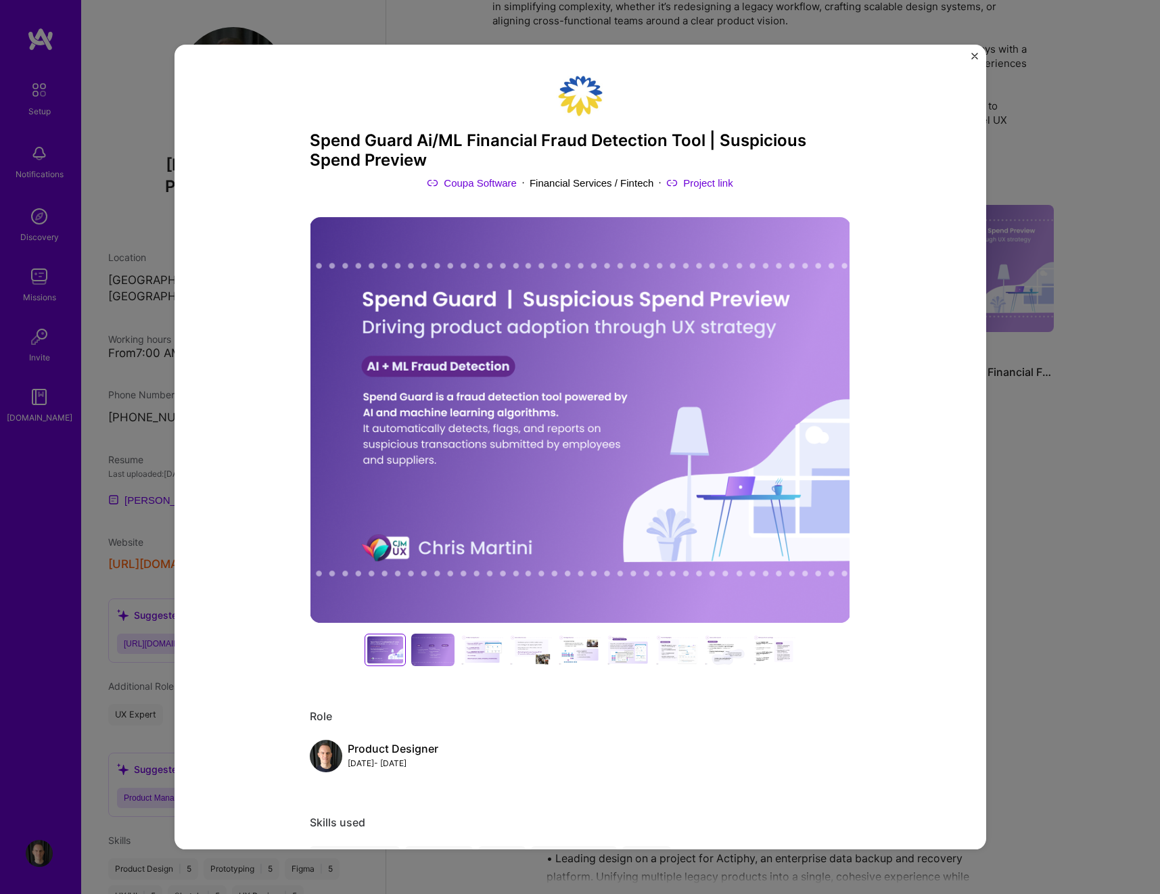
click at [974, 60] on button "Close" at bounding box center [974, 60] width 7 height 14
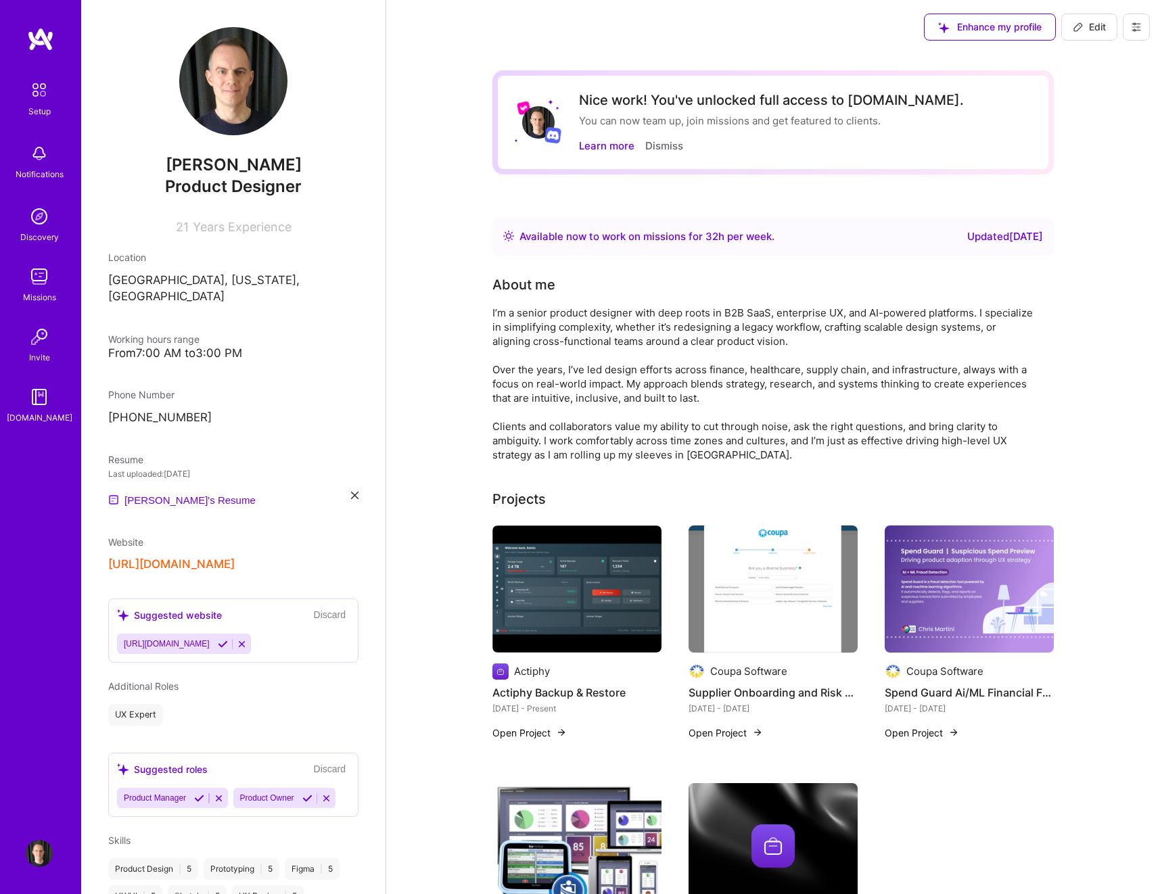
click at [1096, 29] on span "Edit" at bounding box center [1089, 27] width 33 height 14
select select "US"
select select "Right Now"
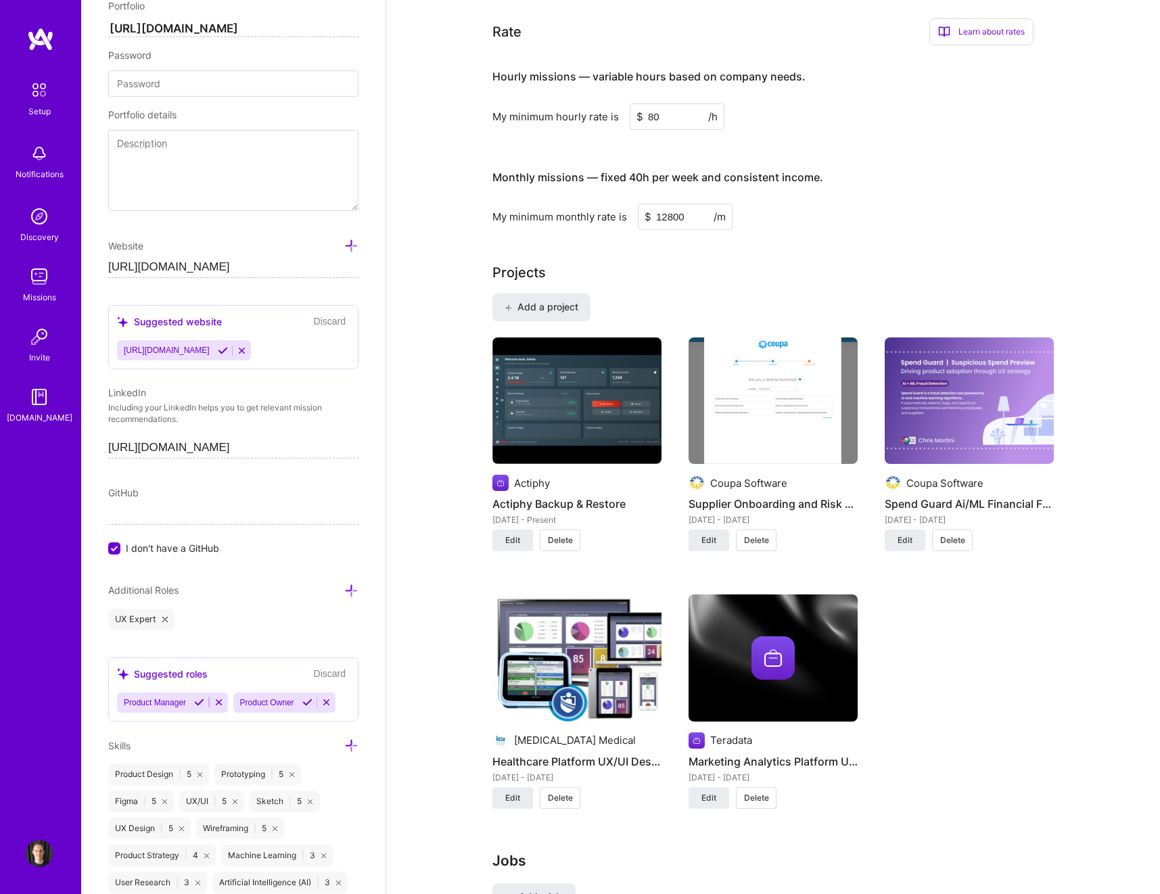
scroll to position [787, 0]
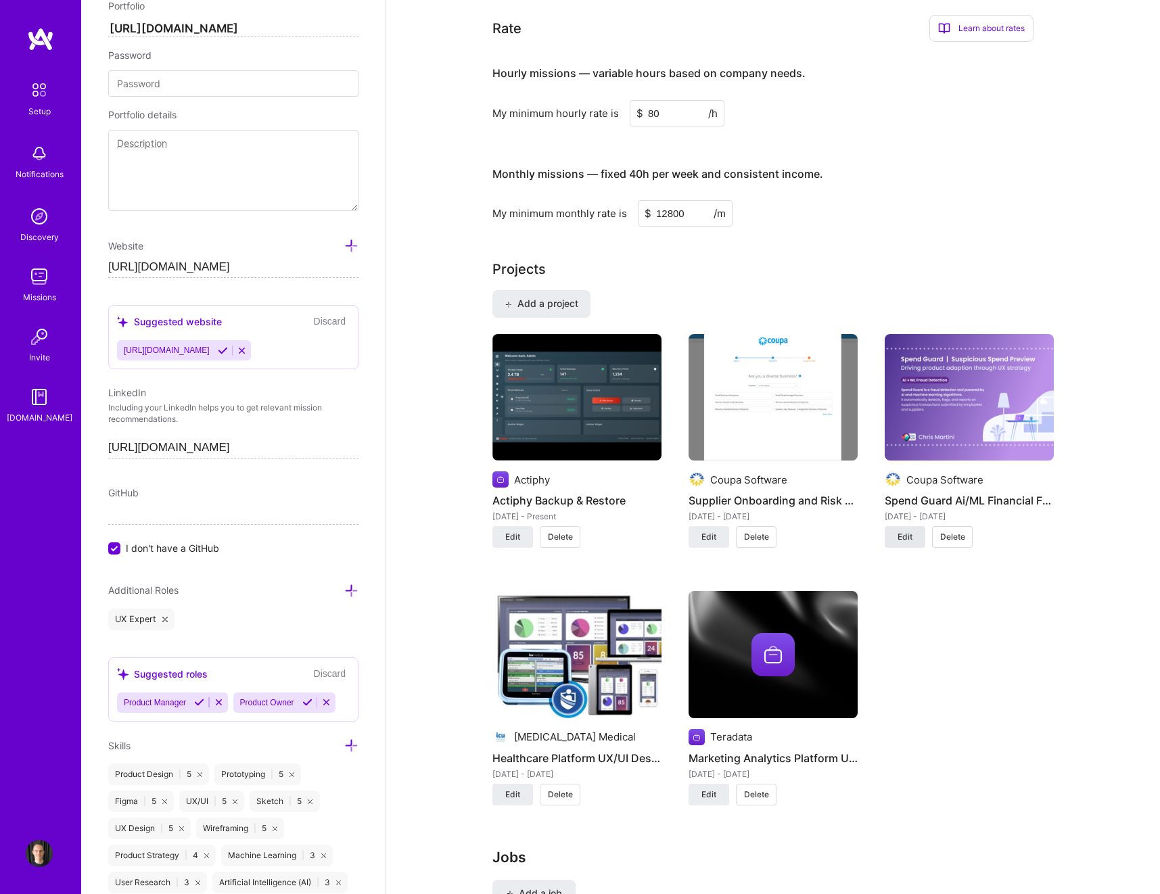
click at [902, 543] on span "Edit" at bounding box center [905, 537] width 15 height 12
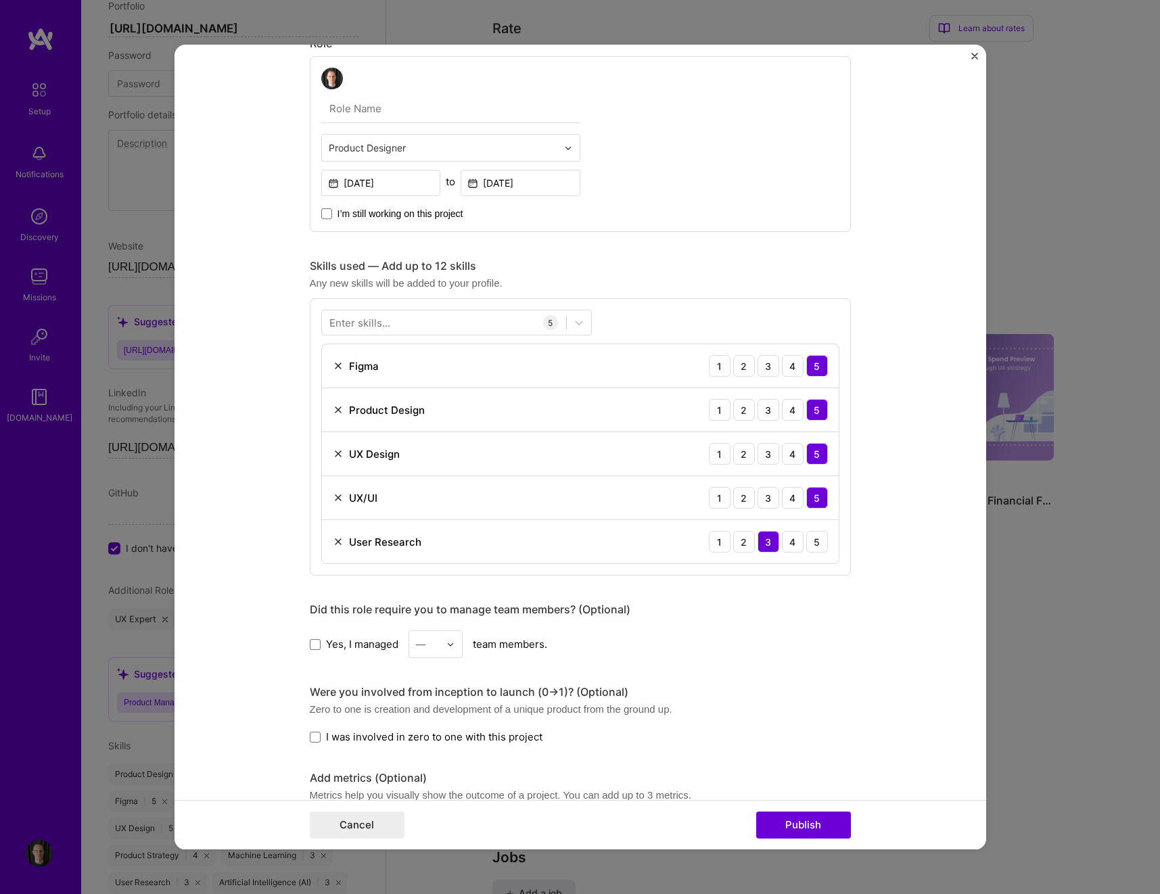
scroll to position [768, 0]
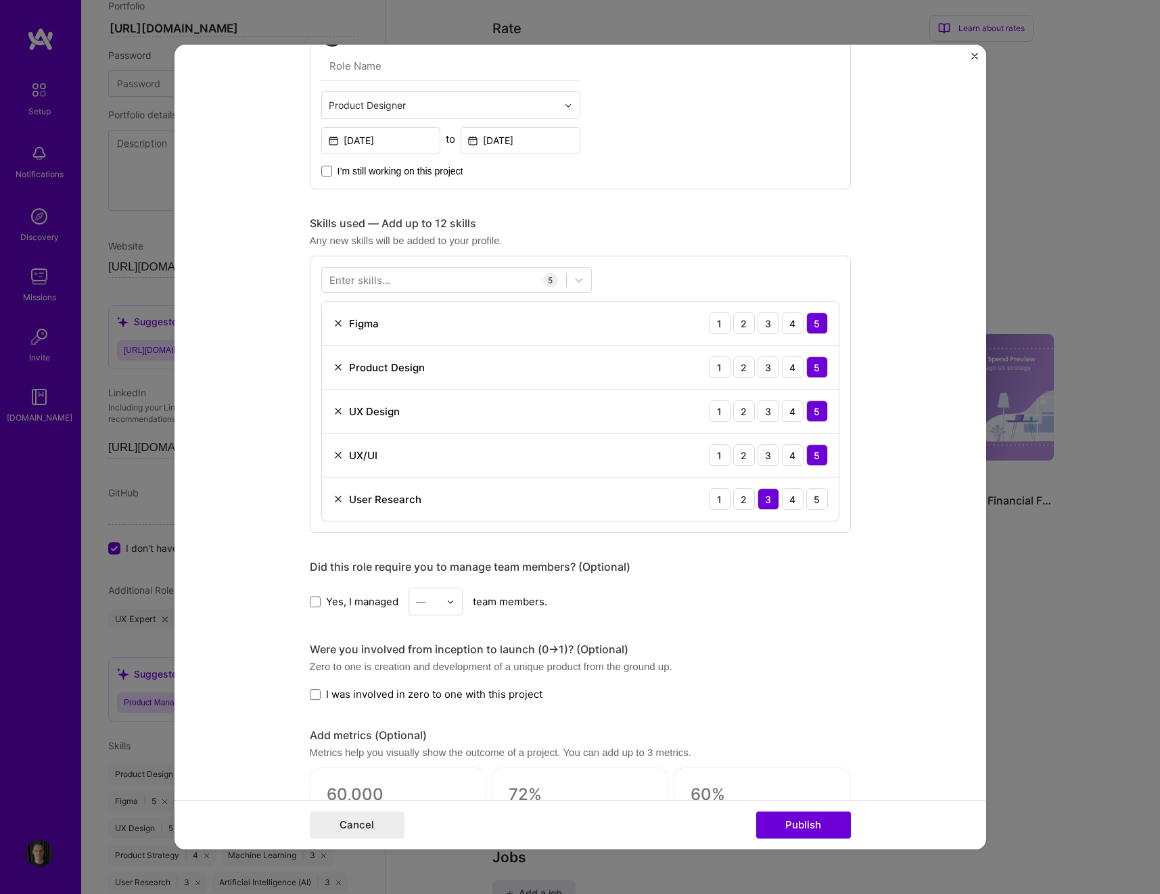
click at [375, 280] on div "Enter skills..." at bounding box center [359, 280] width 61 height 14
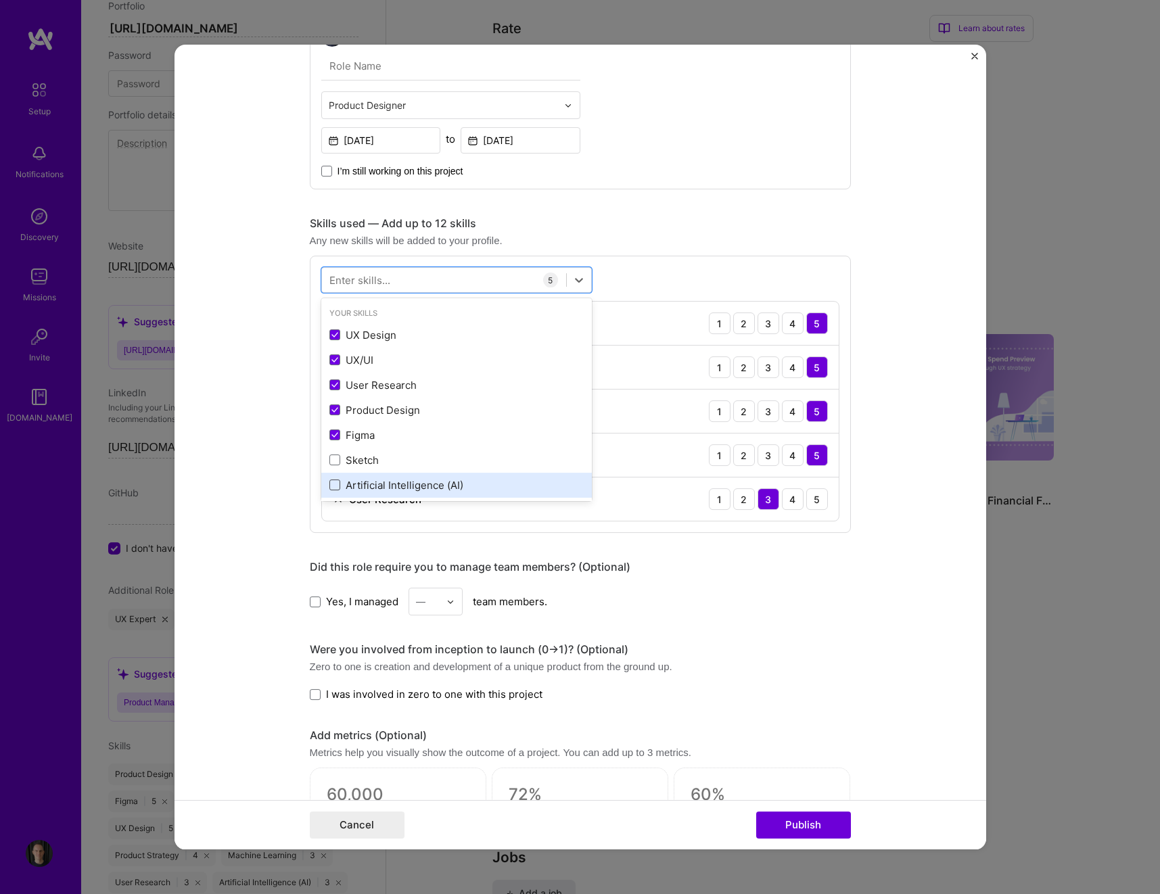
click at [334, 485] on span at bounding box center [334, 485] width 11 height 11
click at [0, 0] on input "checkbox" at bounding box center [0, 0] width 0 height 0
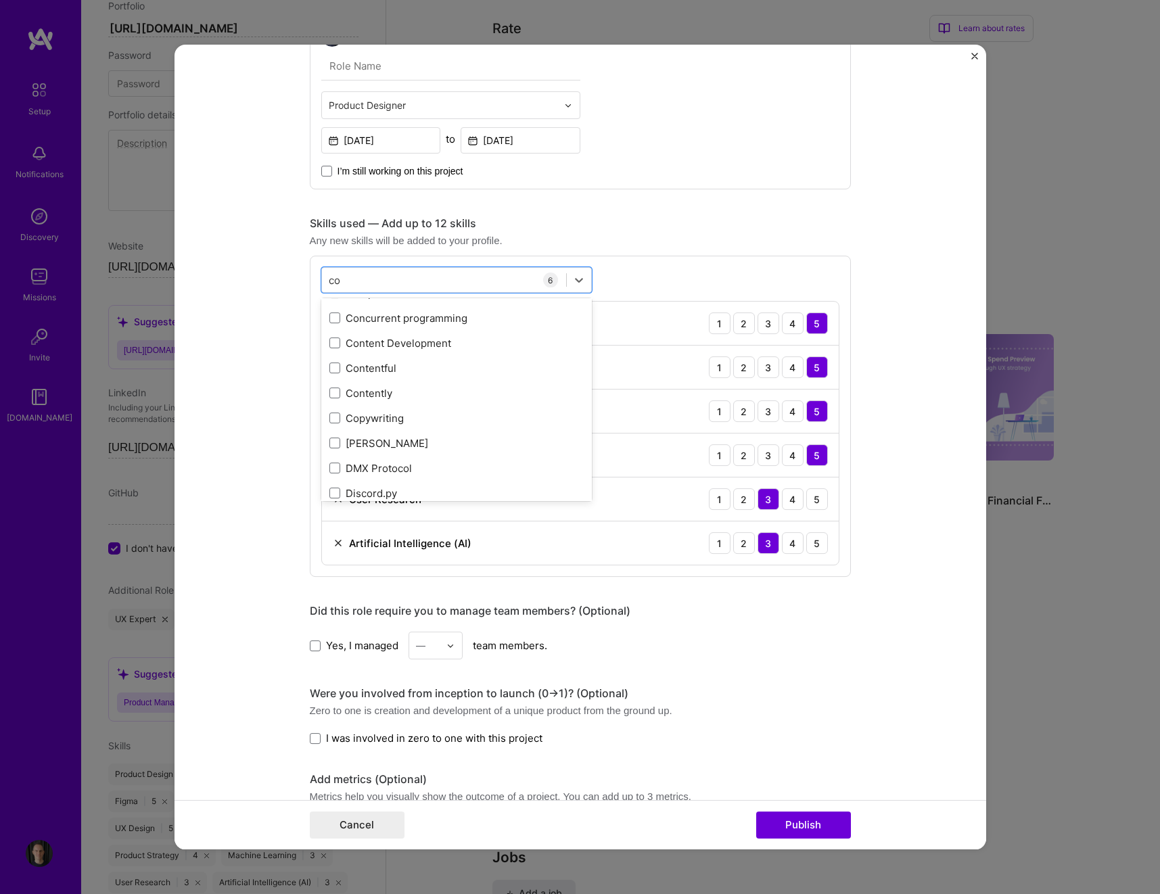
scroll to position [0, 0]
type input "c"
click at [917, 306] on form "Project title Spend Guard Ai/ML Financial Fraud Detection Tool | Suspicious Spe…" at bounding box center [581, 447] width 812 height 805
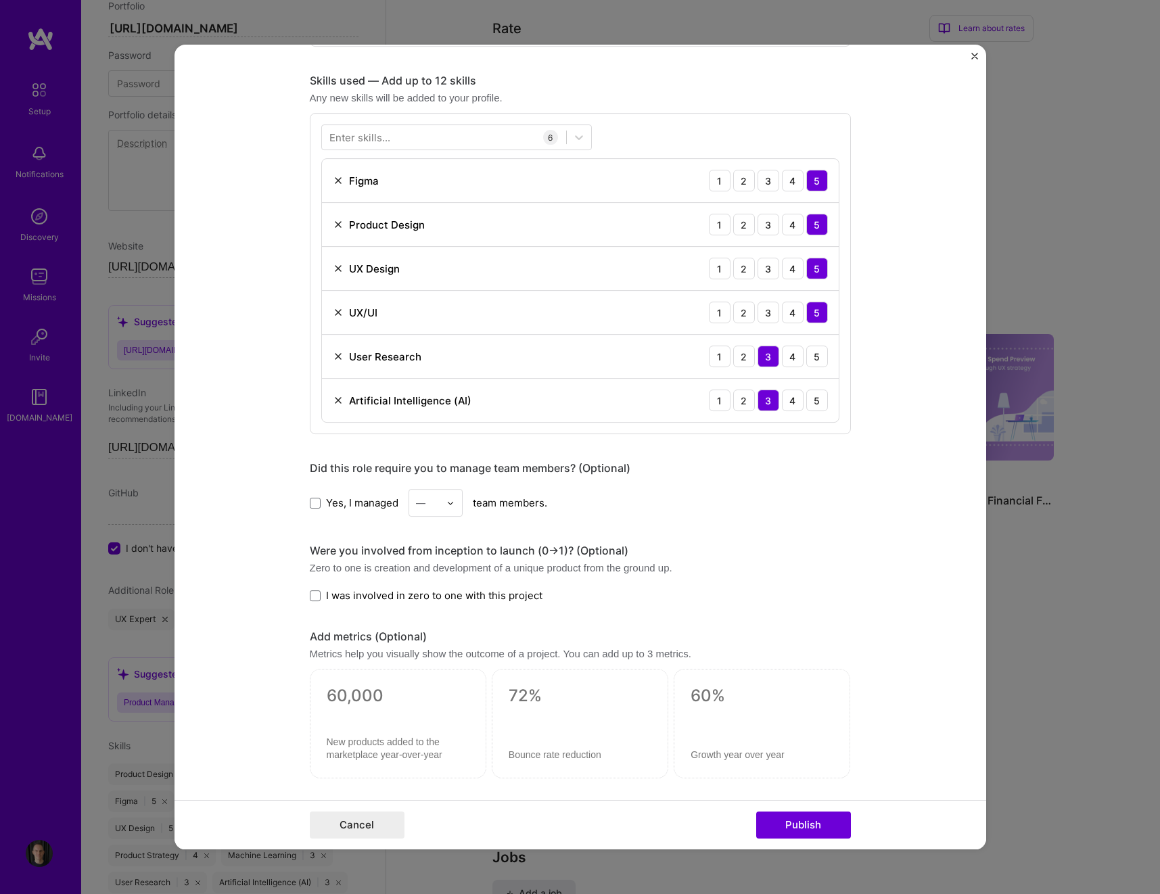
scroll to position [912, 0]
click at [317, 596] on span at bounding box center [315, 594] width 11 height 11
click at [0, 0] on input "I was involved in zero to one with this project" at bounding box center [0, 0] width 0 height 0
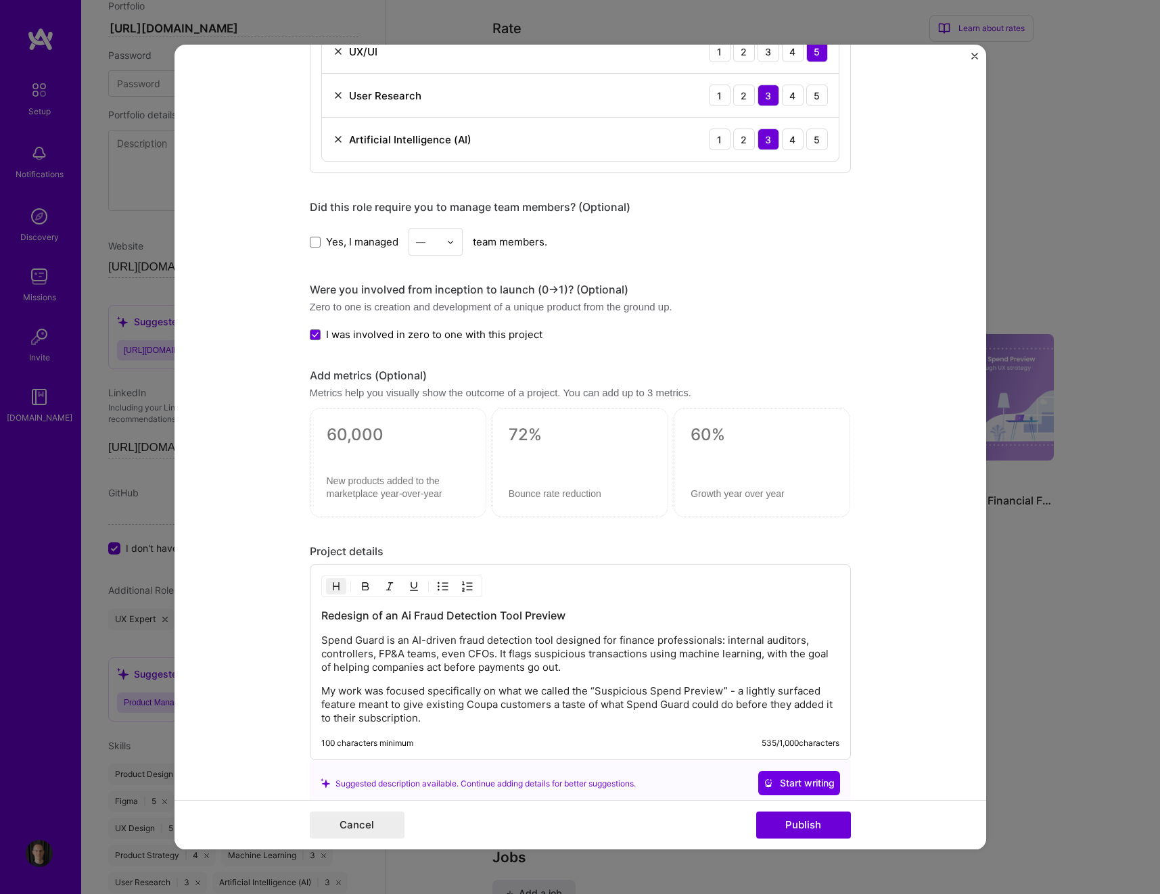
scroll to position [1176, 0]
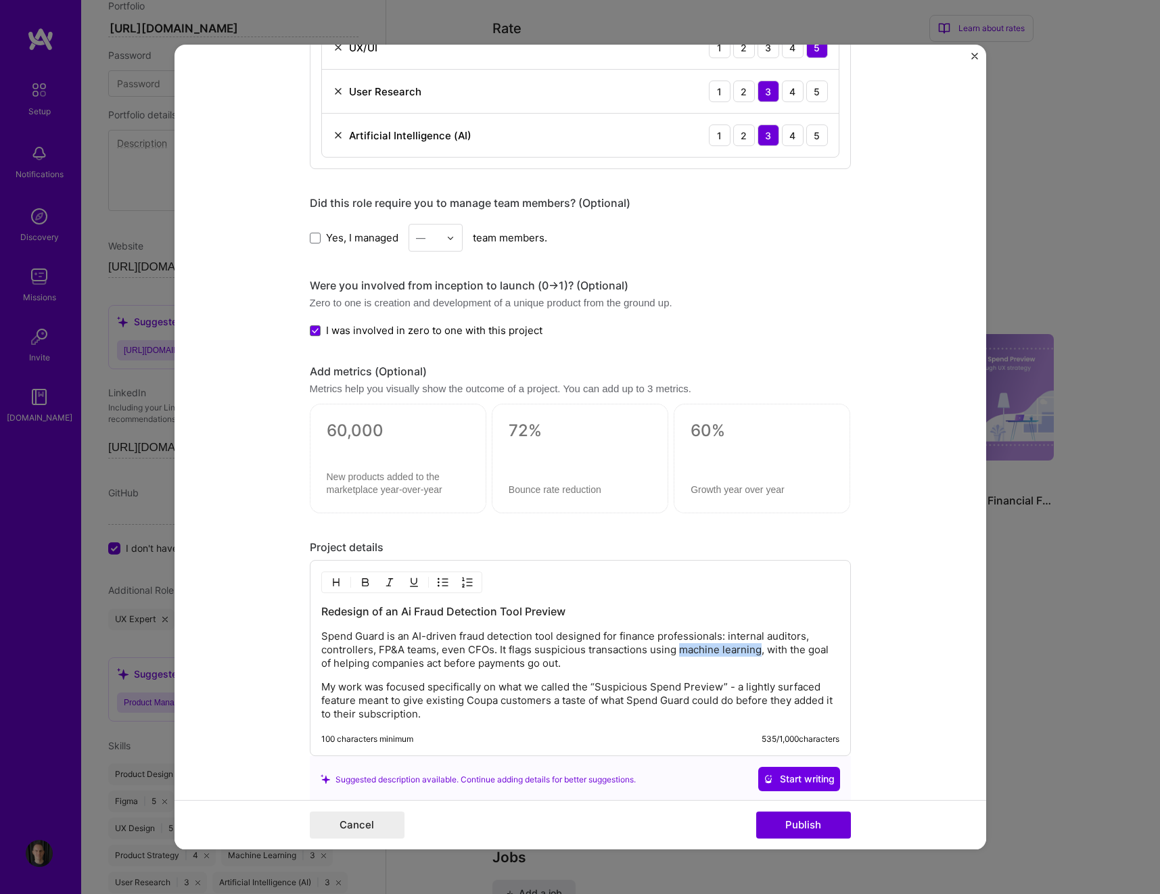
drag, startPoint x: 693, startPoint y: 653, endPoint x: 758, endPoint y: 653, distance: 65.6
click at [758, 610] on p "Spend Guard is an AI-driven fraud detection tool designed for finance professio…" at bounding box center [580, 650] width 518 height 41
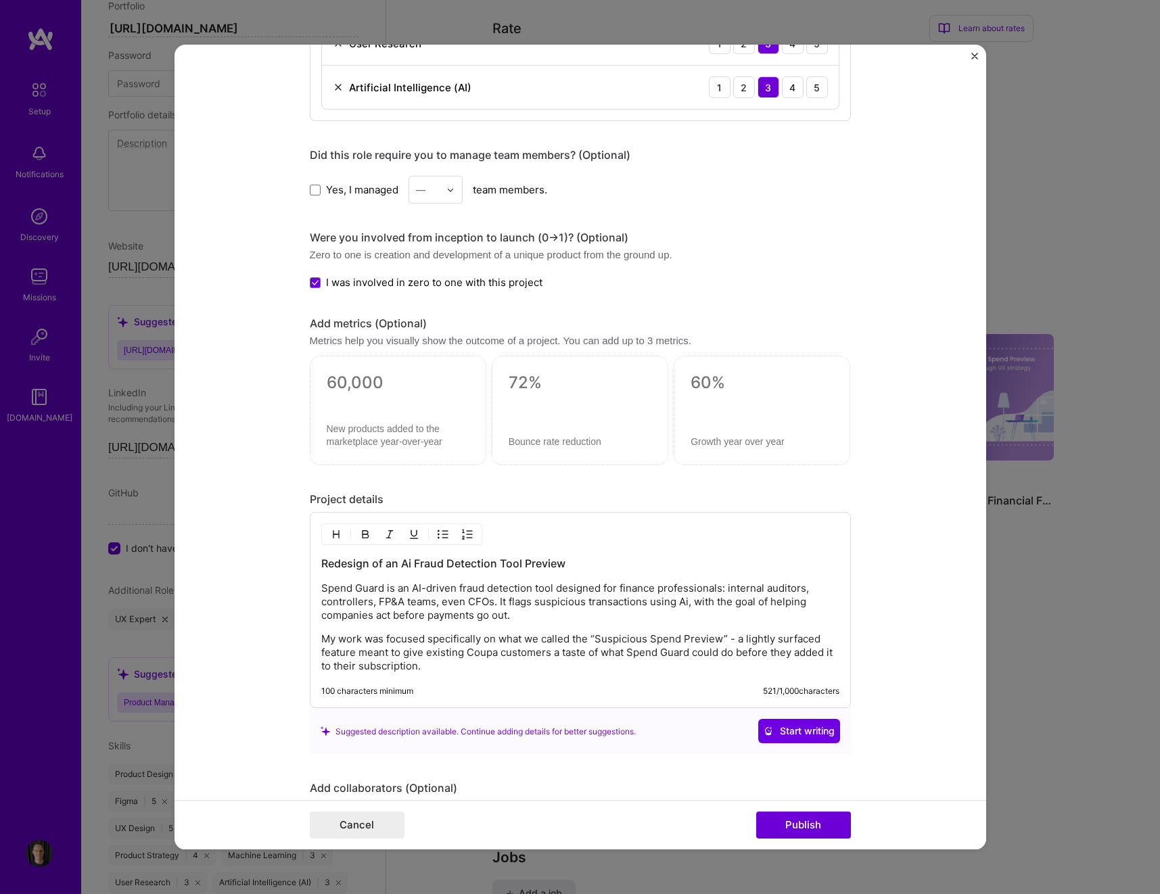
scroll to position [1222, 0]
click at [371, 390] on textarea at bounding box center [398, 385] width 143 height 20
click at [463, 610] on p "My work was focused specifically on what we called the “Suspicious Spend Previe…" at bounding box center [580, 655] width 518 height 41
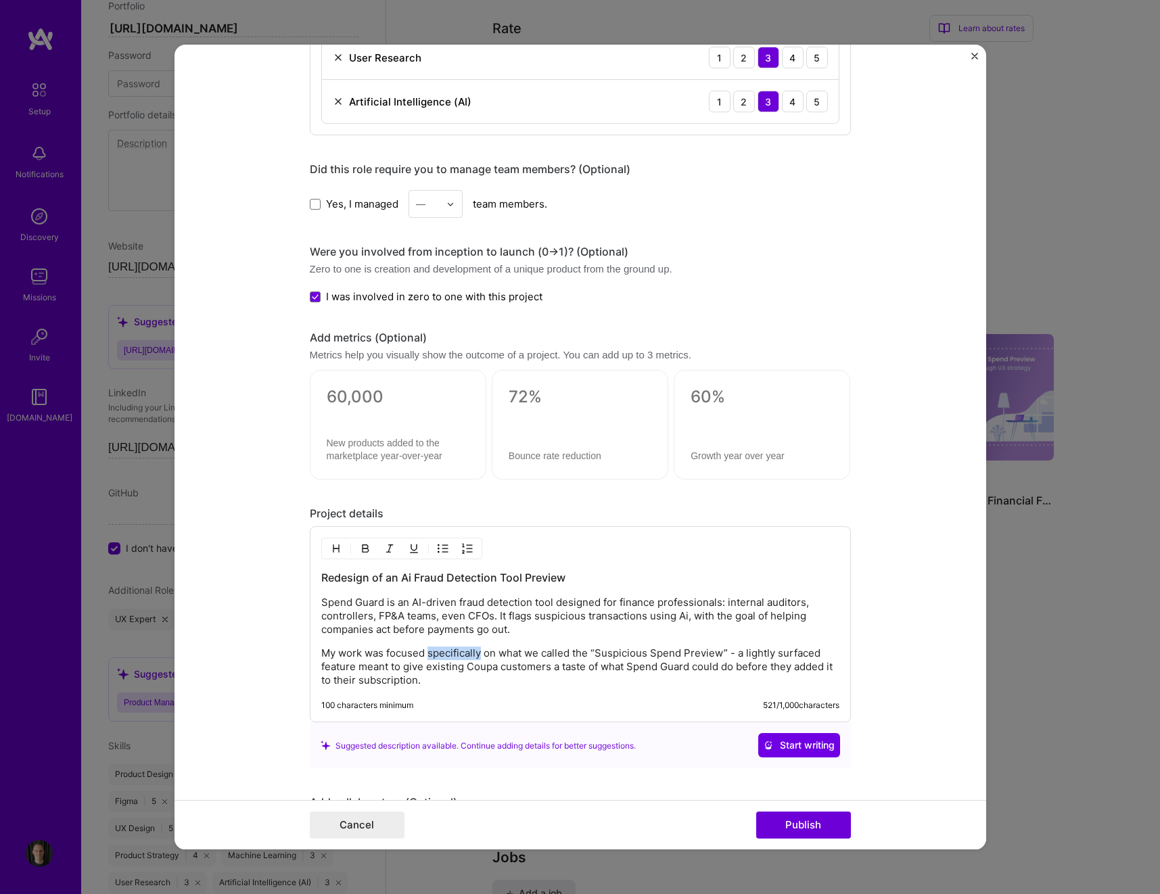
scroll to position [1195, 0]
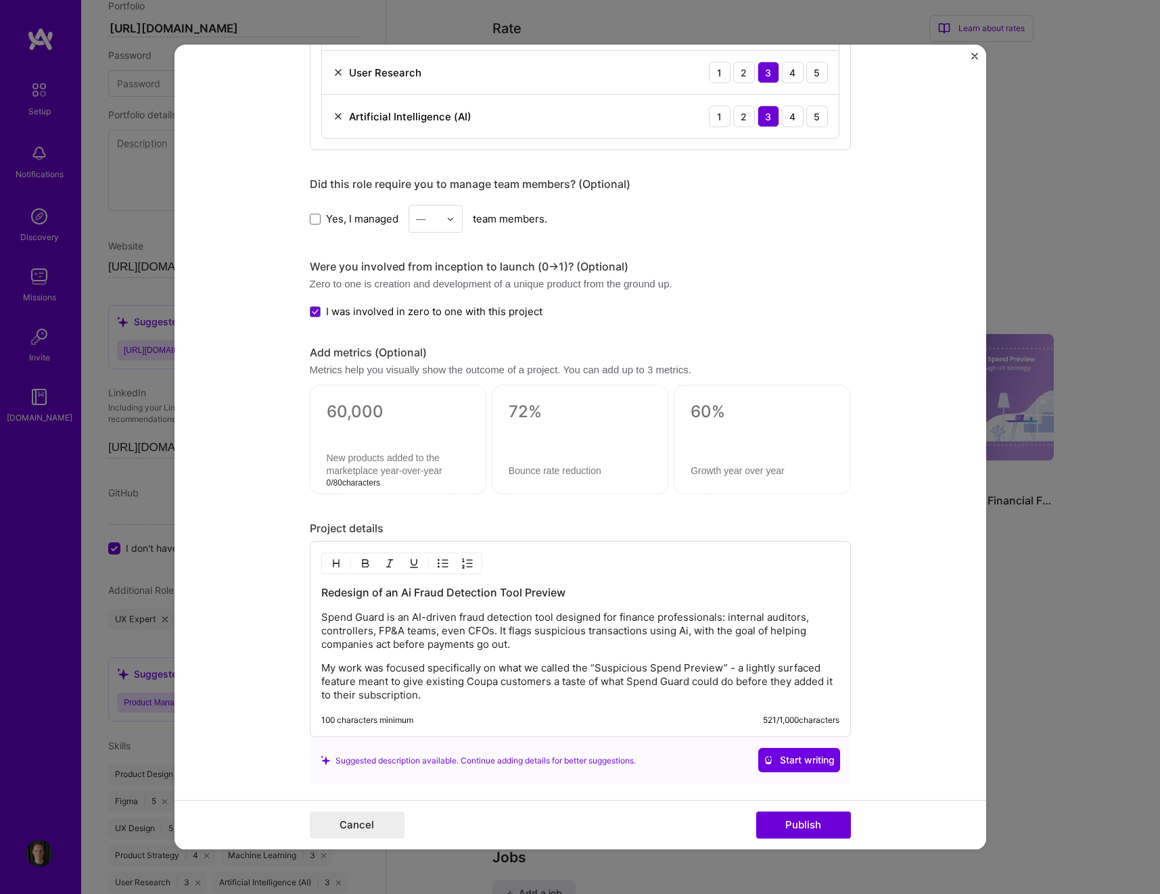
click at [461, 465] on textarea at bounding box center [398, 466] width 143 height 26
click at [386, 408] on textarea at bounding box center [398, 413] width 143 height 20
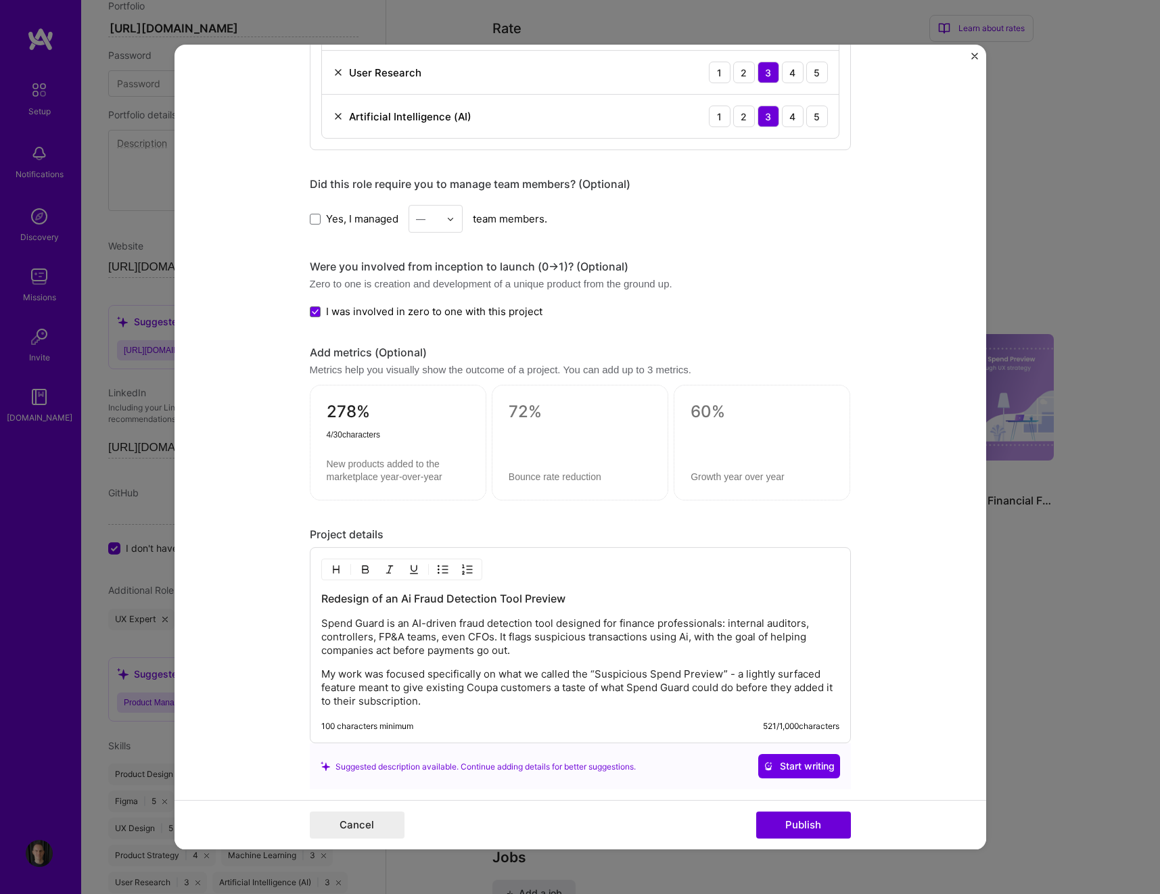
type textarea "278%"
click at [390, 463] on textarea at bounding box center [398, 472] width 143 height 26
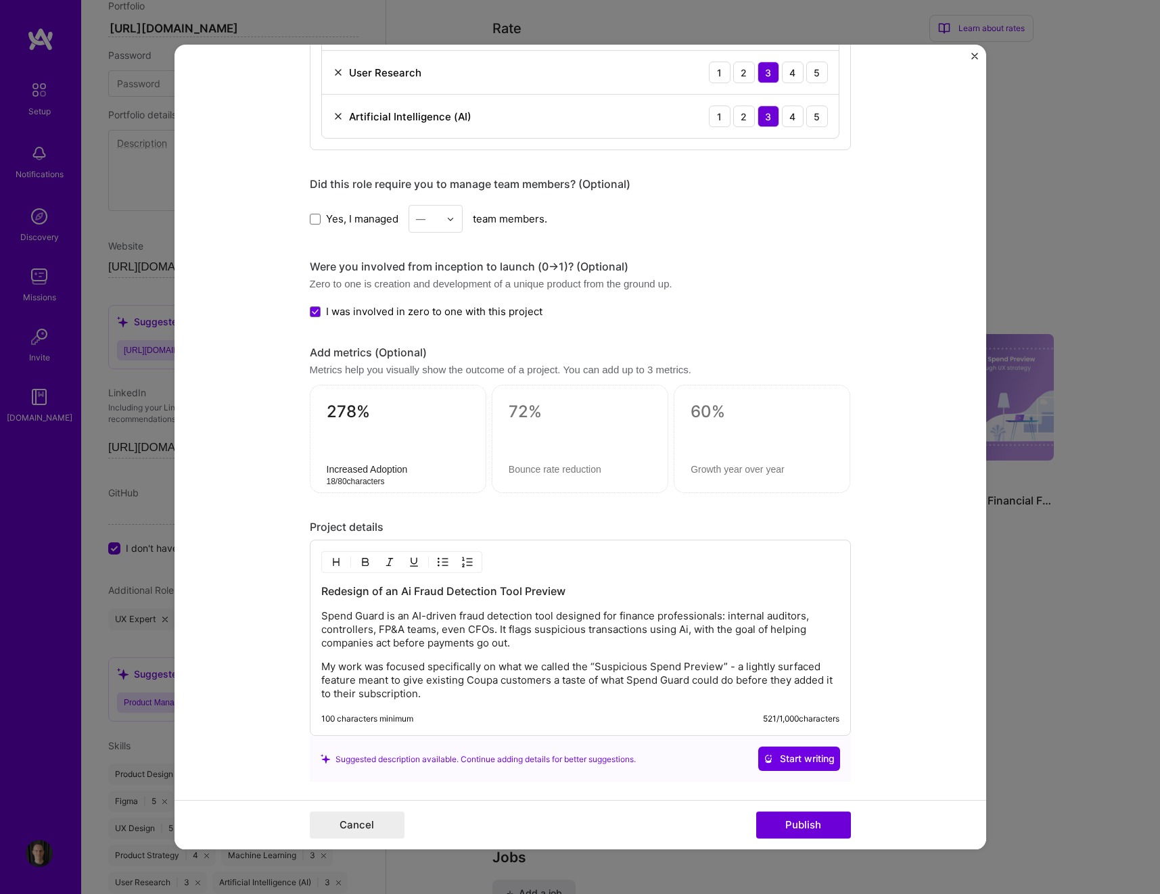
type textarea "Increased Adoption"
click at [572, 416] on textarea at bounding box center [580, 413] width 143 height 20
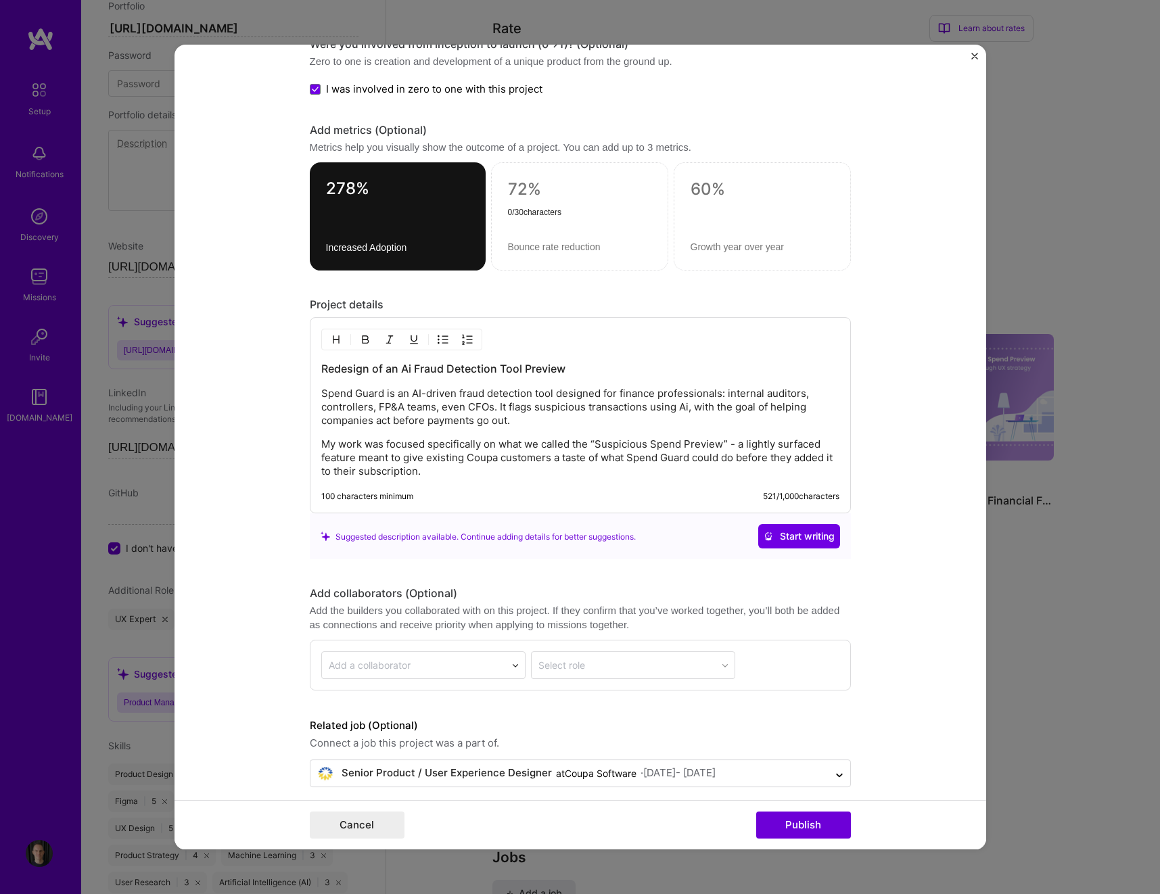
scroll to position [1429, 0]
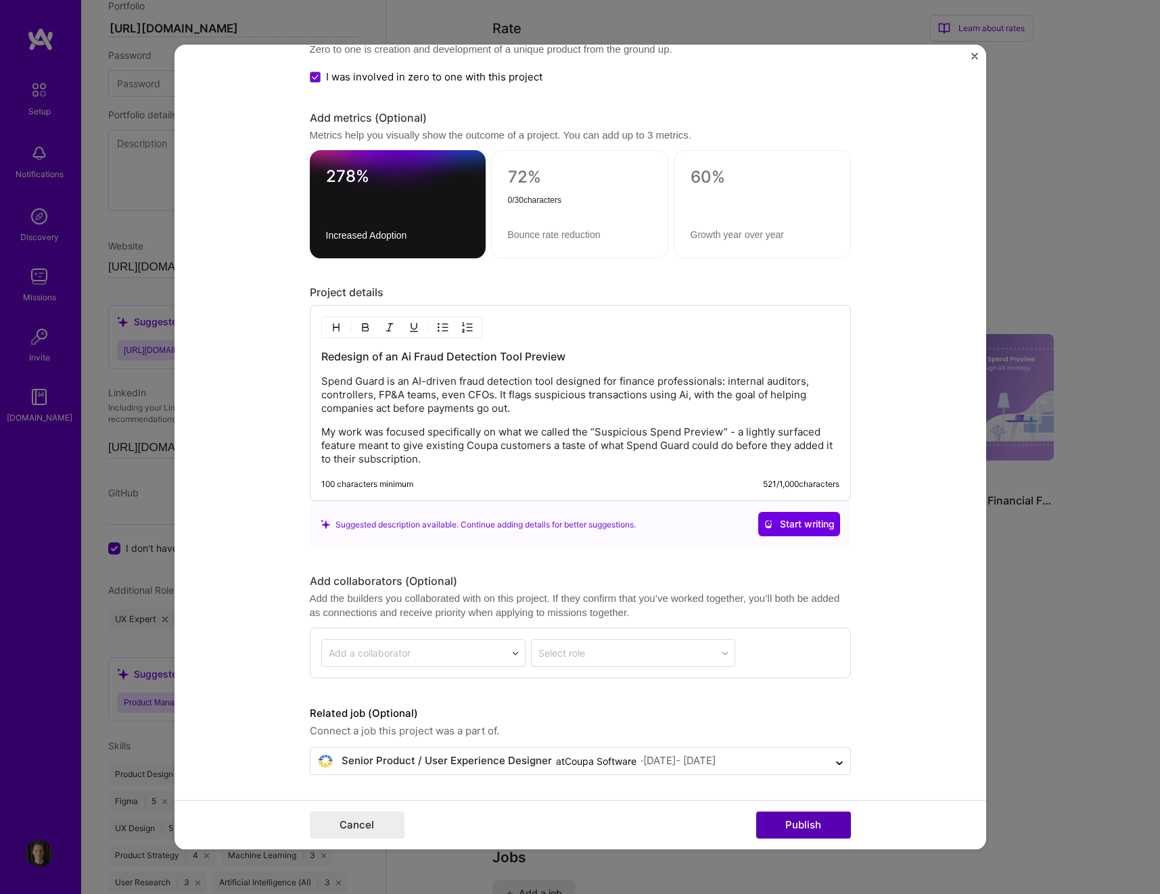
click at [808, 610] on button "Publish" at bounding box center [803, 825] width 95 height 27
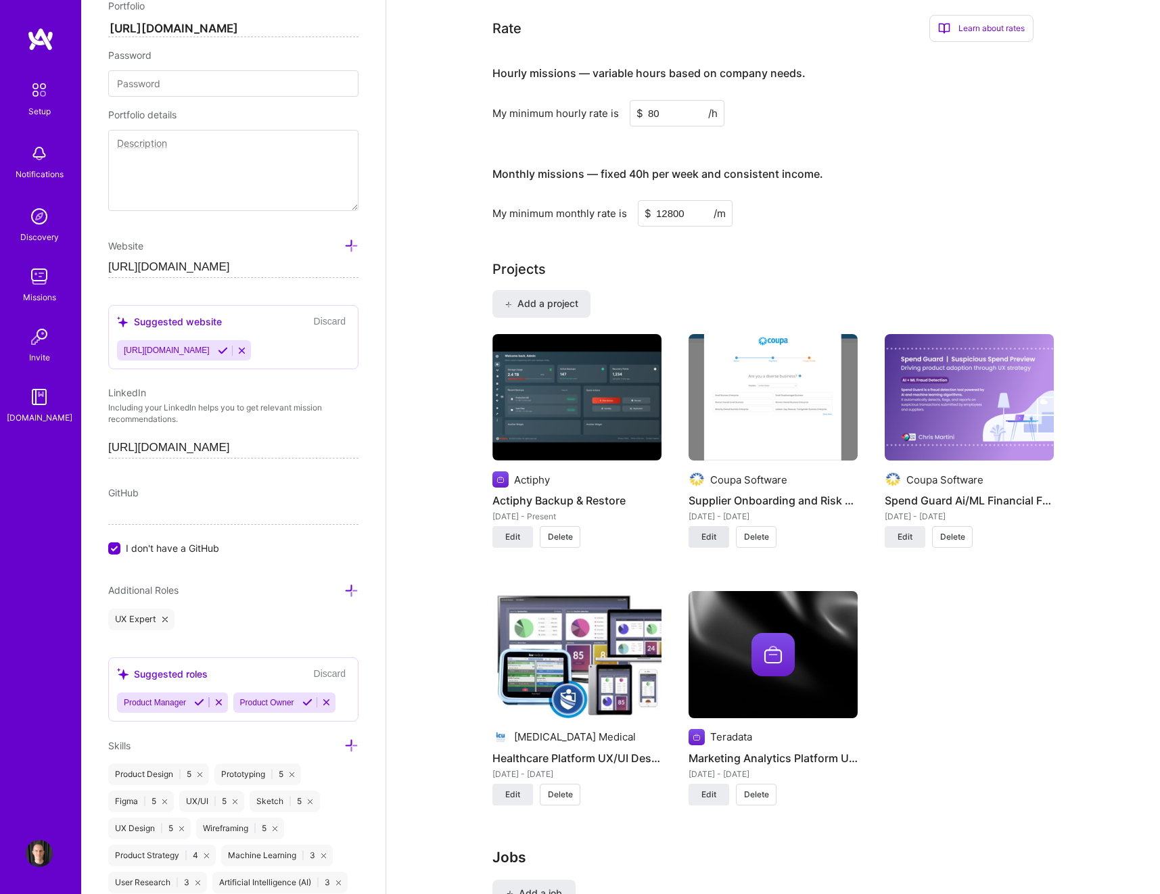
click at [718, 548] on button "Edit" at bounding box center [709, 537] width 41 height 22
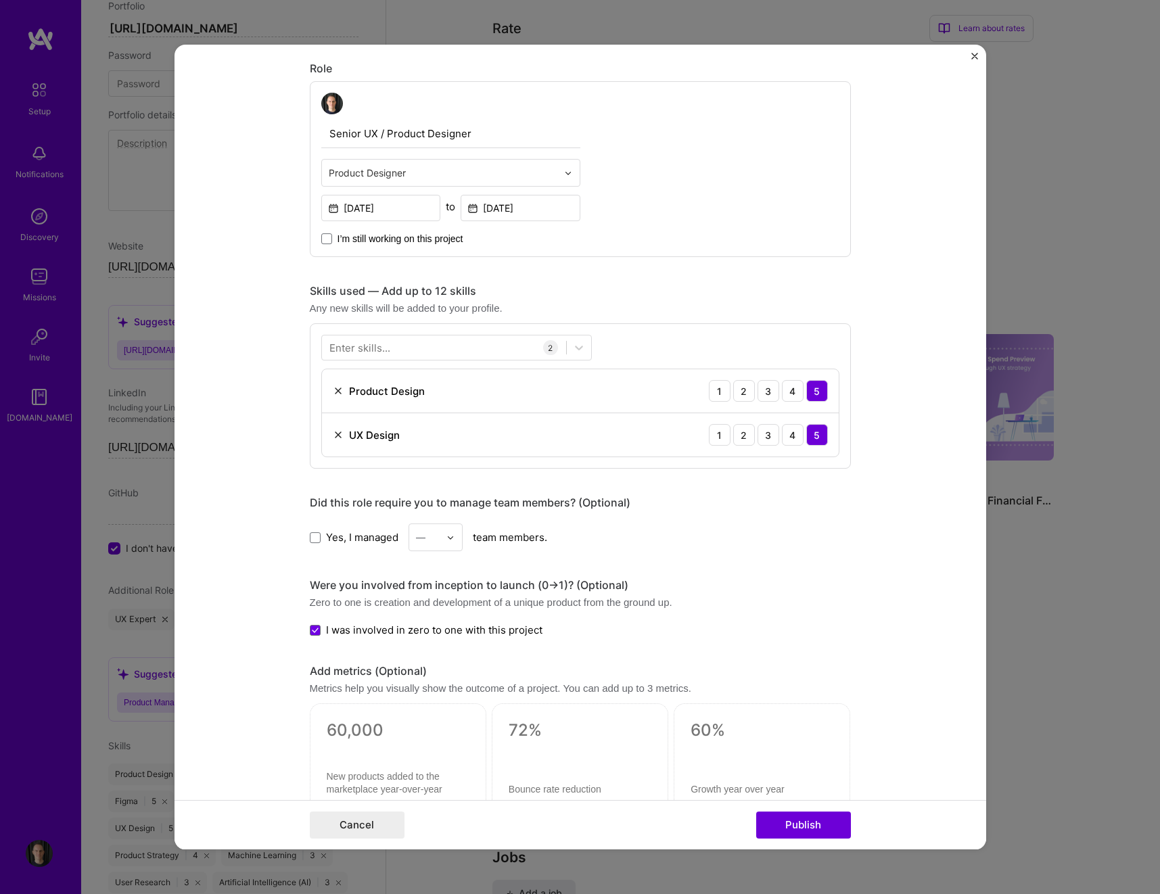
scroll to position [701, 0]
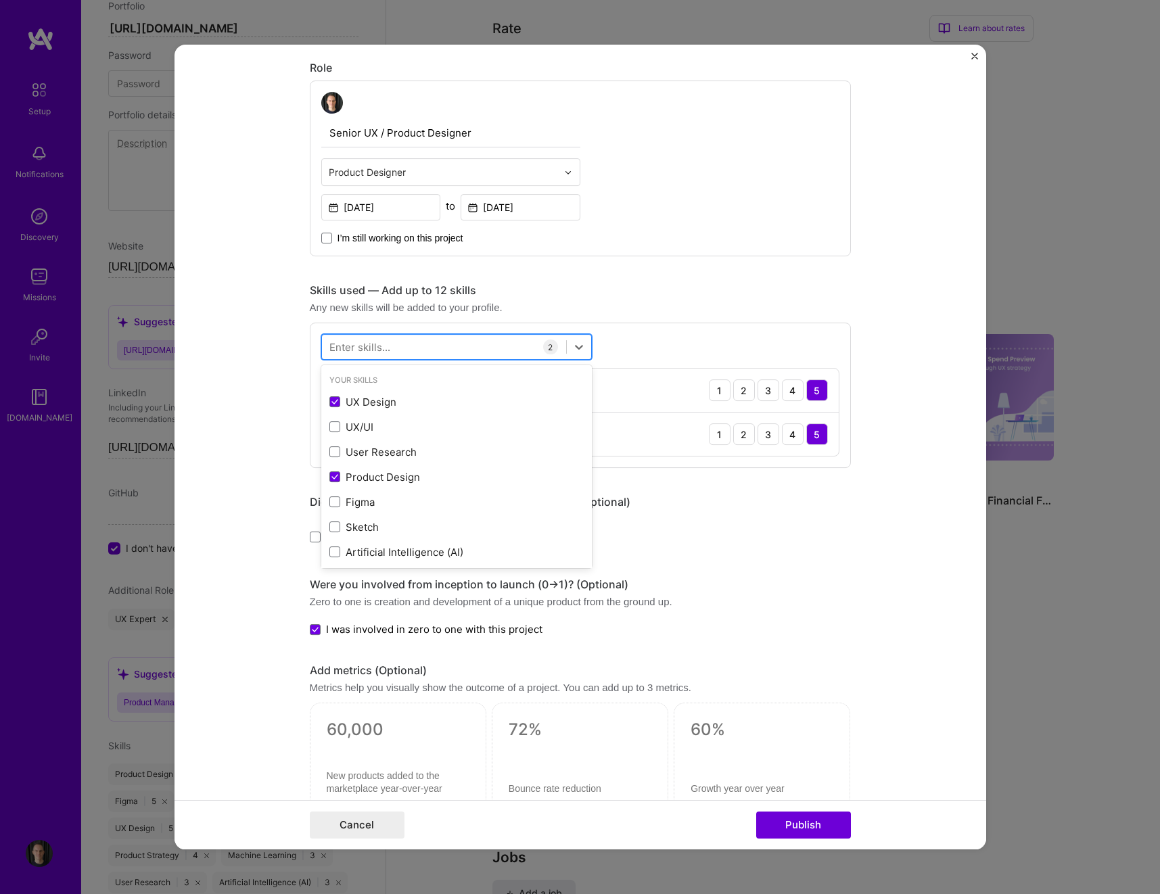
click at [426, 349] on div at bounding box center [444, 347] width 244 height 22
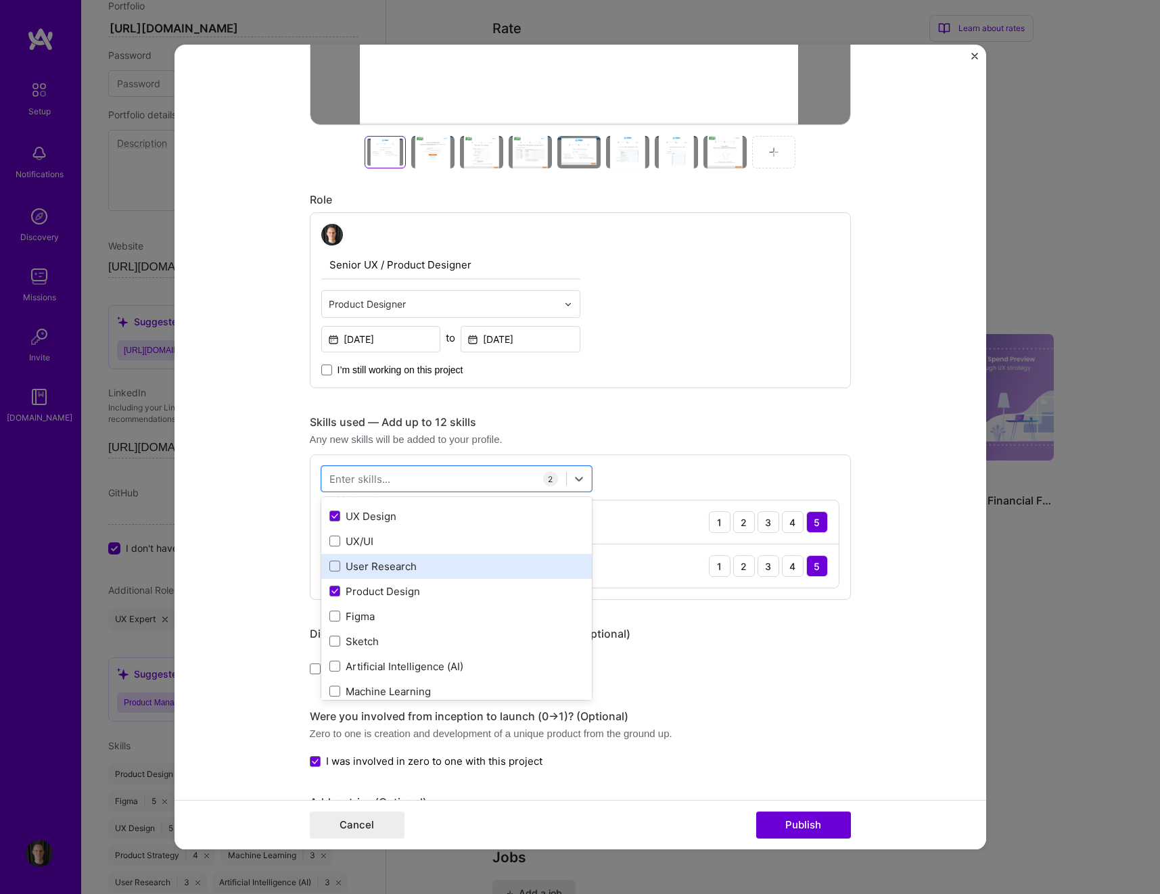
scroll to position [33, 0]
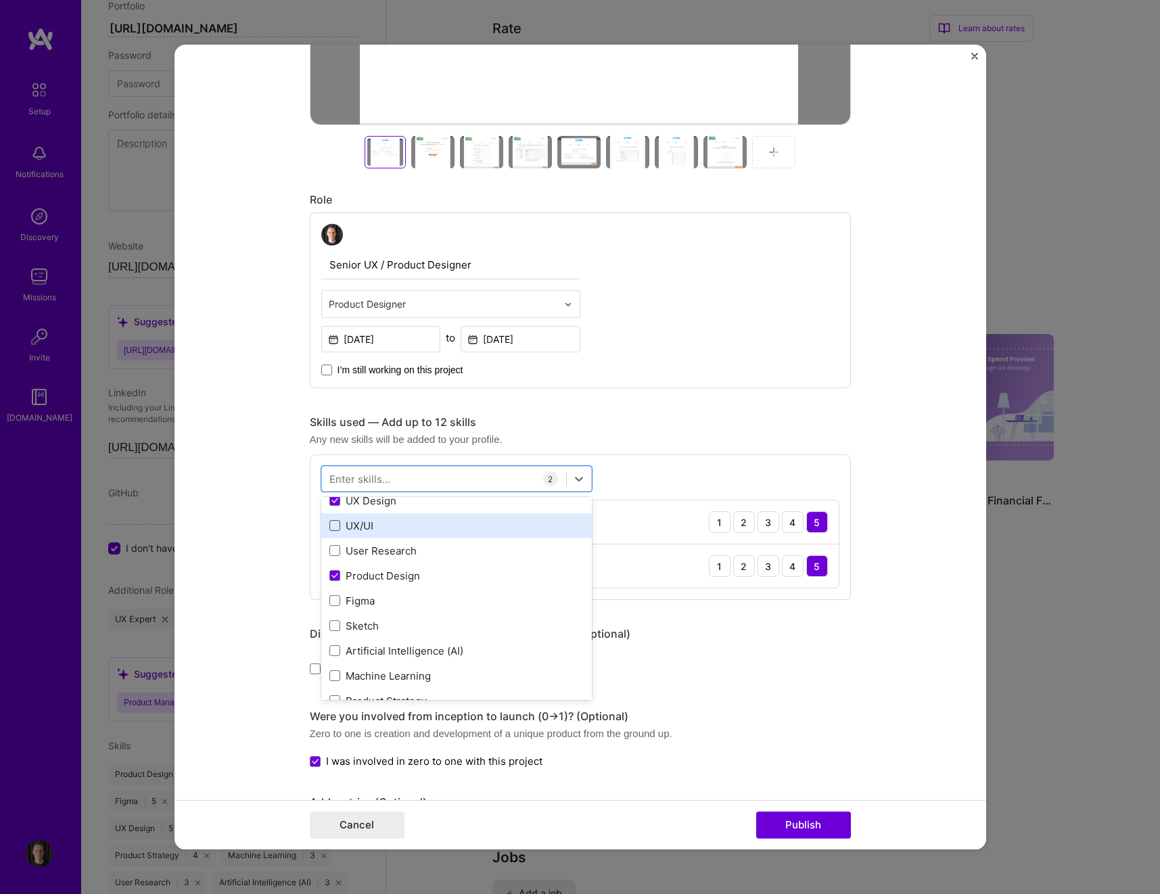
click at [333, 527] on span at bounding box center [334, 525] width 11 height 11
click at [0, 0] on input "checkbox" at bounding box center [0, 0] width 0 height 0
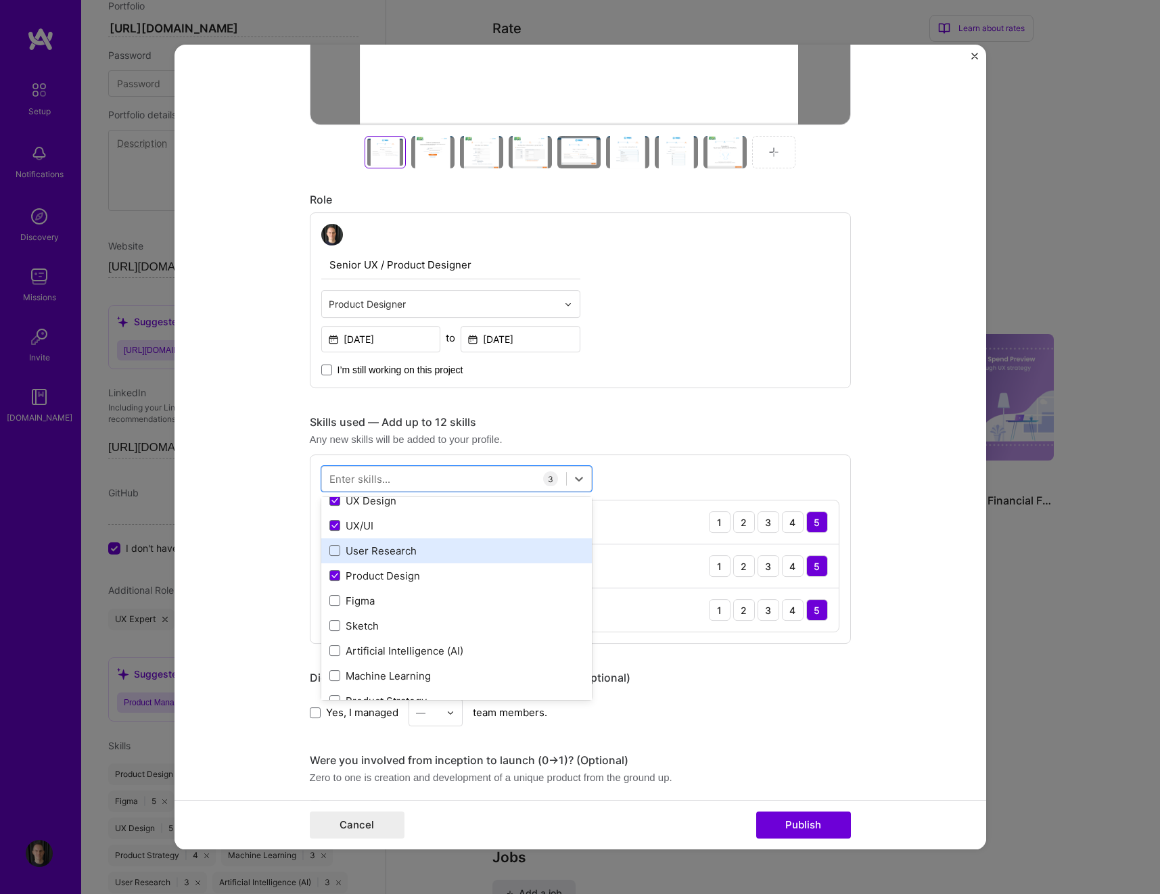
drag, startPoint x: 334, startPoint y: 550, endPoint x: 342, endPoint y: 557, distance: 10.5
click at [334, 550] on span at bounding box center [334, 550] width 11 height 11
click at [0, 0] on input "checkbox" at bounding box center [0, 0] width 0 height 0
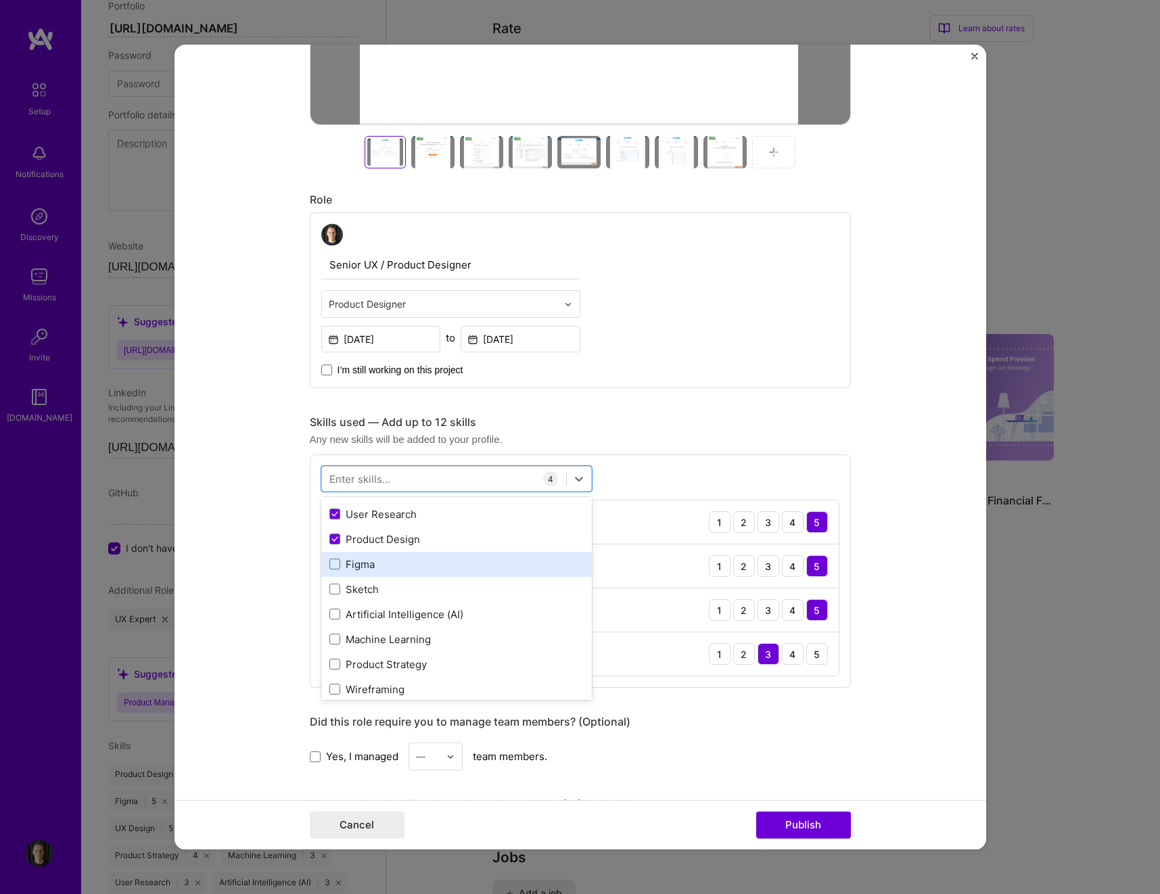
scroll to position [73, 0]
click at [330, 559] on span at bounding box center [334, 560] width 11 height 11
click at [0, 0] on input "checkbox" at bounding box center [0, 0] width 0 height 0
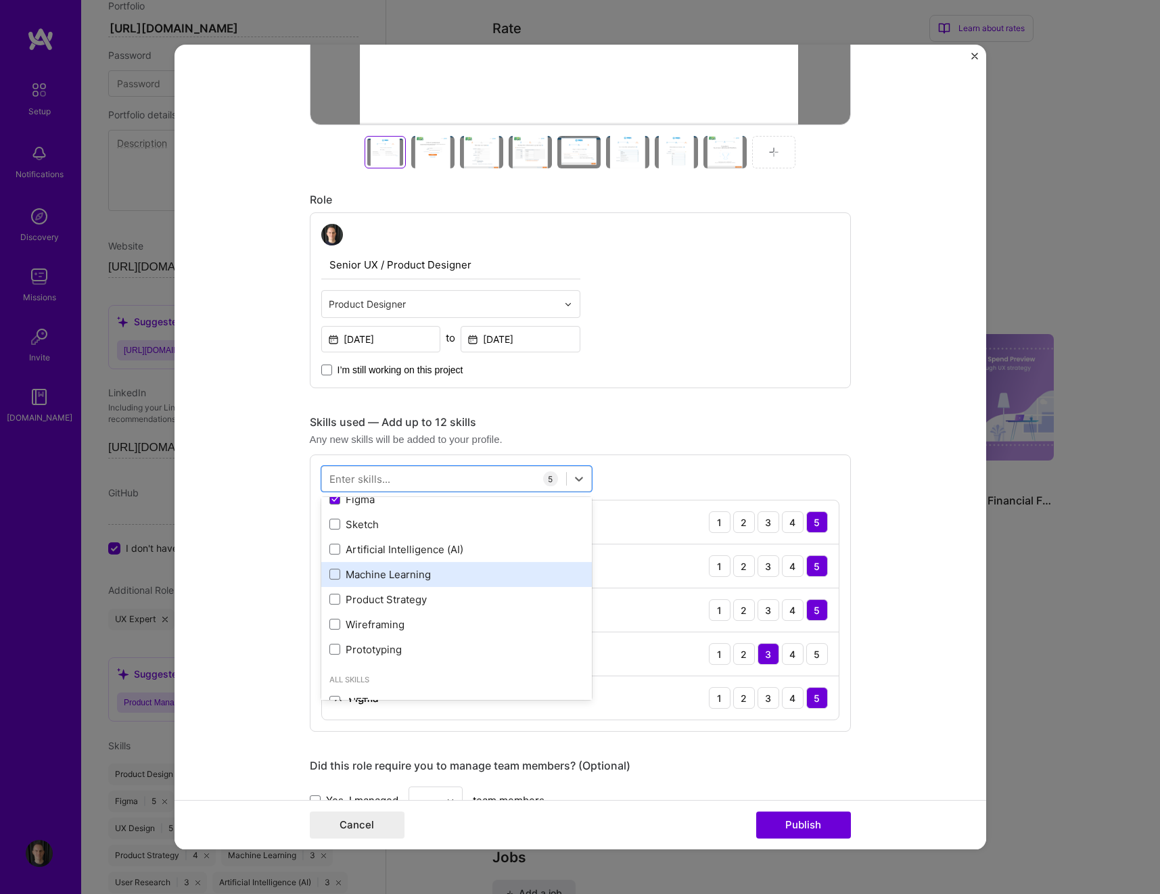
scroll to position [138, 0]
click at [334, 595] on span at bounding box center [334, 596] width 11 height 11
click at [0, 0] on input "checkbox" at bounding box center [0, 0] width 0 height 0
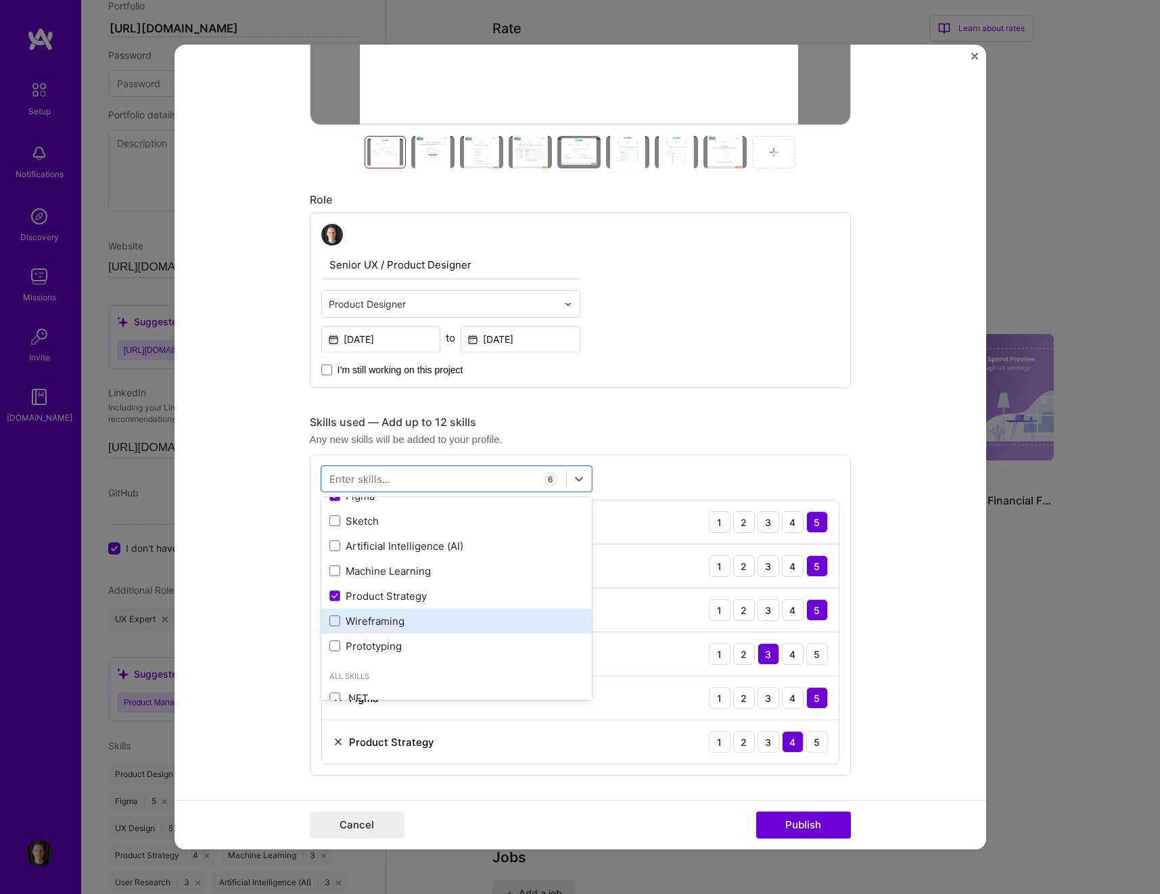
drag, startPoint x: 332, startPoint y: 618, endPoint x: 332, endPoint y: 630, distance: 12.2
click at [332, 610] on span at bounding box center [334, 621] width 11 height 11
click at [0, 0] on input "checkbox" at bounding box center [0, 0] width 0 height 0
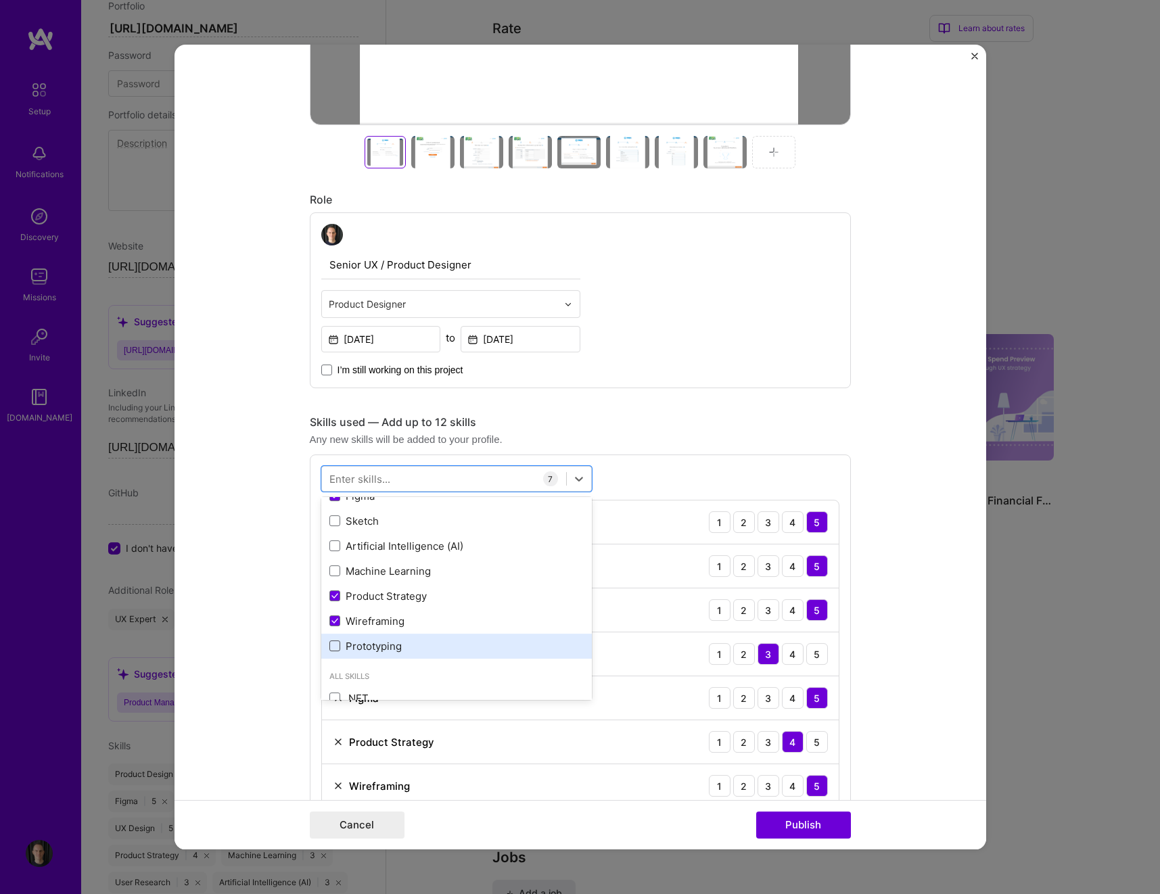
click at [331, 610] on span at bounding box center [334, 646] width 11 height 11
click at [0, 0] on input "checkbox" at bounding box center [0, 0] width 0 height 0
click at [334, 610] on icon at bounding box center [334, 621] width 5 height 4
click at [0, 0] on input "checkbox" at bounding box center [0, 0] width 0 height 0
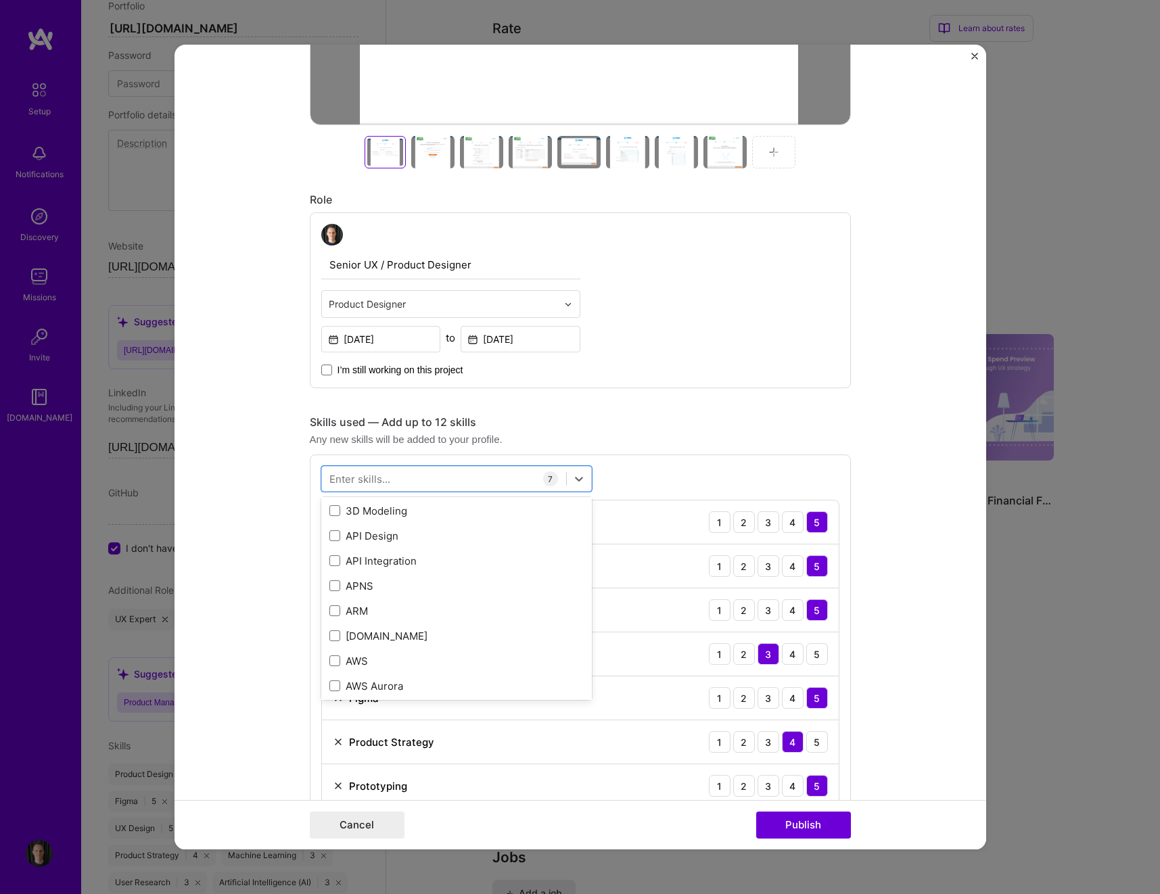
scroll to position [390, 0]
click at [674, 479] on div "option Wireframing, deselected. option API Design focused, 0 of 2. 378 results …" at bounding box center [580, 637] width 541 height 365
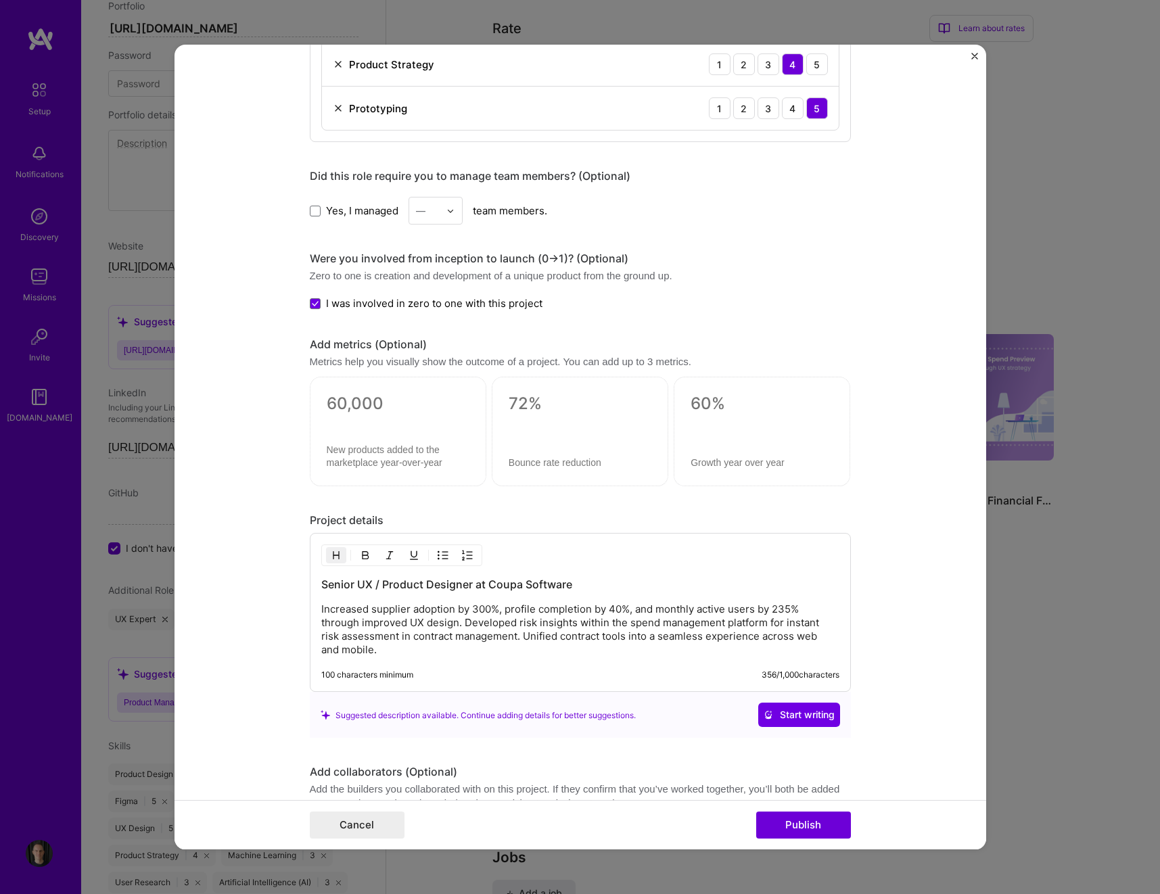
scroll to position [1247, 0]
click at [374, 405] on textarea at bounding box center [398, 404] width 143 height 20
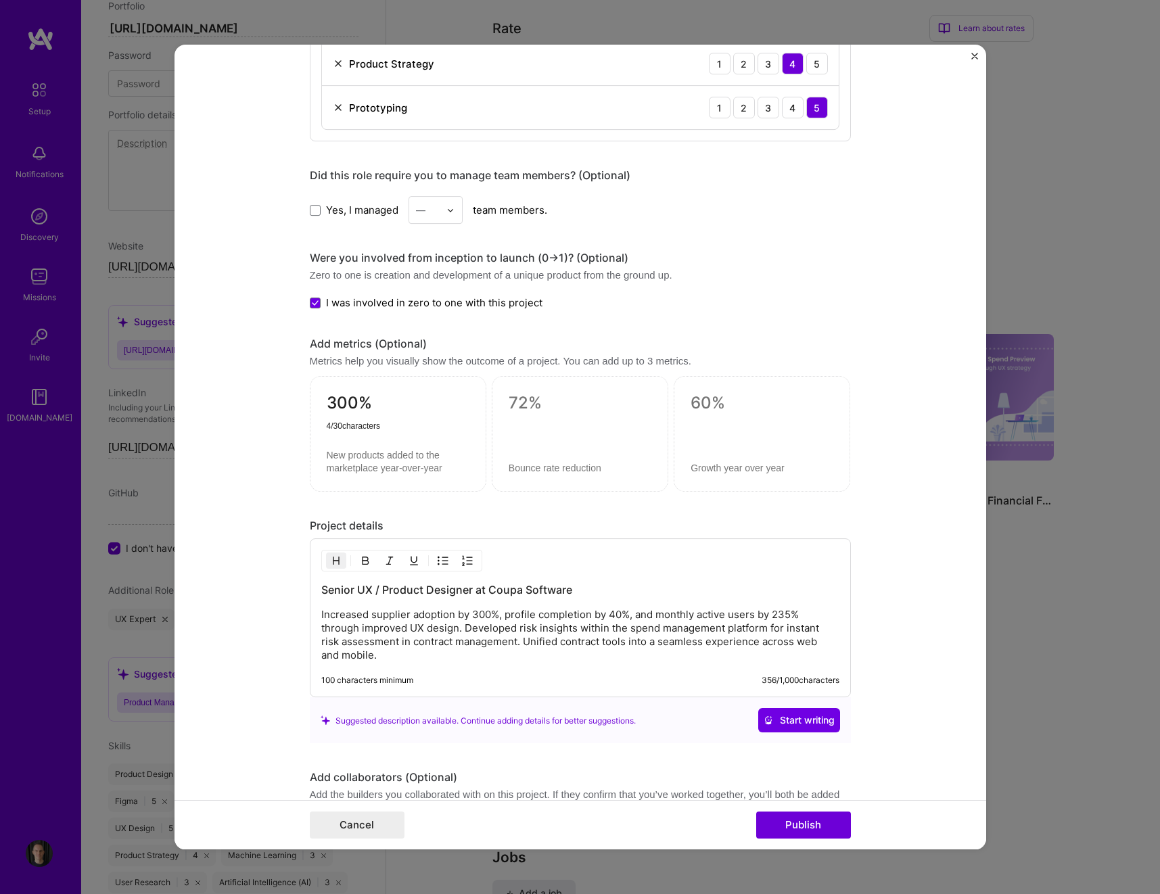
type textarea "300%"
click at [367, 457] on textarea at bounding box center [398, 463] width 143 height 26
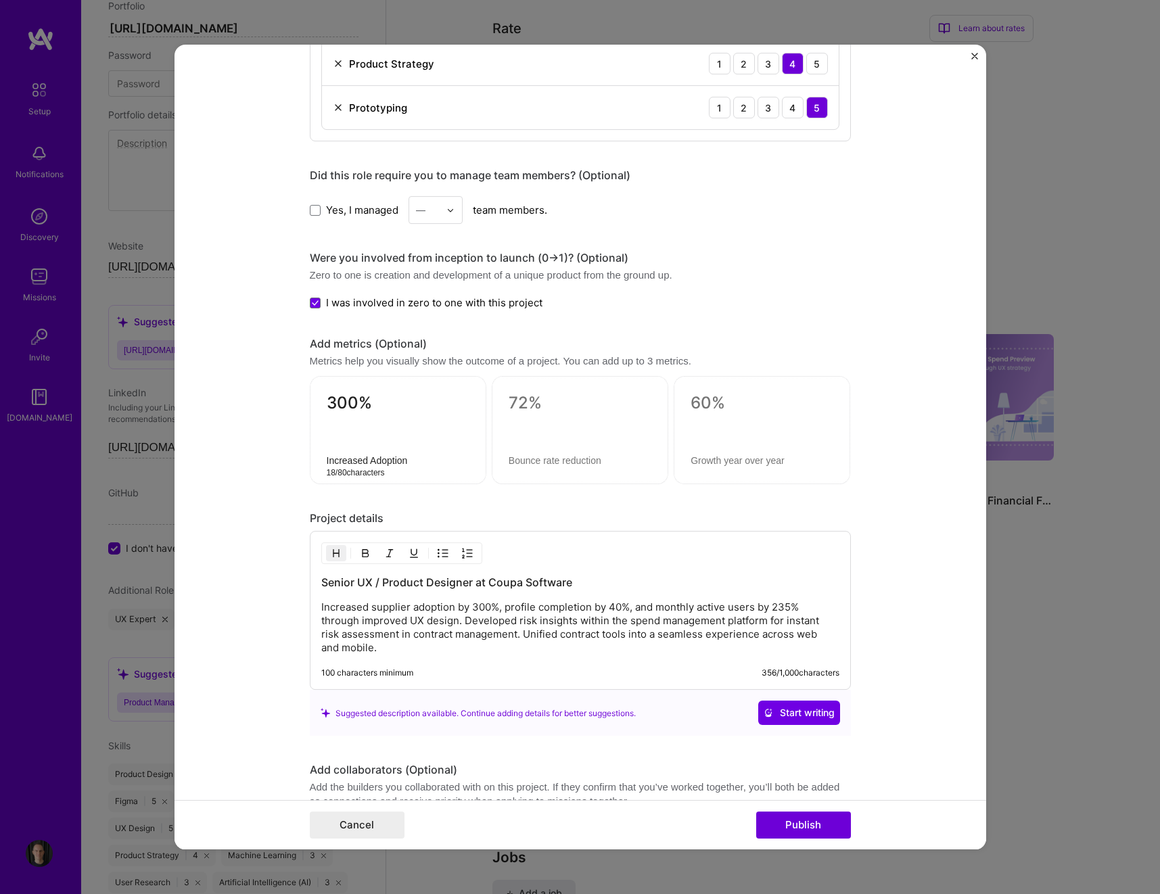
type textarea "Increased Adoption"
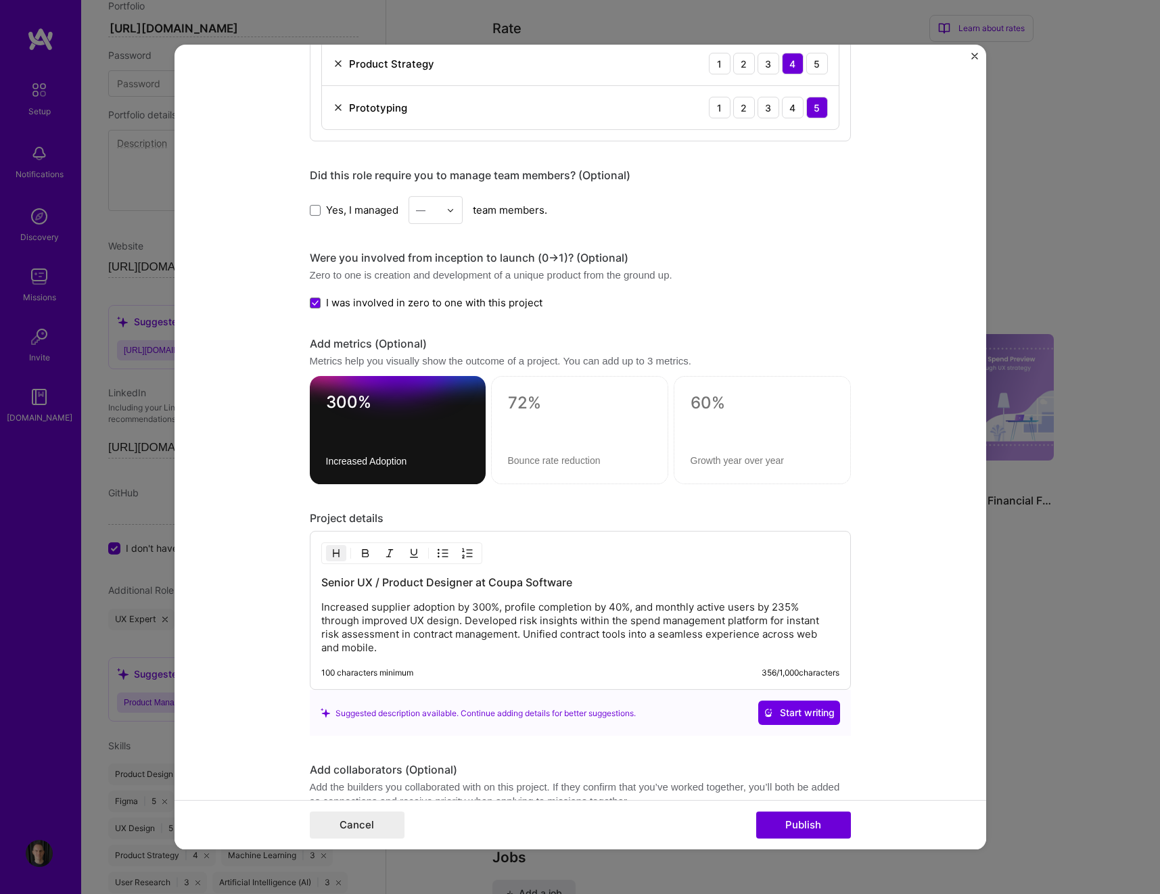
click at [551, 439] on div at bounding box center [579, 431] width 177 height 108
click at [532, 404] on textarea at bounding box center [579, 404] width 143 height 20
type textarea "40%"
click at [545, 462] on textarea at bounding box center [579, 461] width 143 height 13
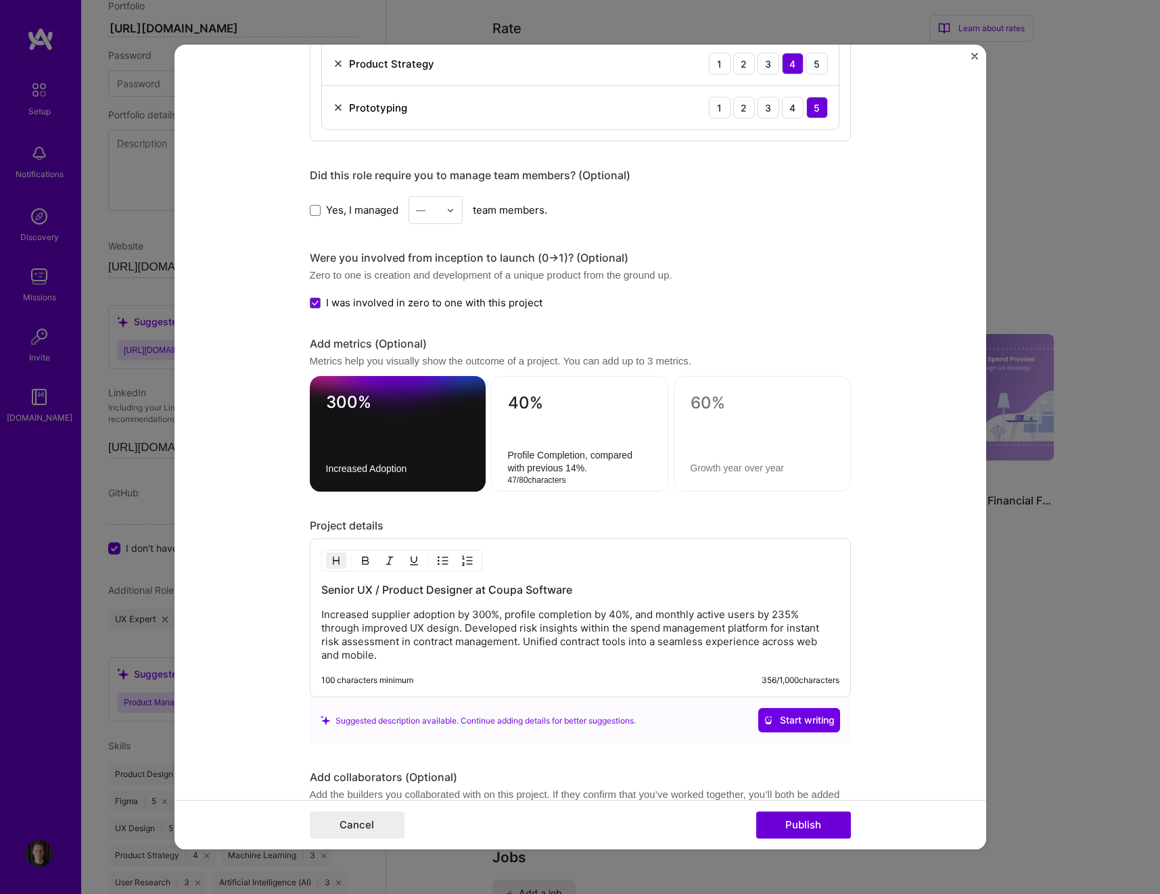
type textarea "Profile Completion, compared with previous 14%."
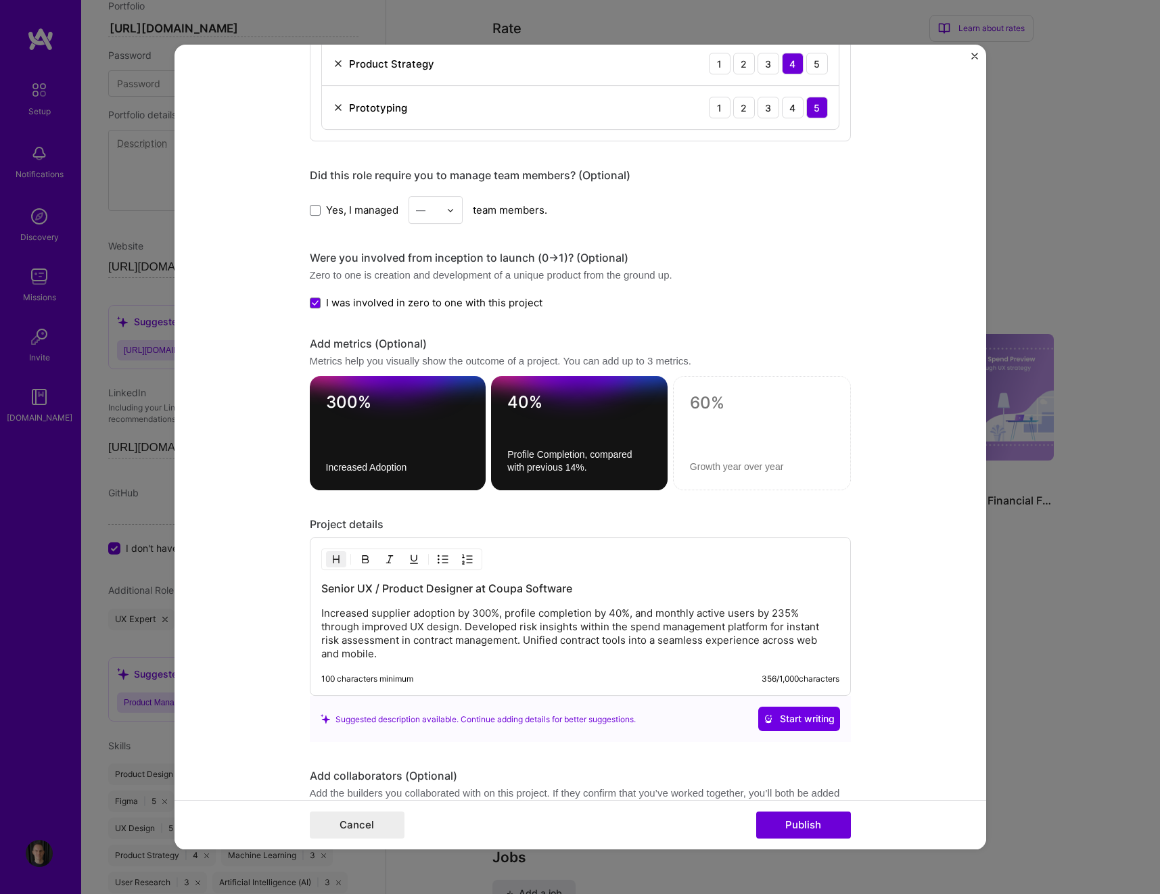
click at [724, 404] on textarea at bounding box center [762, 404] width 144 height 20
type textarea "235%"
click at [739, 464] on textarea at bounding box center [762, 467] width 144 height 13
type textarea "Monthly Active Users"
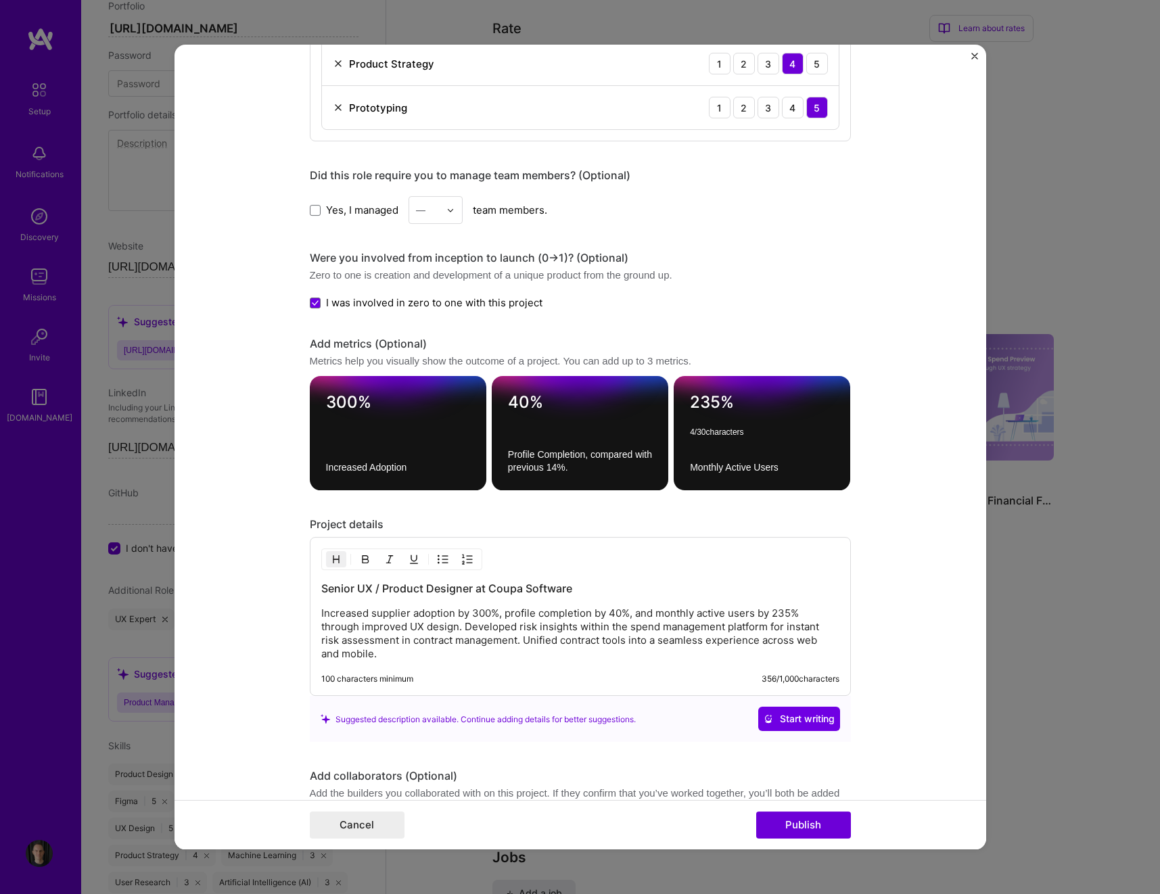
click at [692, 400] on textarea "235%" at bounding box center [762, 406] width 144 height 26
type textarea "+235%"
click at [508, 405] on textarea "40%" at bounding box center [580, 406] width 144 height 26
type textarea "+40%"
click at [326, 401] on textarea "300%" at bounding box center [398, 406] width 144 height 26
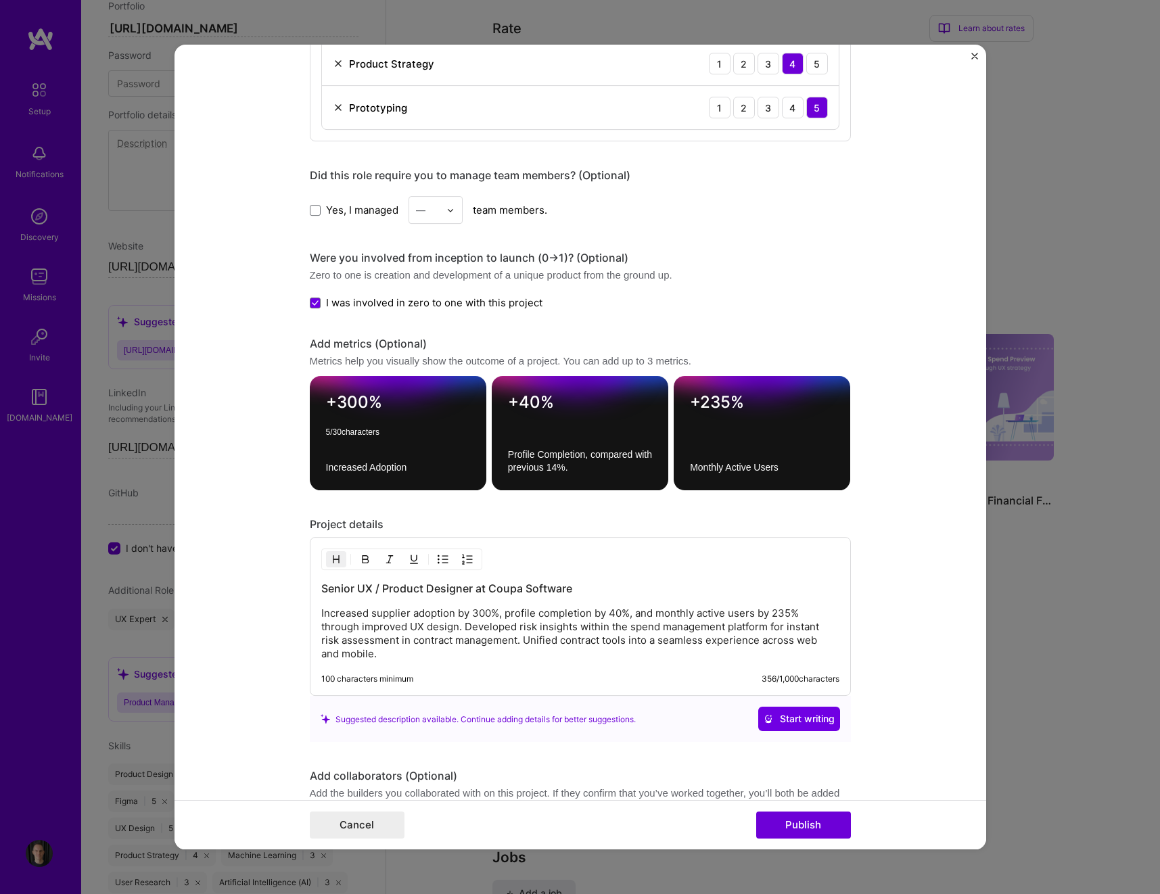
type textarea "+300%"
click at [899, 478] on form "Project title Supplier Onboarding and Risk Management UX Design Company Coupa S…" at bounding box center [581, 447] width 812 height 805
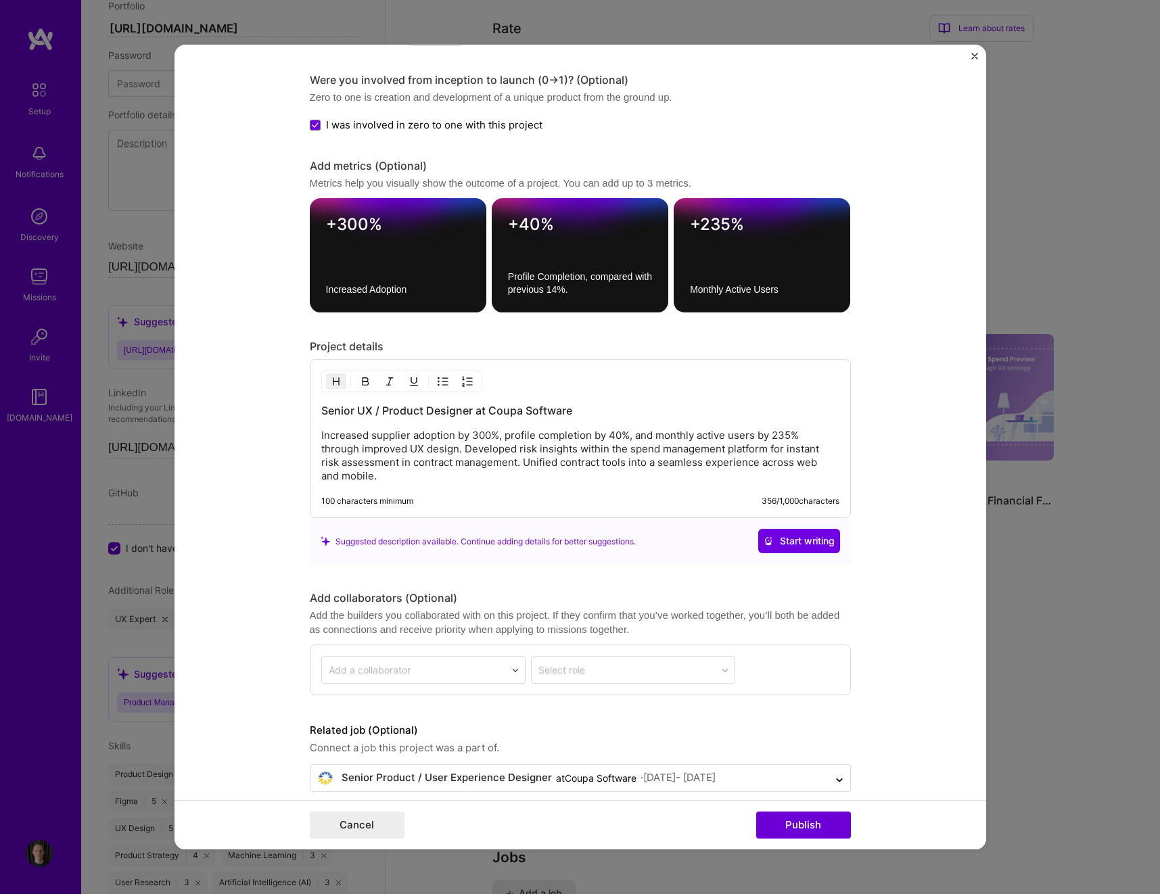
scroll to position [1442, 0]
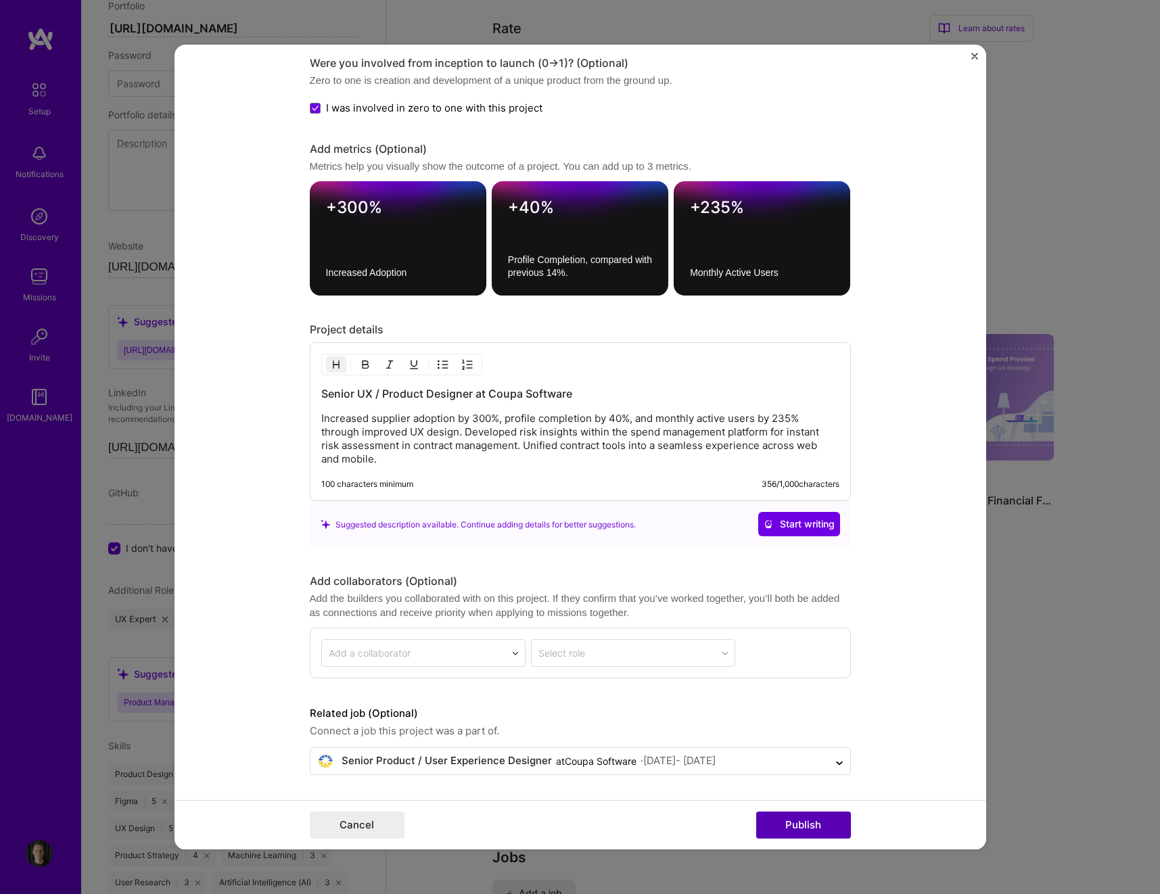
click at [802, 610] on button "Publish" at bounding box center [803, 825] width 95 height 27
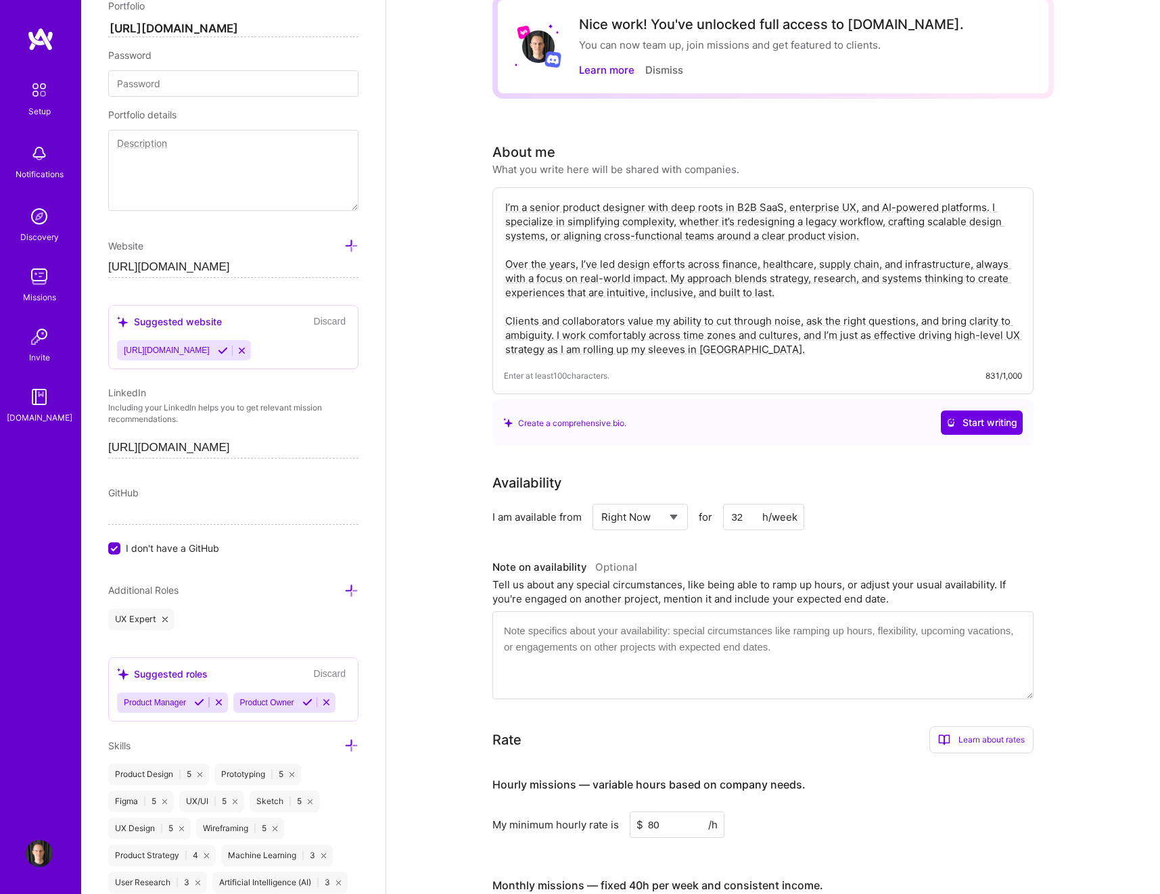
scroll to position [0, 0]
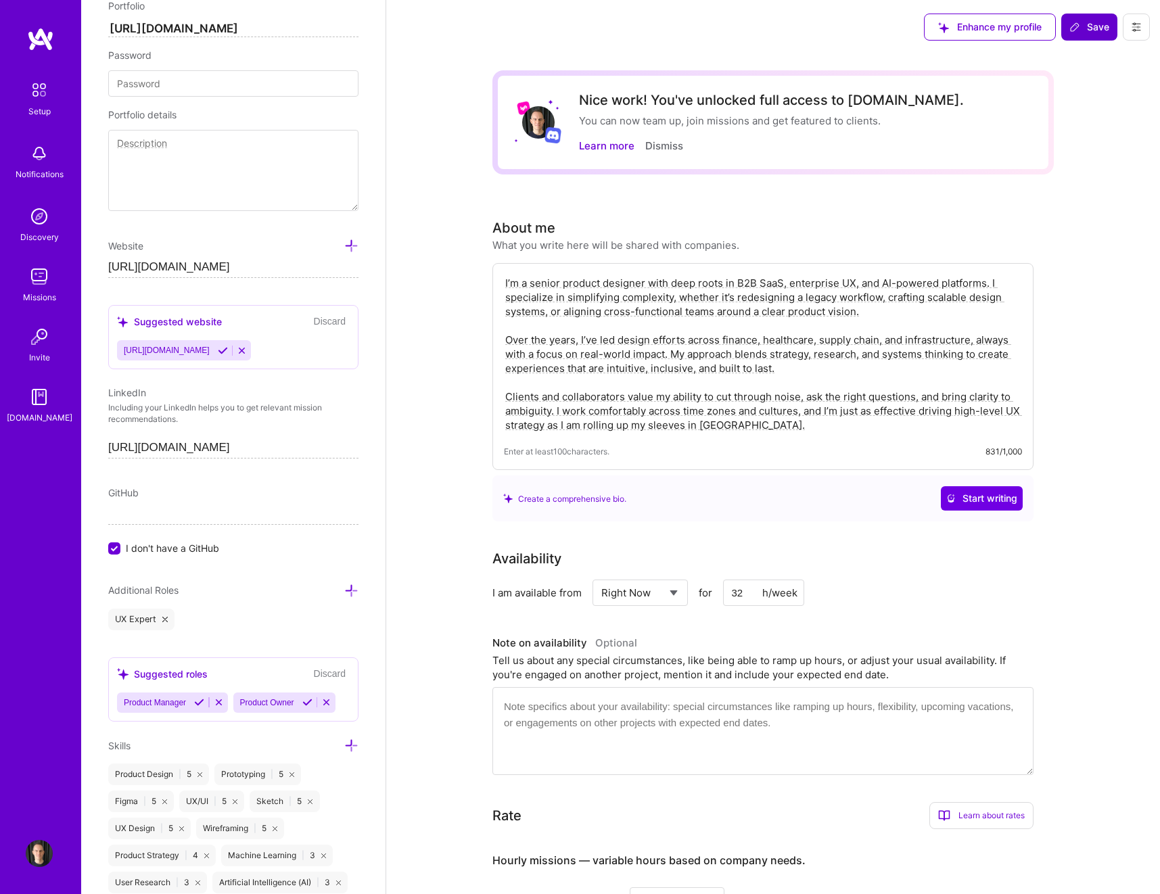
click at [1091, 24] on span "Save" at bounding box center [1090, 27] width 40 height 14
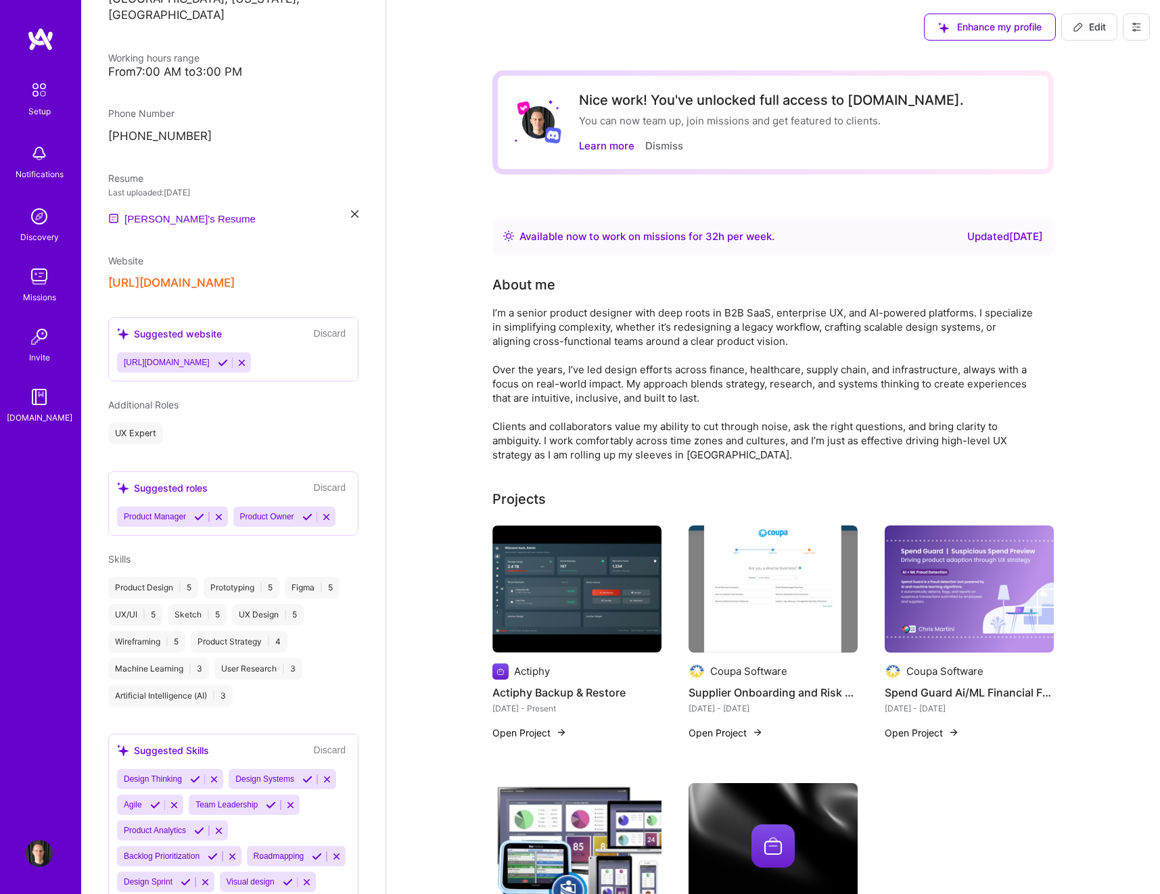
click at [43, 277] on img at bounding box center [39, 276] width 27 height 27
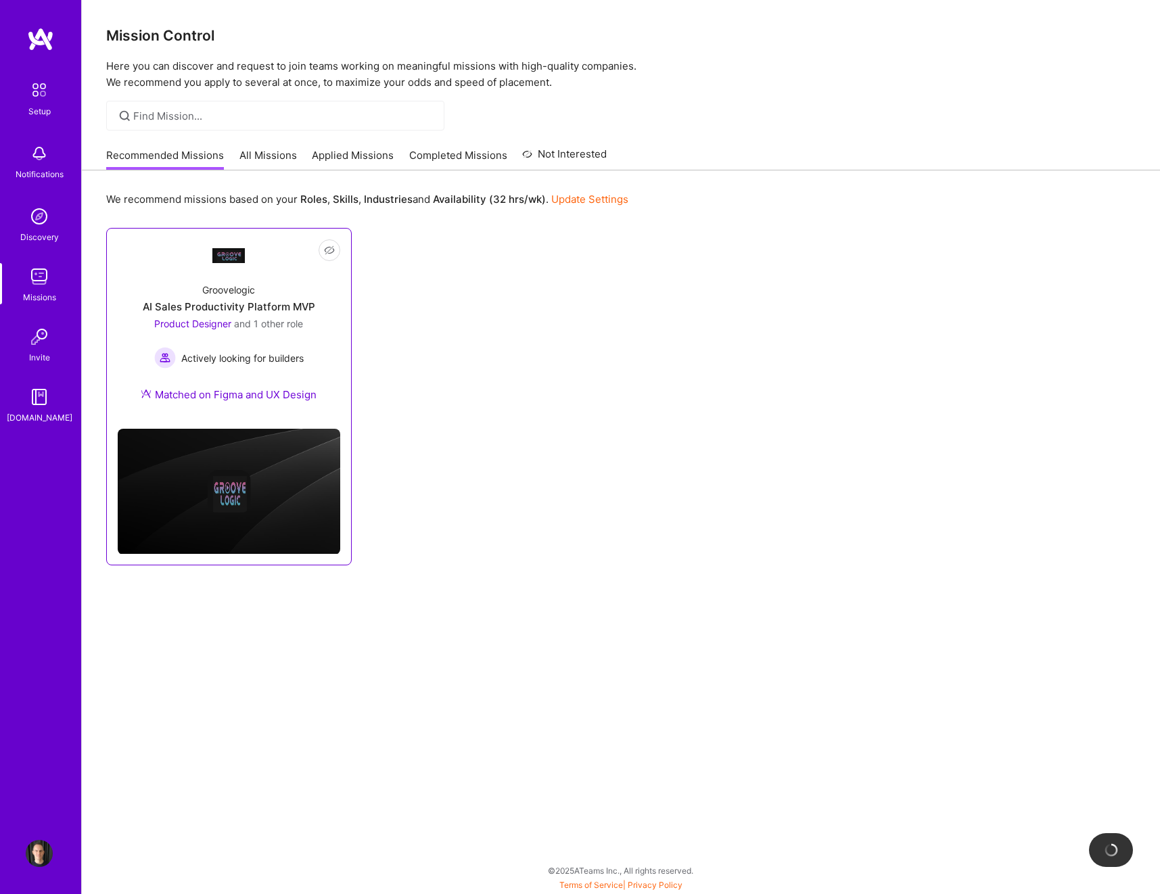
click at [307, 349] on div "Groovelogic AI Sales Productivity Platform MVP Product Designer and 1 other rol…" at bounding box center [229, 345] width 223 height 146
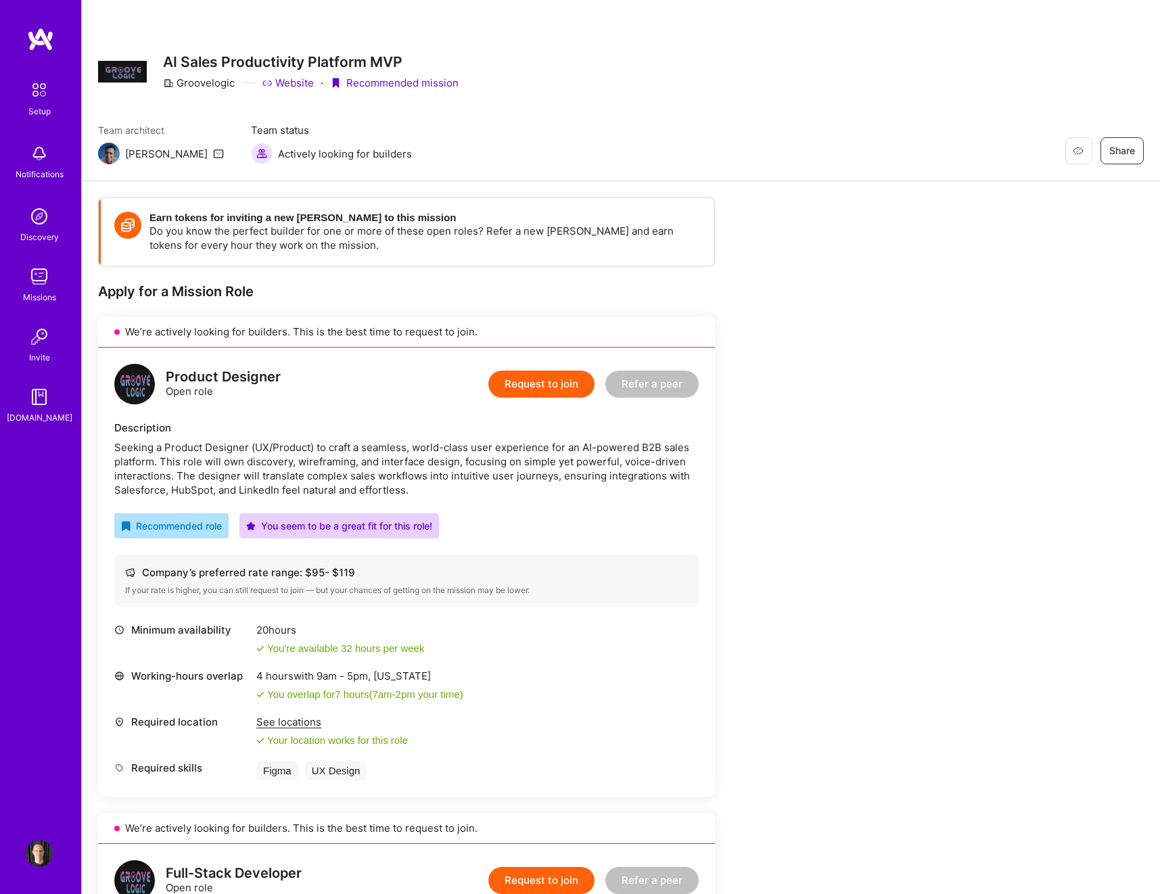
click at [548, 387] on button "Request to join" at bounding box center [541, 384] width 106 height 27
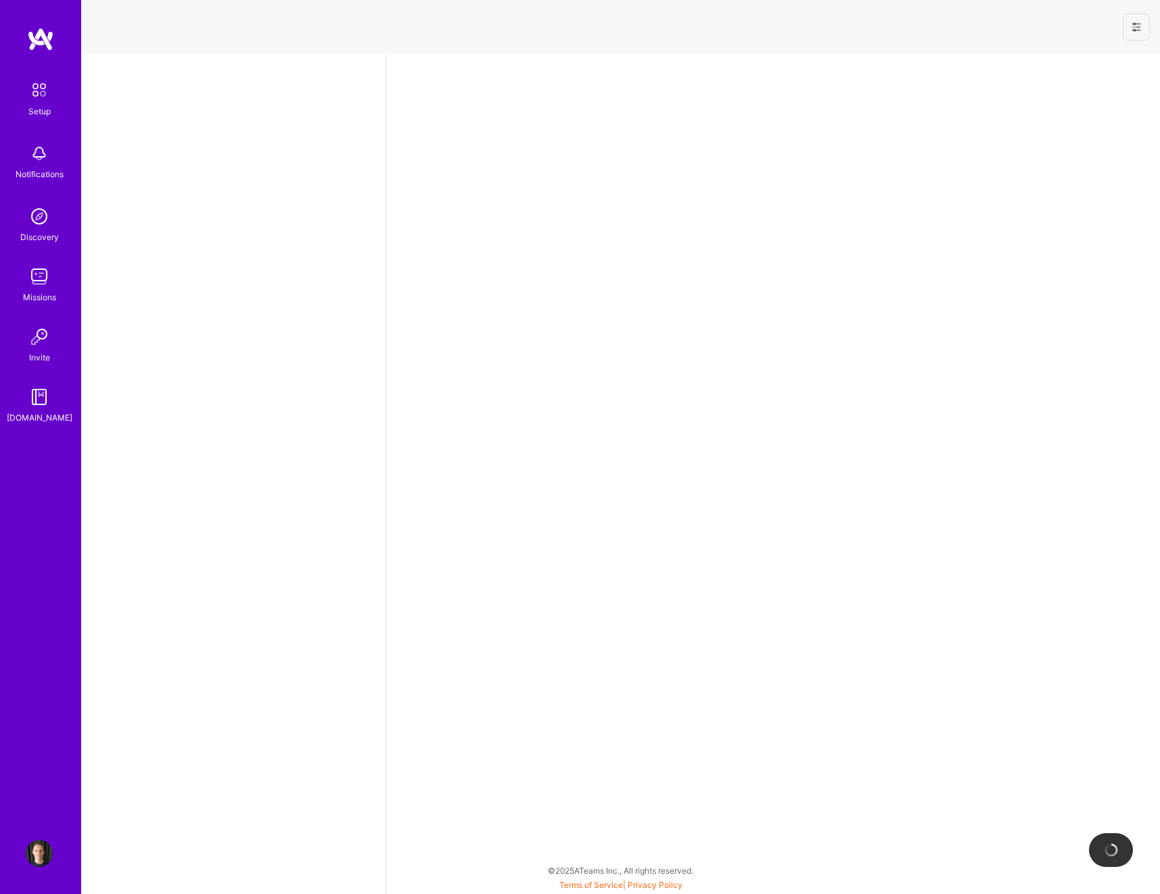
select select "US"
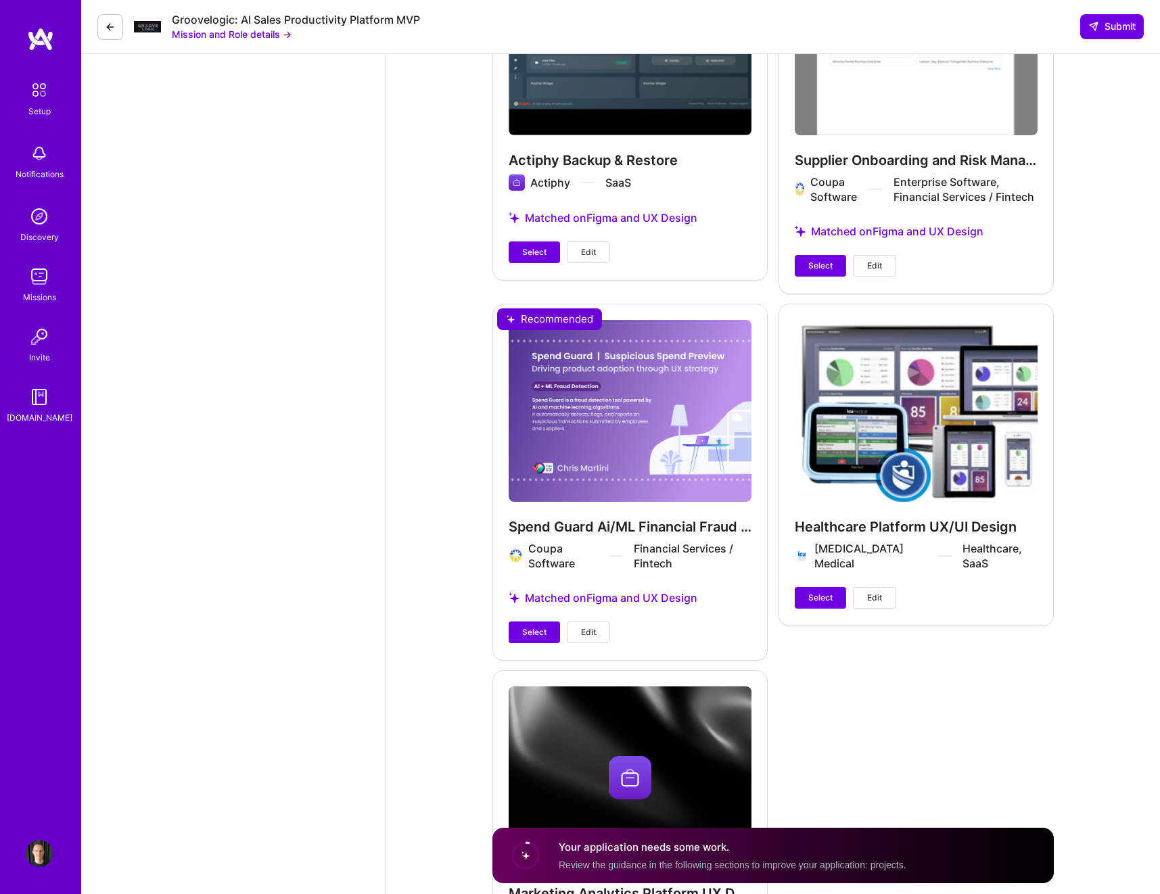
scroll to position [2286, 0]
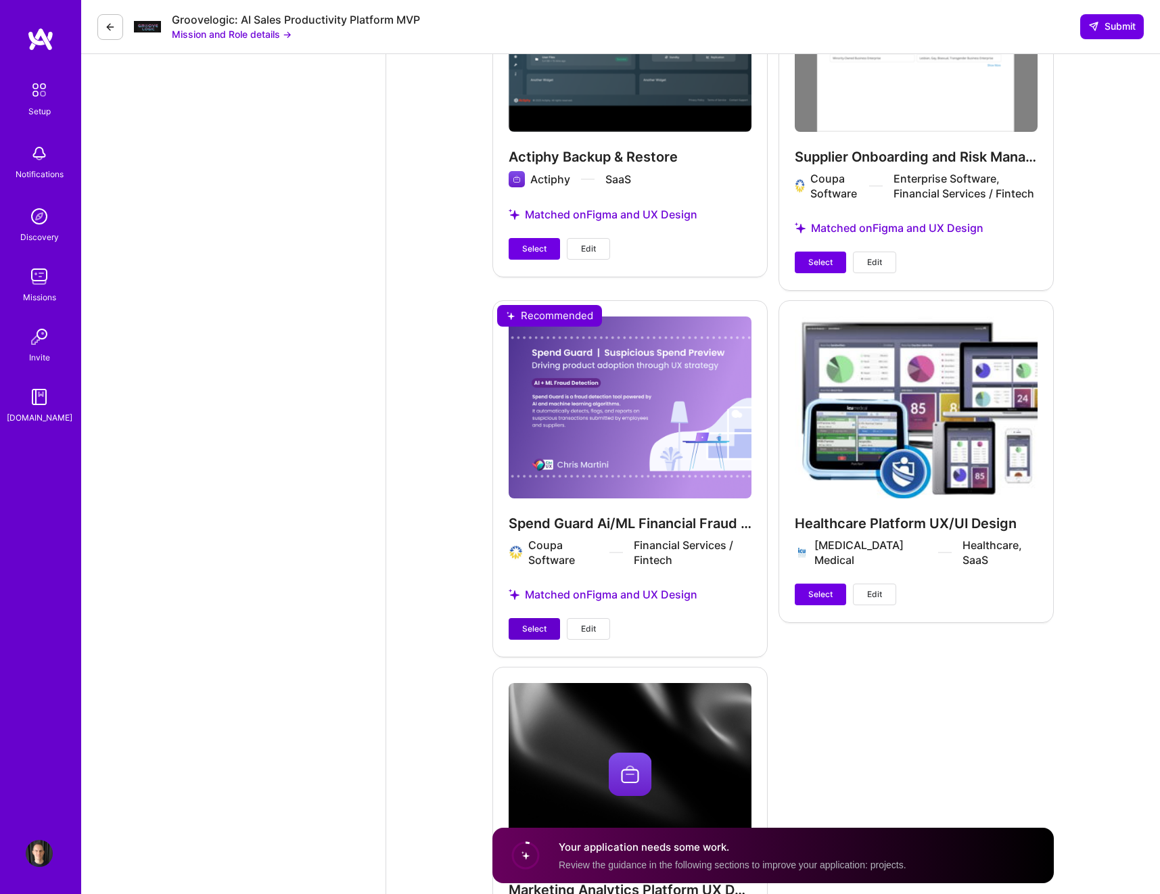
click at [522, 610] on span "Select" at bounding box center [534, 629] width 24 height 12
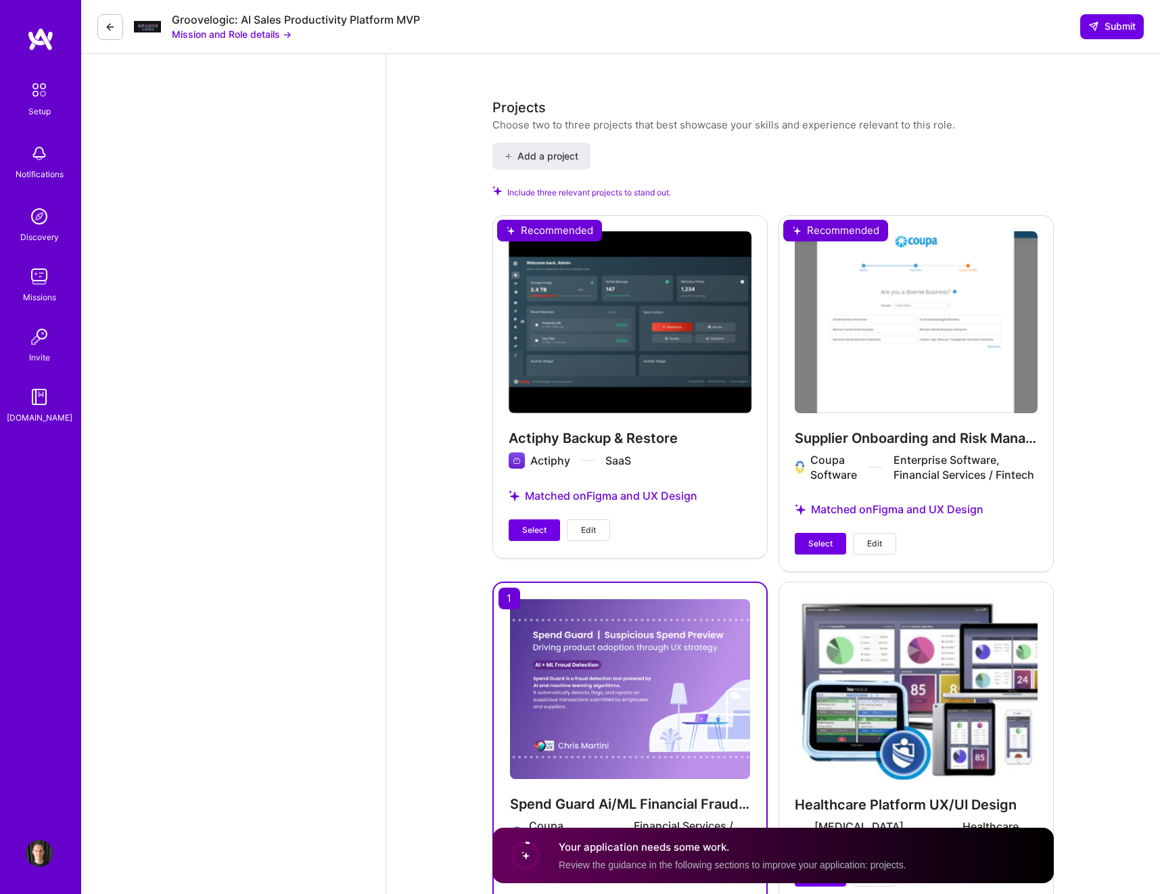
scroll to position [1992, 0]
click at [820, 545] on span "Select" at bounding box center [820, 544] width 24 height 12
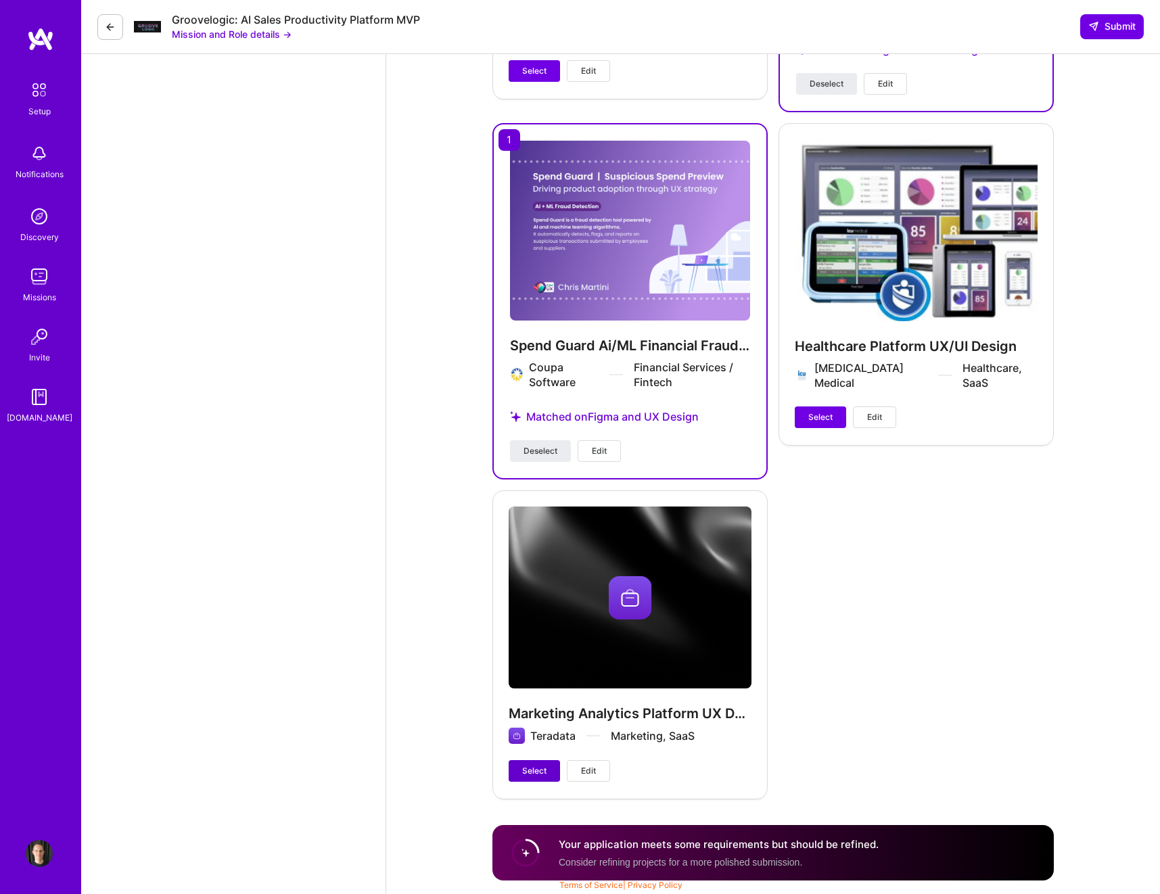
click at [530, 610] on span "Select" at bounding box center [534, 771] width 24 height 12
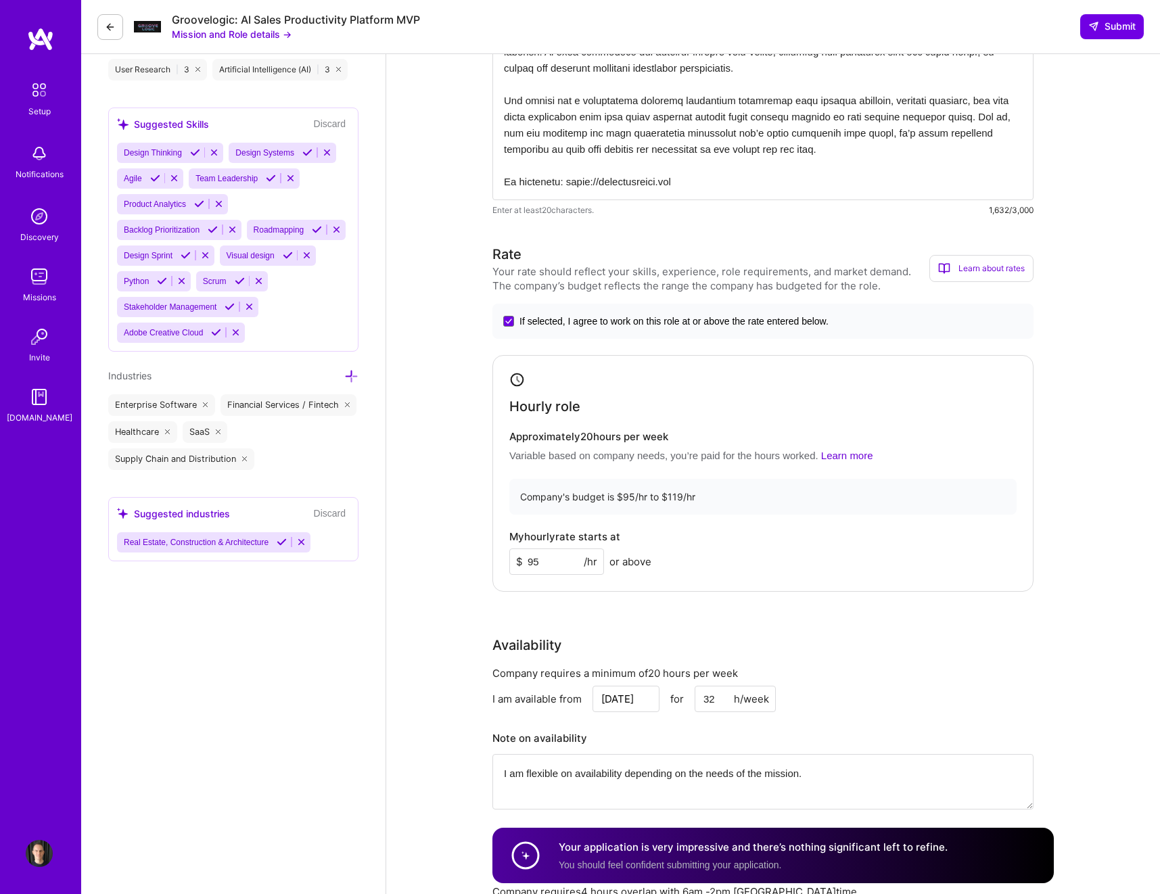
scroll to position [1113, 0]
drag, startPoint x: 540, startPoint y: 564, endPoint x: 524, endPoint y: 566, distance: 15.6
click at [524, 566] on input "95" at bounding box center [556, 562] width 95 height 26
type input "100"
click at [1090, 107] on div "Product Designer role description Seeking a Product Designer (UX/Product) to cr…" at bounding box center [773, 572] width 774 height 3263
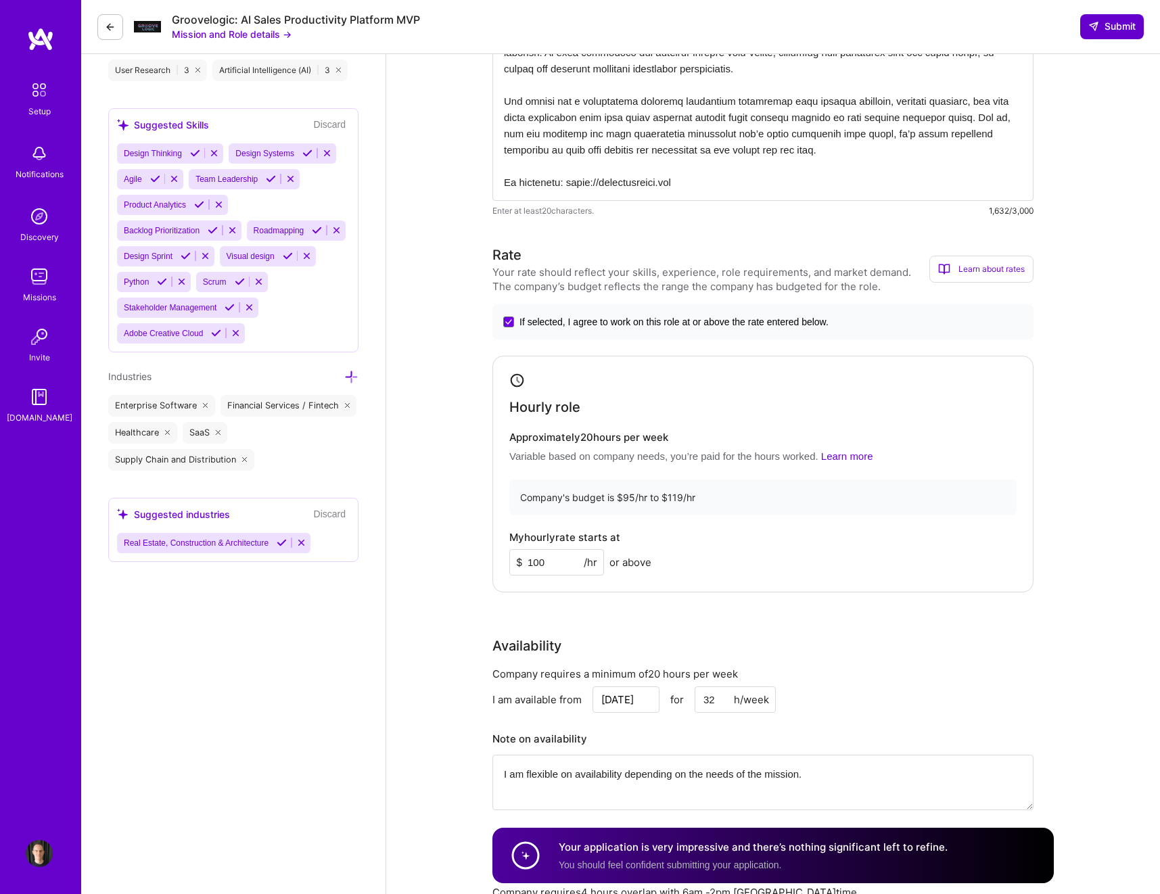
click at [1100, 22] on span "Submit" at bounding box center [1111, 27] width 47 height 14
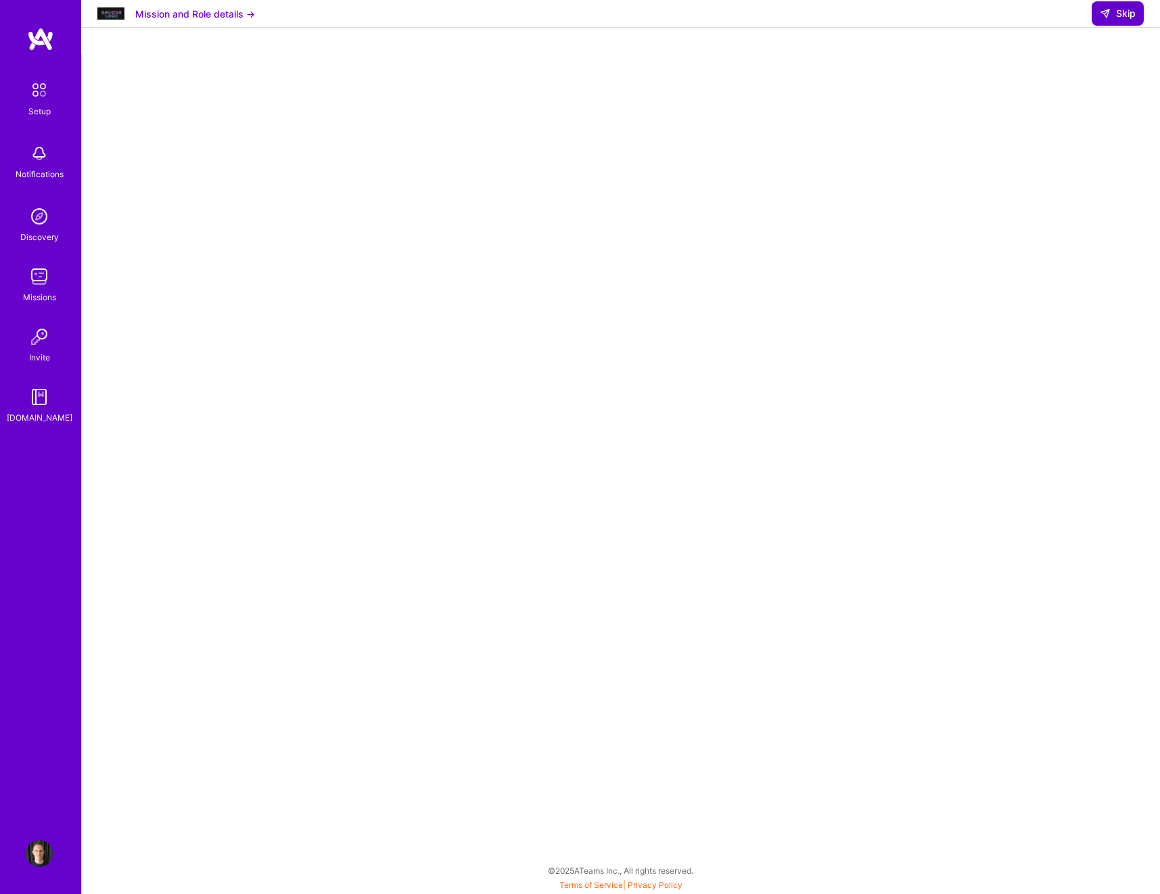
click at [1118, 20] on span "Skip" at bounding box center [1118, 14] width 36 height 14
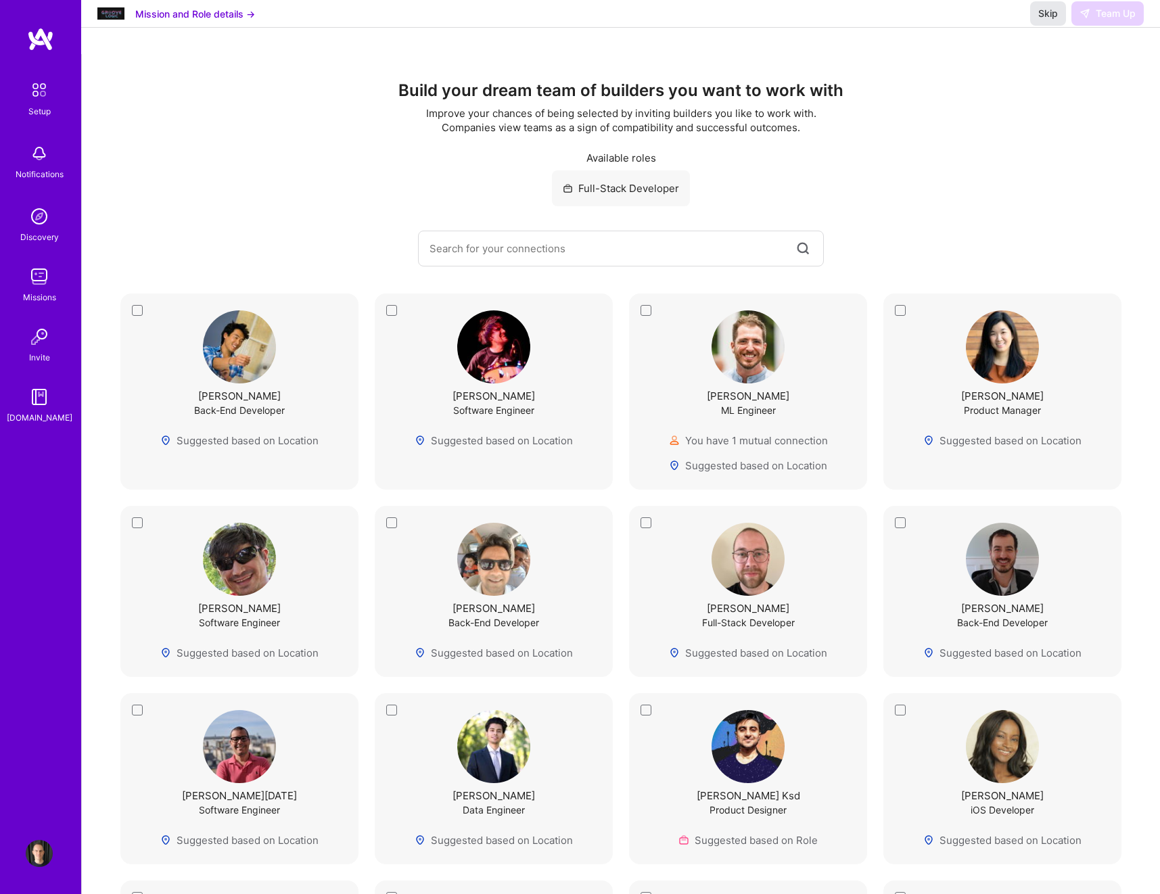
click at [1051, 20] on span "Skip" at bounding box center [1048, 14] width 20 height 14
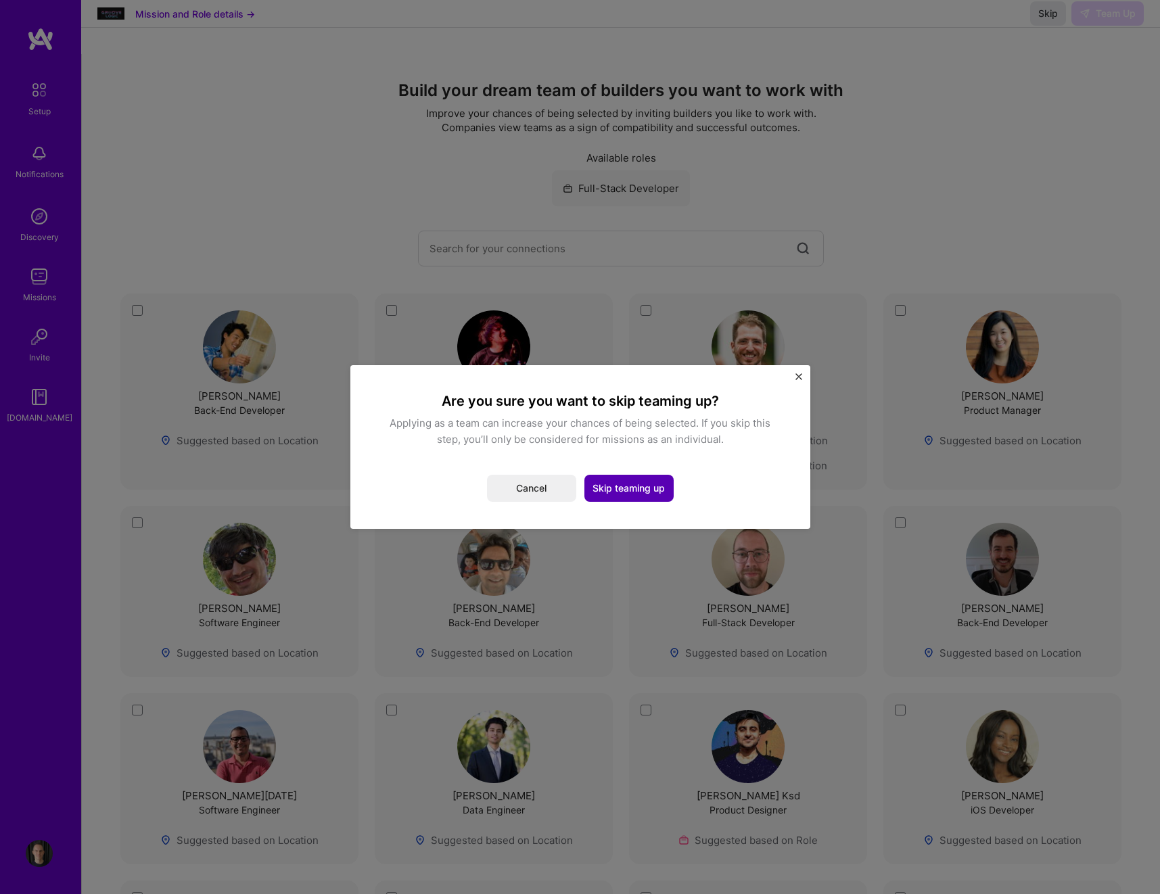
click at [612, 489] on button "Skip teaming up" at bounding box center [628, 488] width 89 height 27
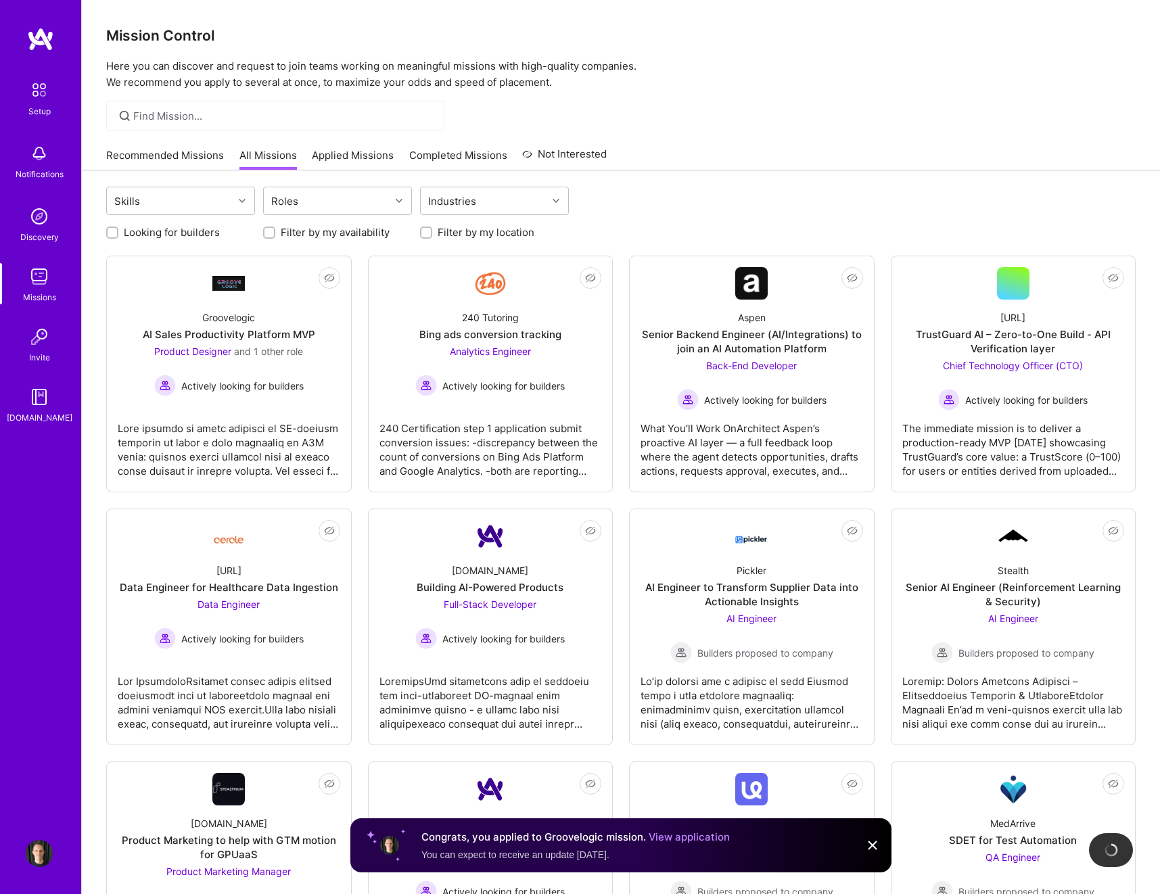
click at [202, 159] on link "Recommended Missions" at bounding box center [165, 159] width 118 height 22
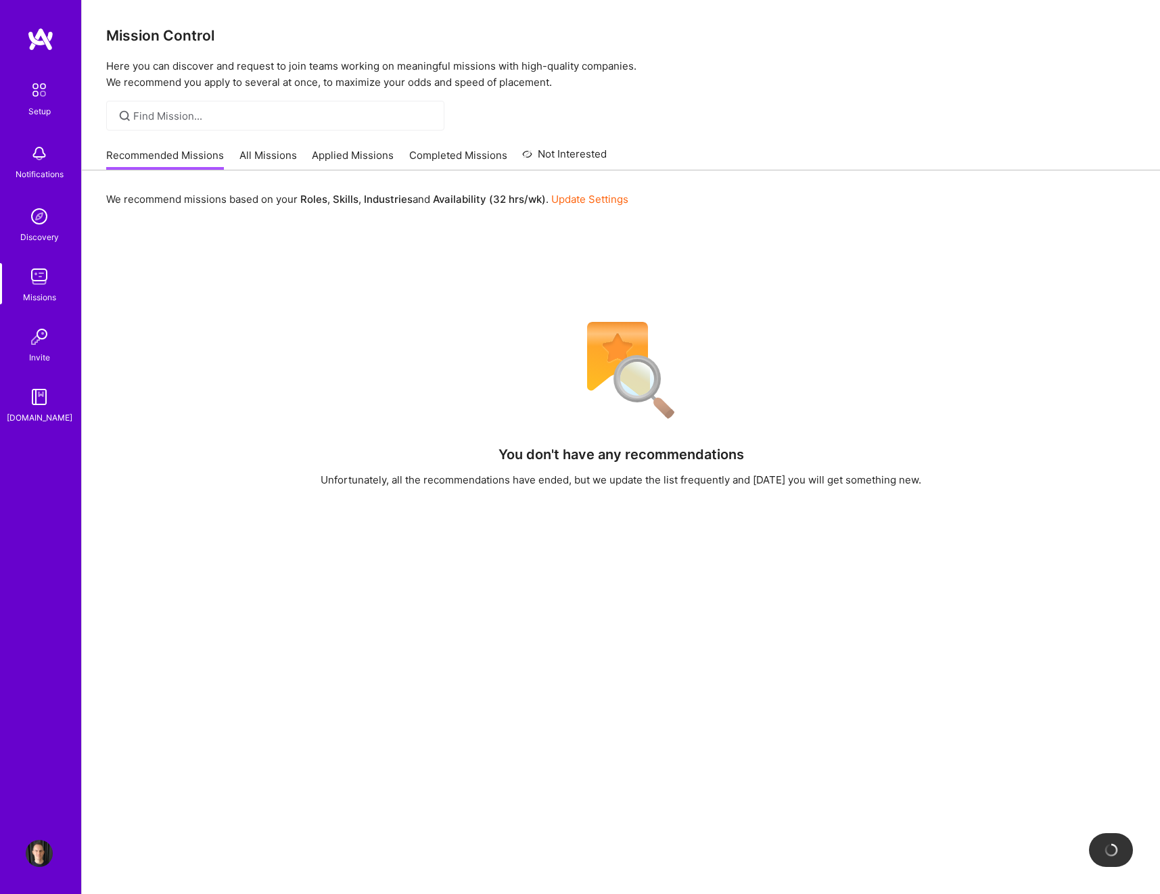
drag, startPoint x: 367, startPoint y: 155, endPoint x: 435, endPoint y: 168, distance: 69.0
click at [367, 155] on link "Applied Missions" at bounding box center [353, 159] width 82 height 22
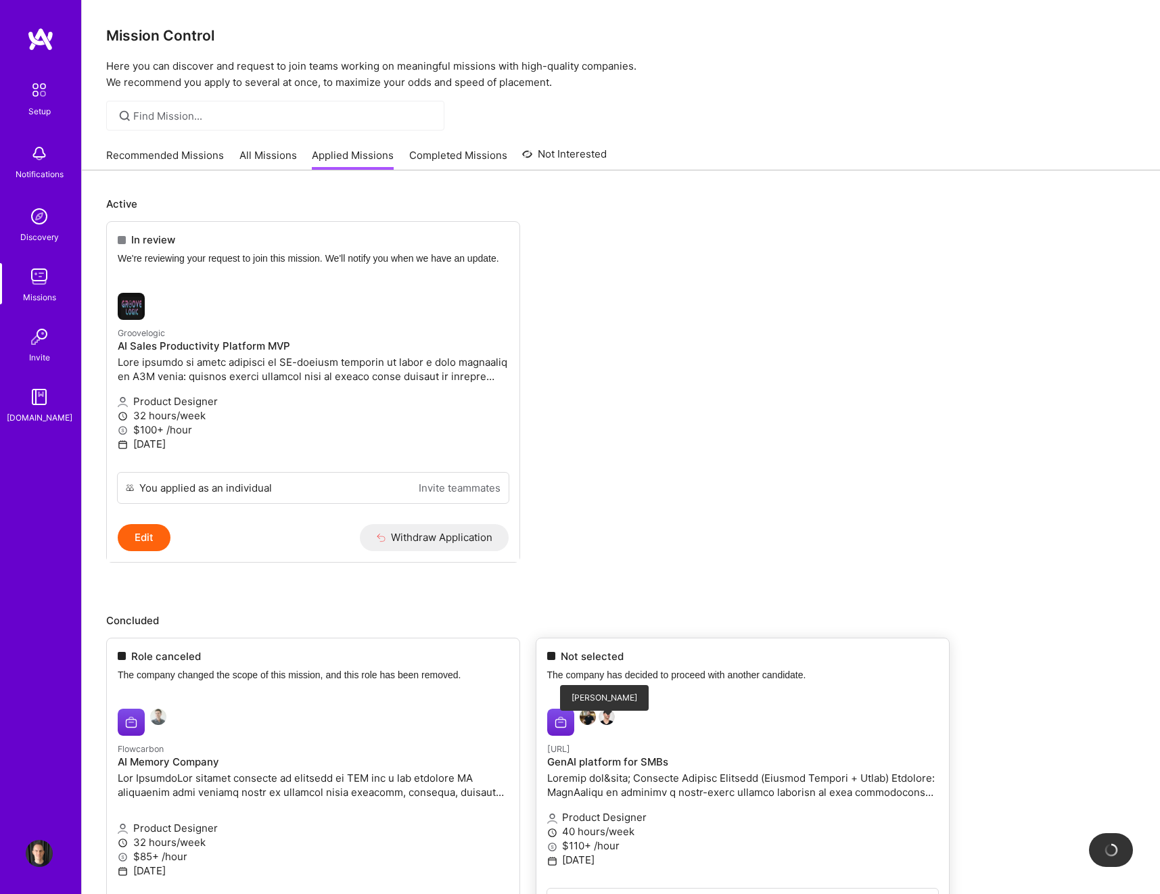
click at [606, 610] on img at bounding box center [607, 717] width 16 height 16
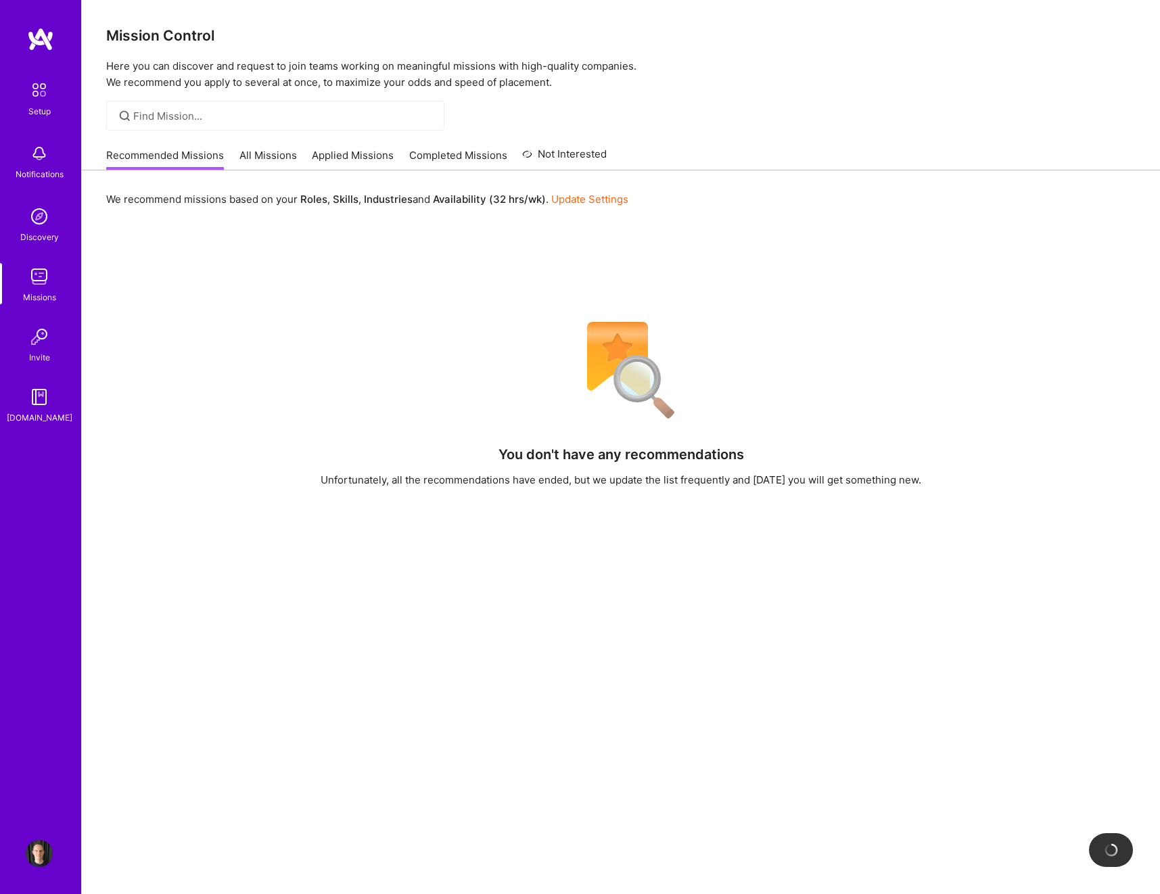
click at [47, 40] on img at bounding box center [40, 39] width 27 height 24
